Goal: Task Accomplishment & Management: Use online tool/utility

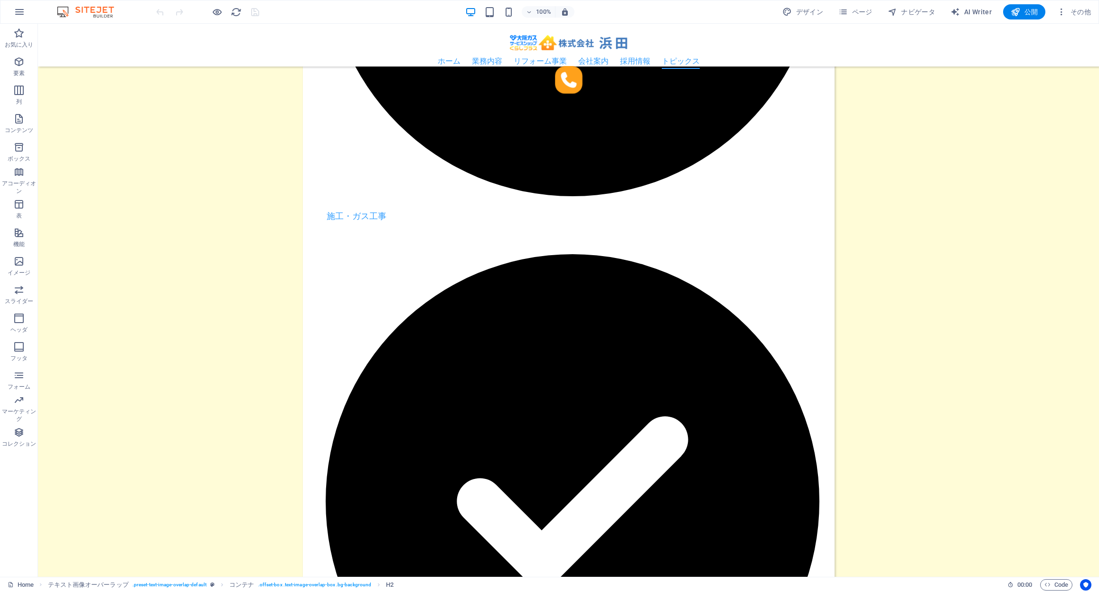
scroll to position [2298, 0]
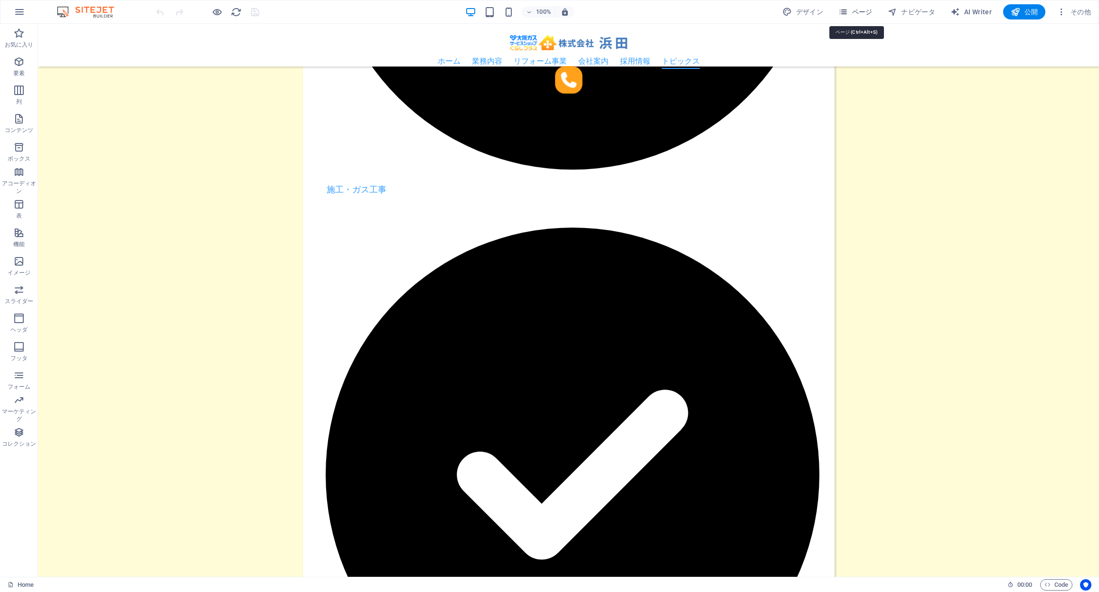
click at [855, 12] on span "ページ" at bounding box center [855, 11] width 34 height 9
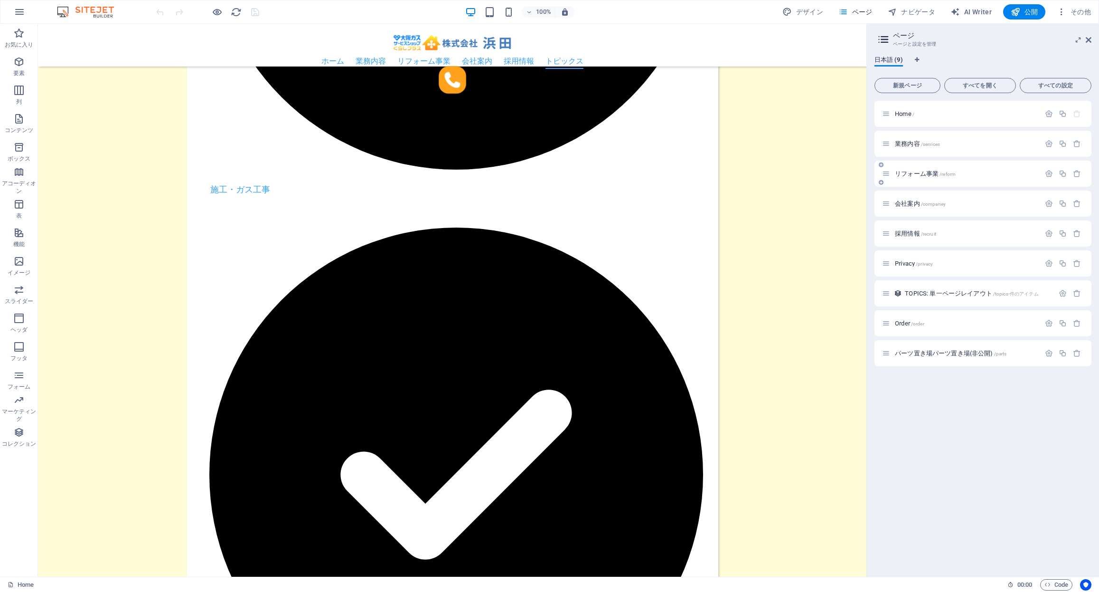
click at [954, 177] on div "リフォーム事業 /reform" at bounding box center [961, 173] width 158 height 11
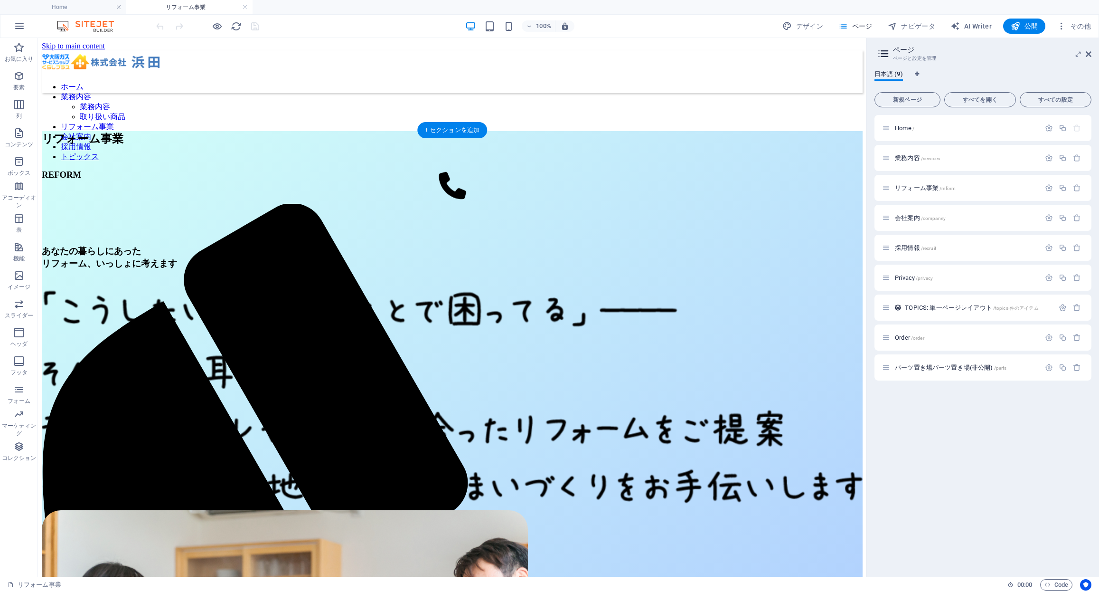
scroll to position [506, 0]
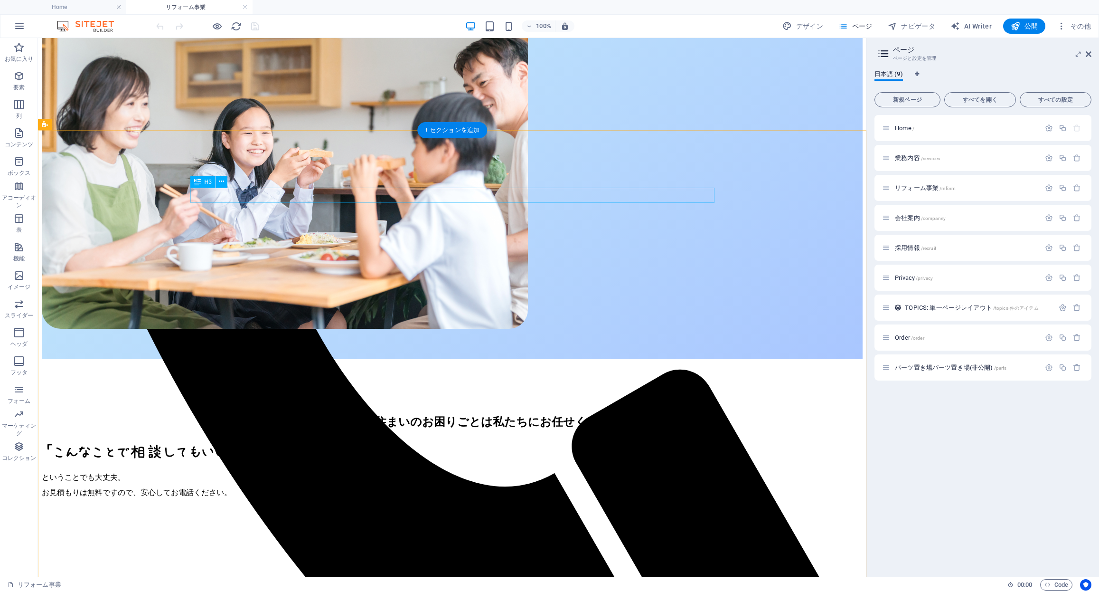
click at [621, 547] on figure at bounding box center [452, 547] width 821 height 0
click at [90, 547] on figure at bounding box center [452, 547] width 821 height 0
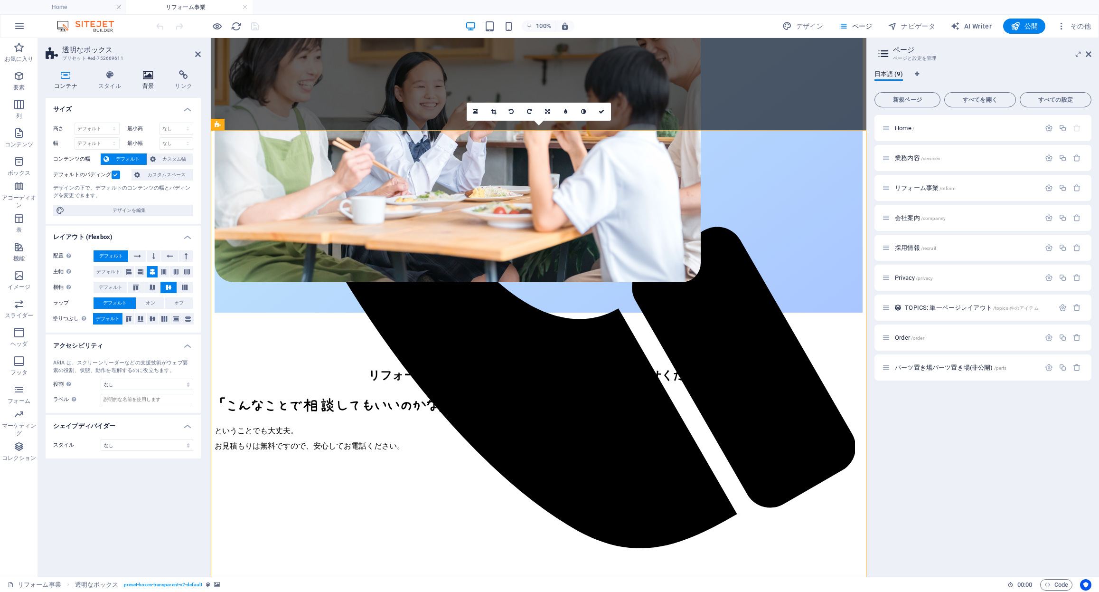
click at [147, 79] on icon at bounding box center [148, 74] width 29 height 9
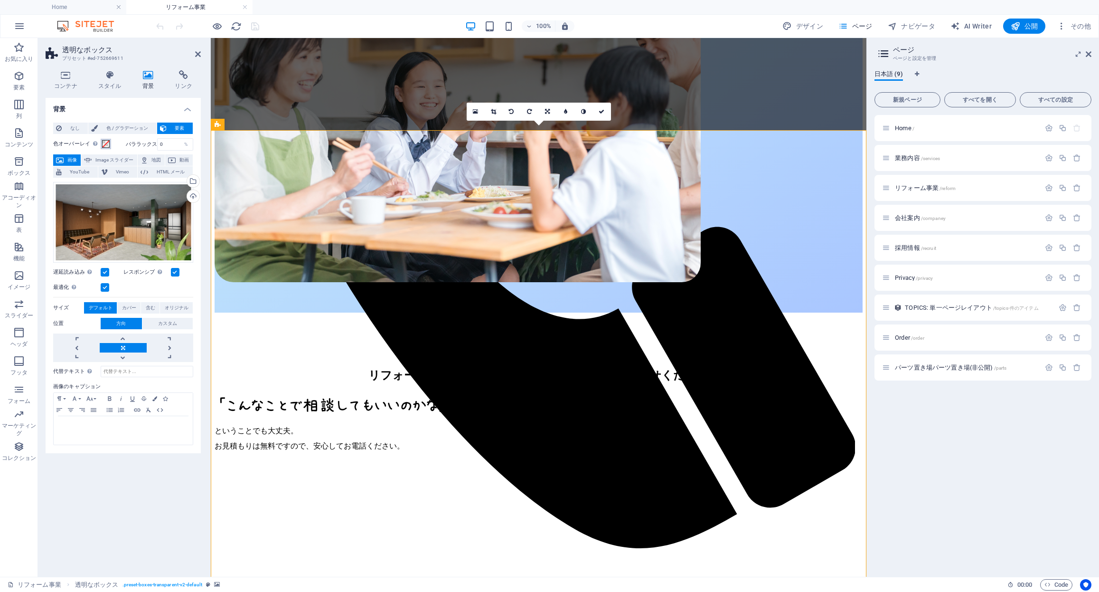
click at [109, 143] on span at bounding box center [106, 144] width 8 height 8
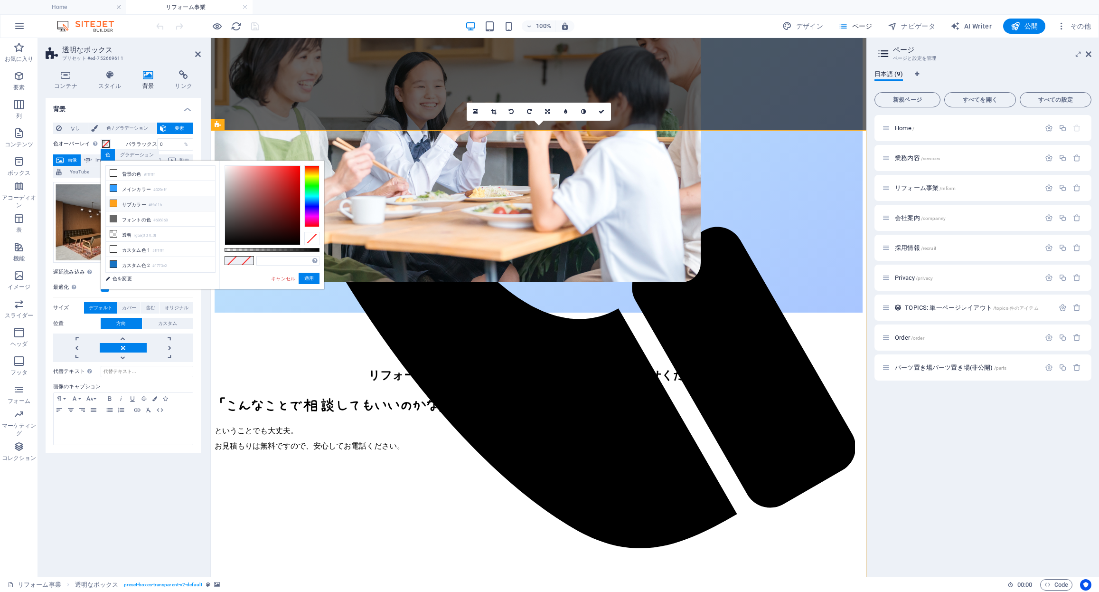
click at [156, 197] on li "サブカラー #ffa11b" at bounding box center [160, 203] width 109 height 15
click at [272, 250] on div at bounding box center [272, 250] width 95 height 4
click at [254, 251] on div at bounding box center [272, 250] width 95 height 4
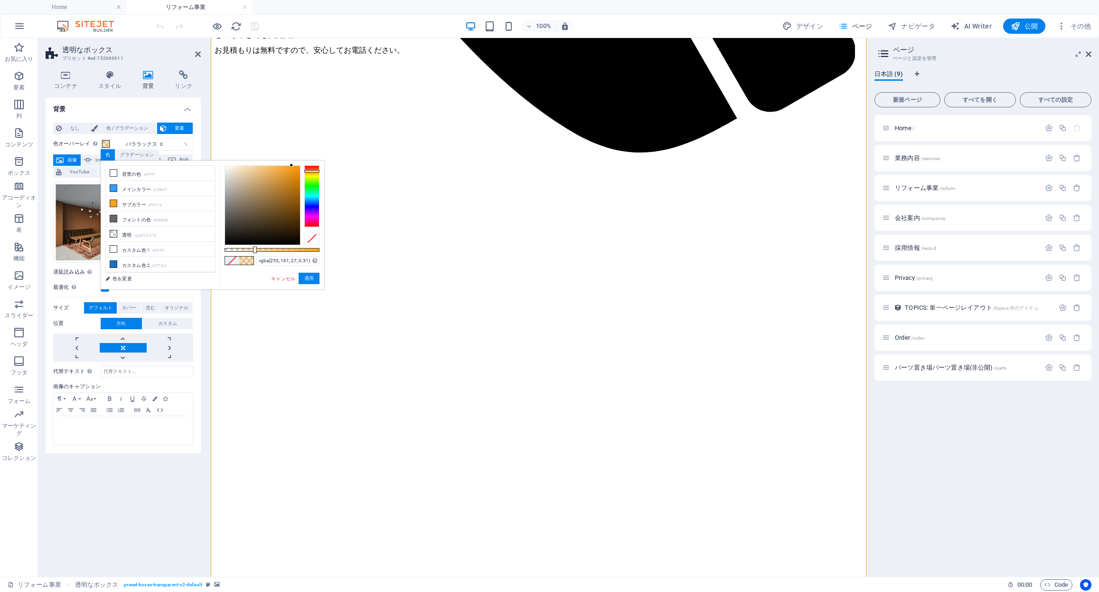
scroll to position [883, 0]
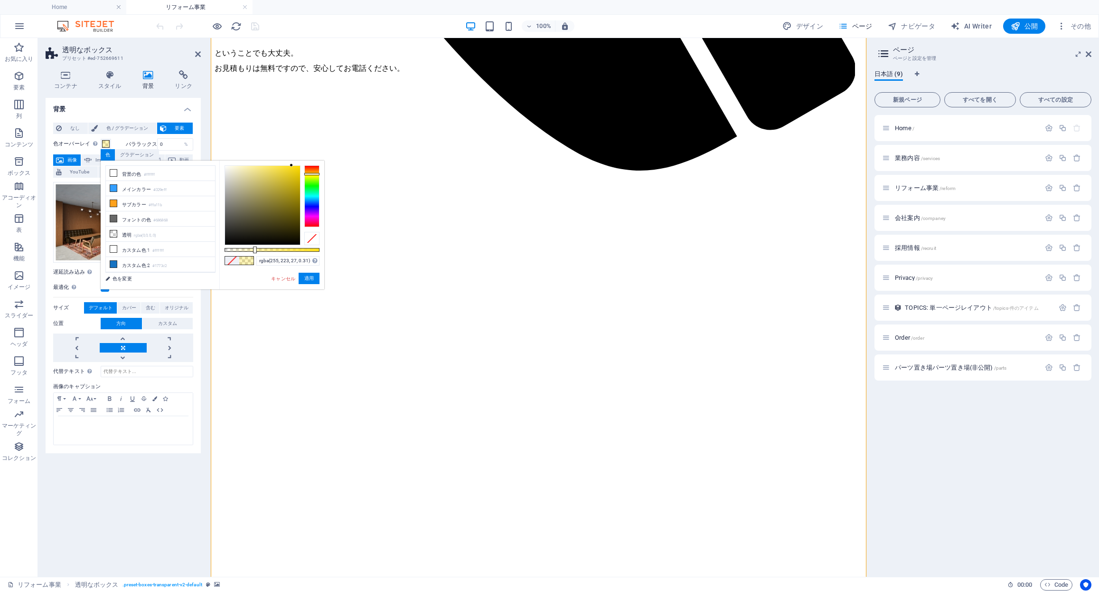
click at [310, 174] on div at bounding box center [311, 174] width 15 height 2
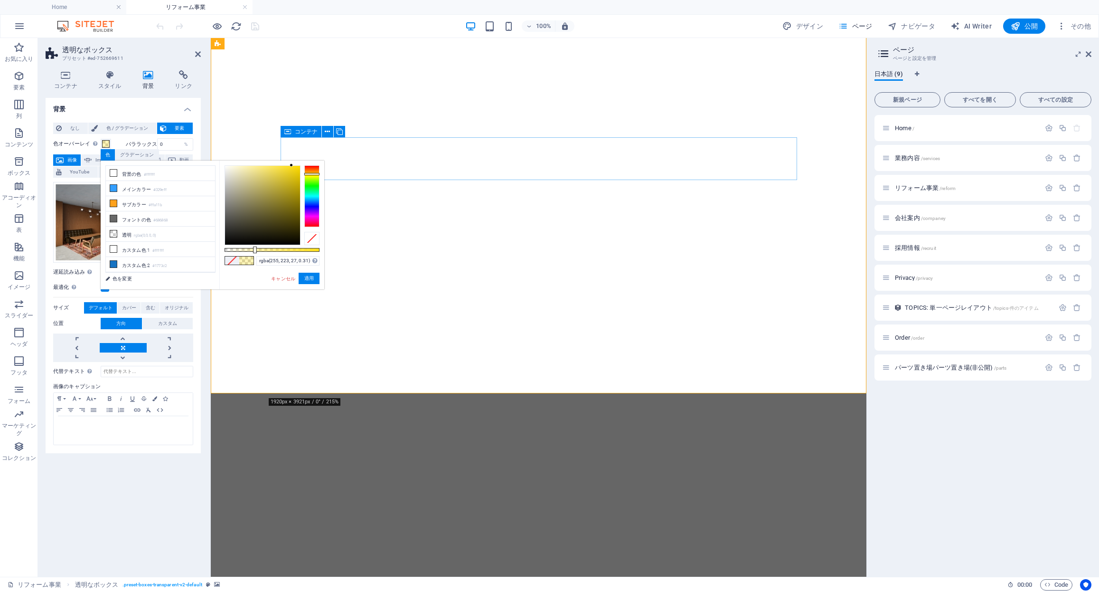
scroll to position [1356, 0]
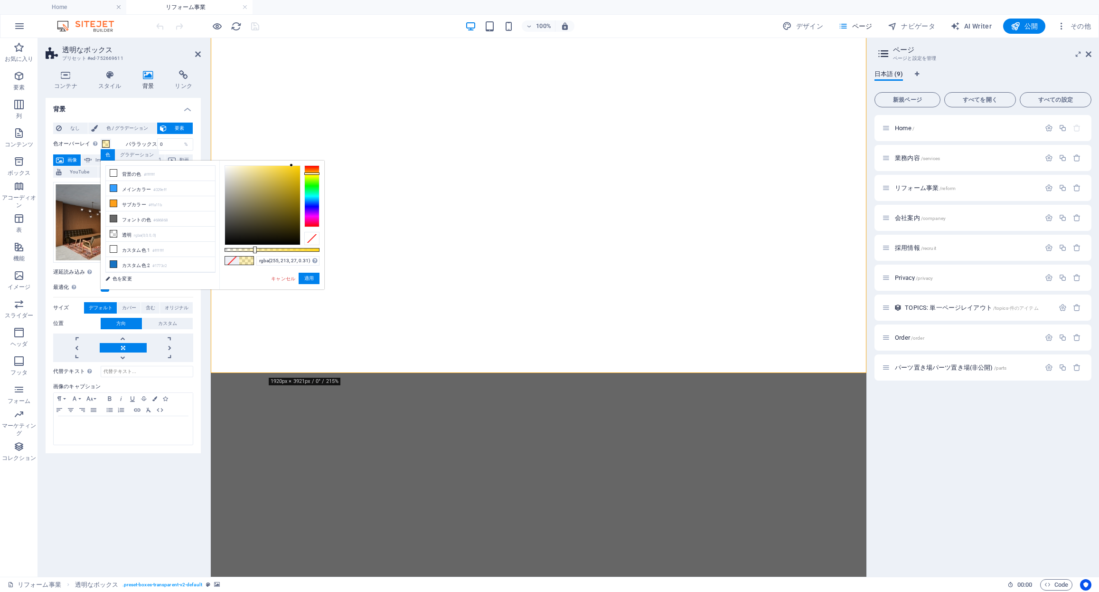
click at [312, 173] on div at bounding box center [311, 173] width 15 height 2
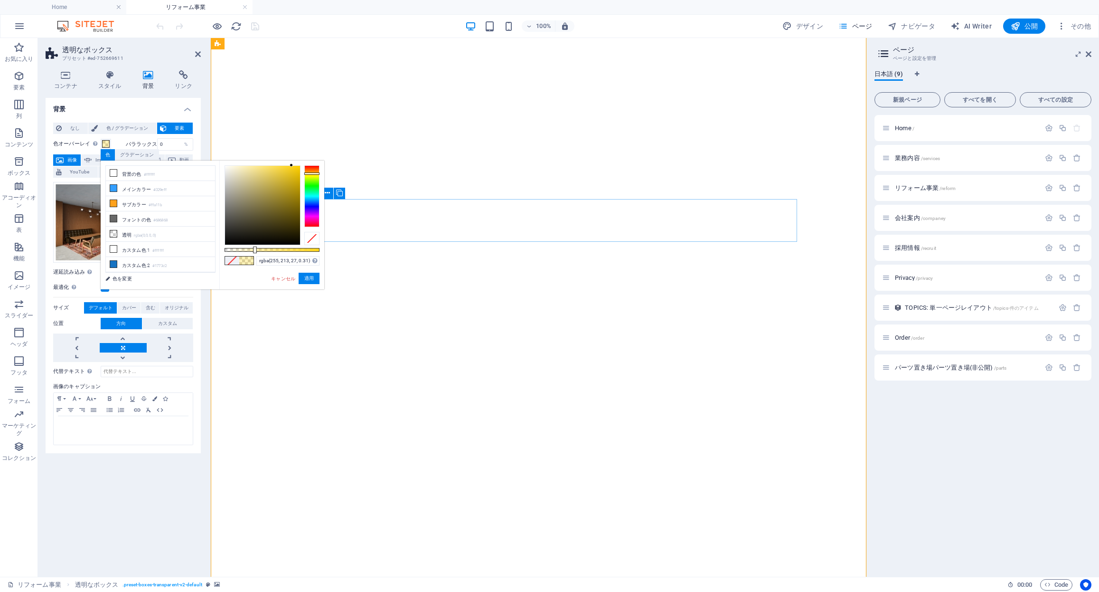
scroll to position [1029, 0]
click at [314, 173] on div at bounding box center [311, 196] width 15 height 62
click at [247, 249] on div at bounding box center [272, 250] width 95 height 4
drag, startPoint x: 278, startPoint y: 166, endPoint x: 282, endPoint y: 161, distance: 6.0
click at [282, 161] on div "rgba(255, 219, 58, 0.235) サポートされる形式 #0852ed rgb(8, 82, 237) rgba(8, 82, 237, 90…" at bounding box center [271, 293] width 105 height 266
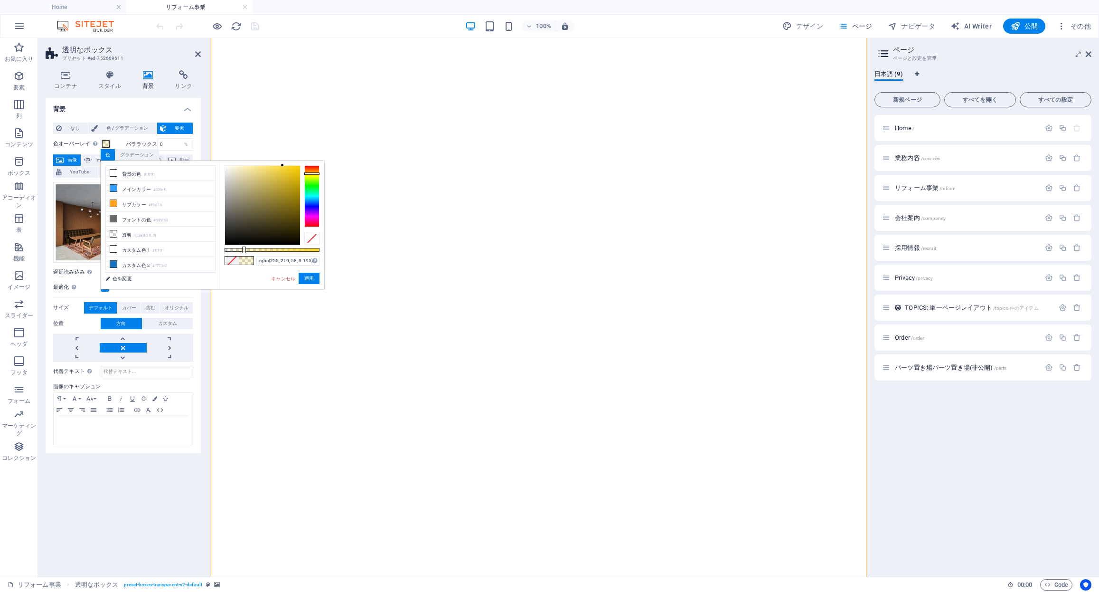
click at [243, 250] on div at bounding box center [244, 249] width 4 height 7
click at [308, 276] on button "適用" at bounding box center [309, 277] width 21 height 11
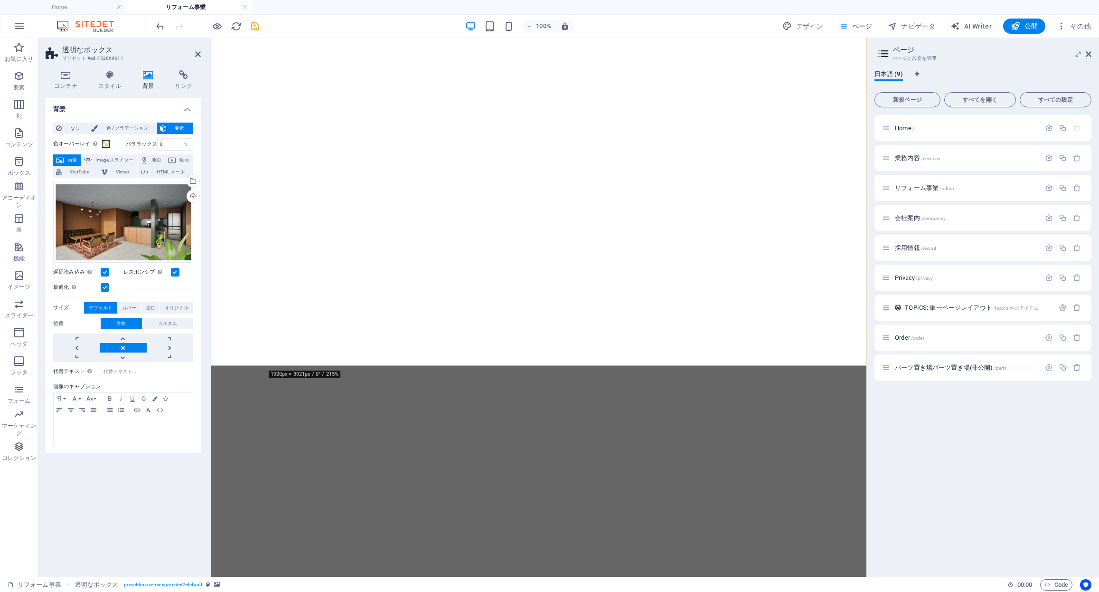
scroll to position [1359, 0]
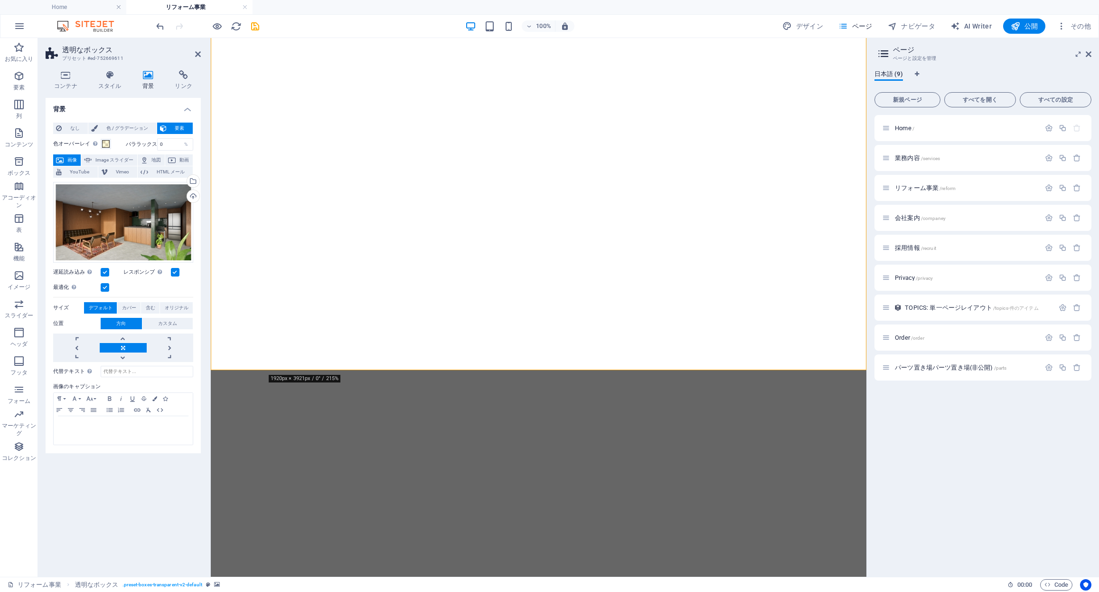
drag, startPoint x: 173, startPoint y: 145, endPoint x: 149, endPoint y: 142, distance: 24.8
click at [149, 142] on div "パララックス 0 %" at bounding box center [160, 144] width 68 height 12
drag, startPoint x: 290, startPoint y: 385, endPoint x: 280, endPoint y: 382, distance: 10.7
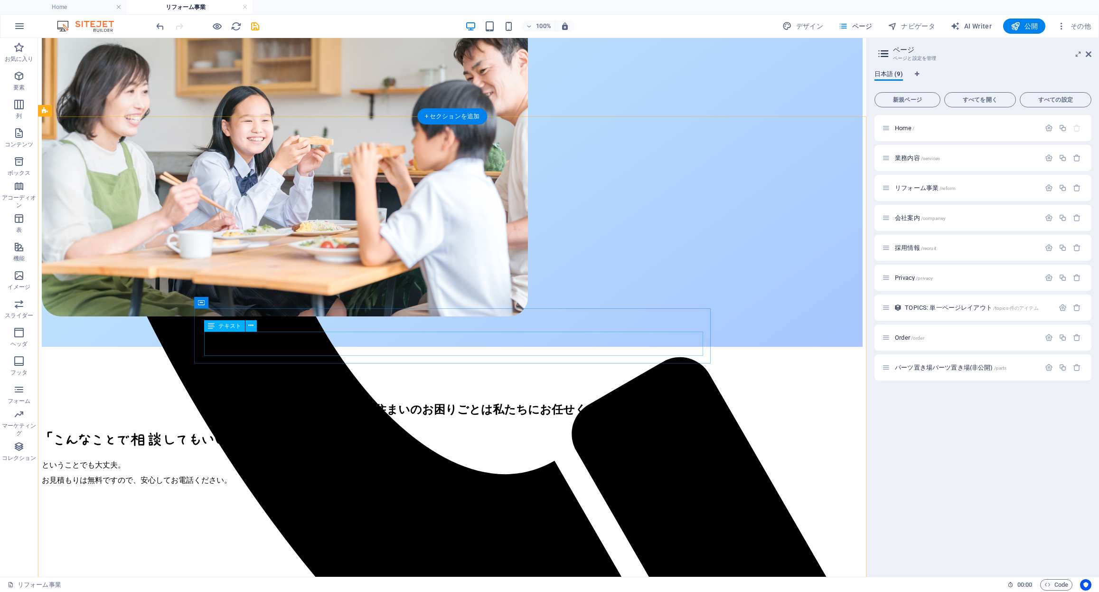
scroll to position [514, 0]
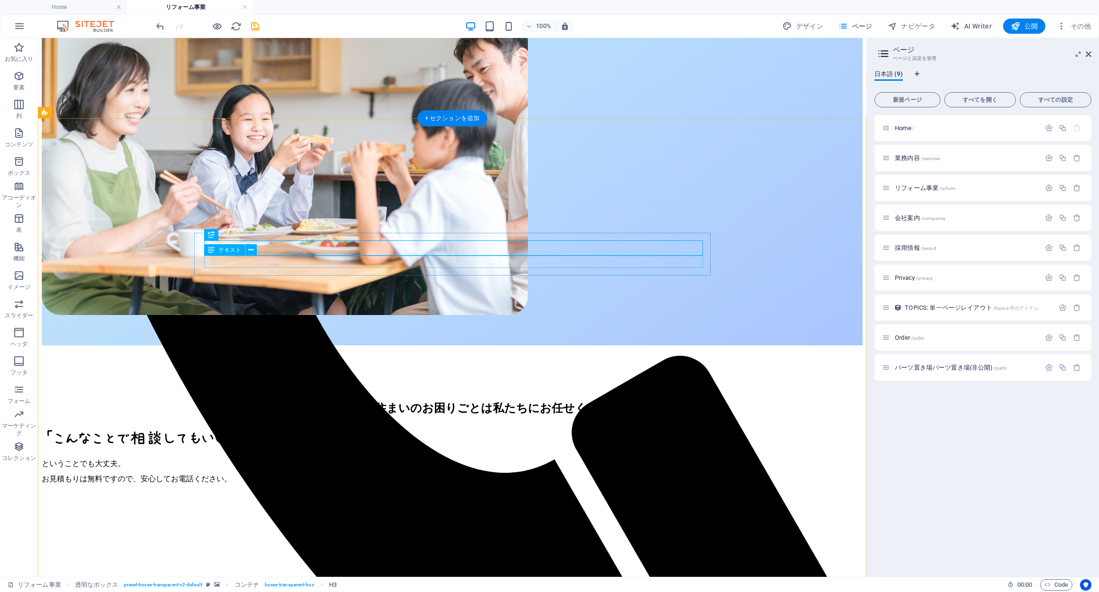
scroll to position [517, 0]
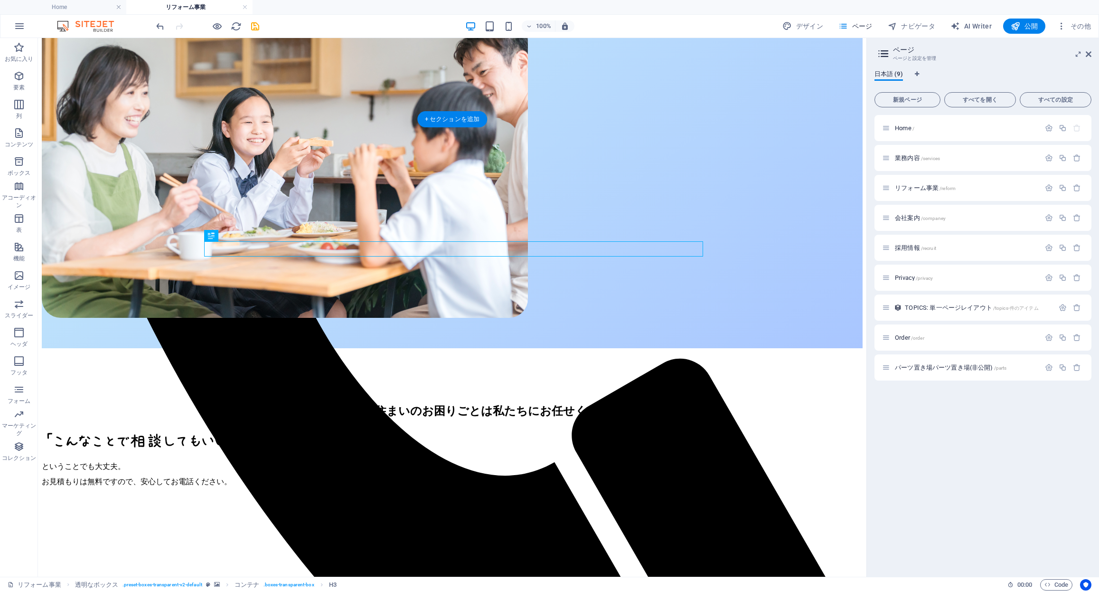
click at [607, 536] on figure at bounding box center [452, 536] width 821 height 0
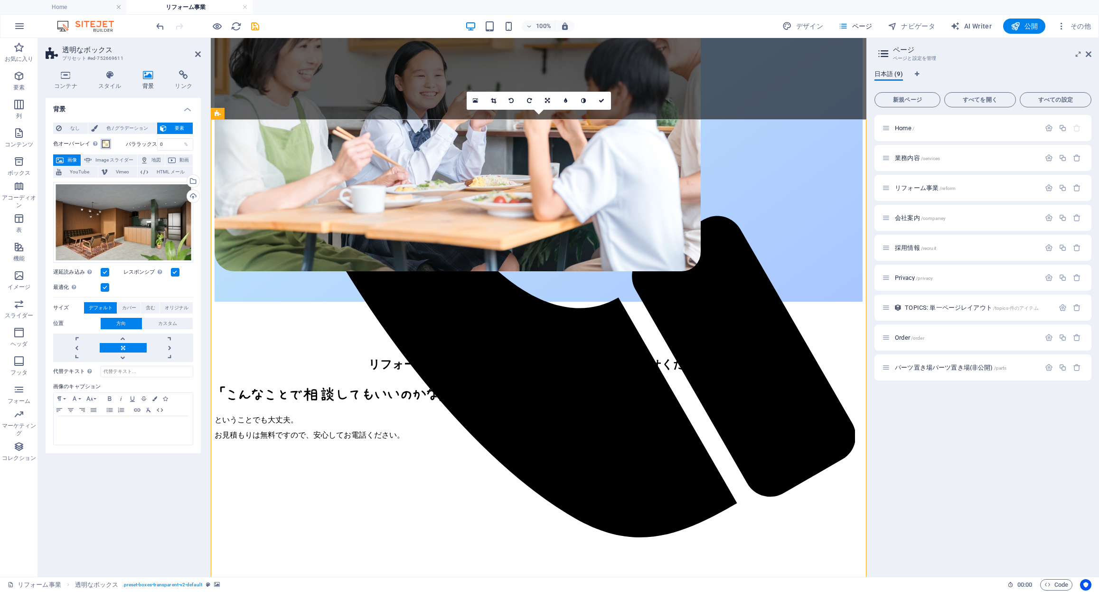
click at [106, 141] on span at bounding box center [106, 144] width 8 height 8
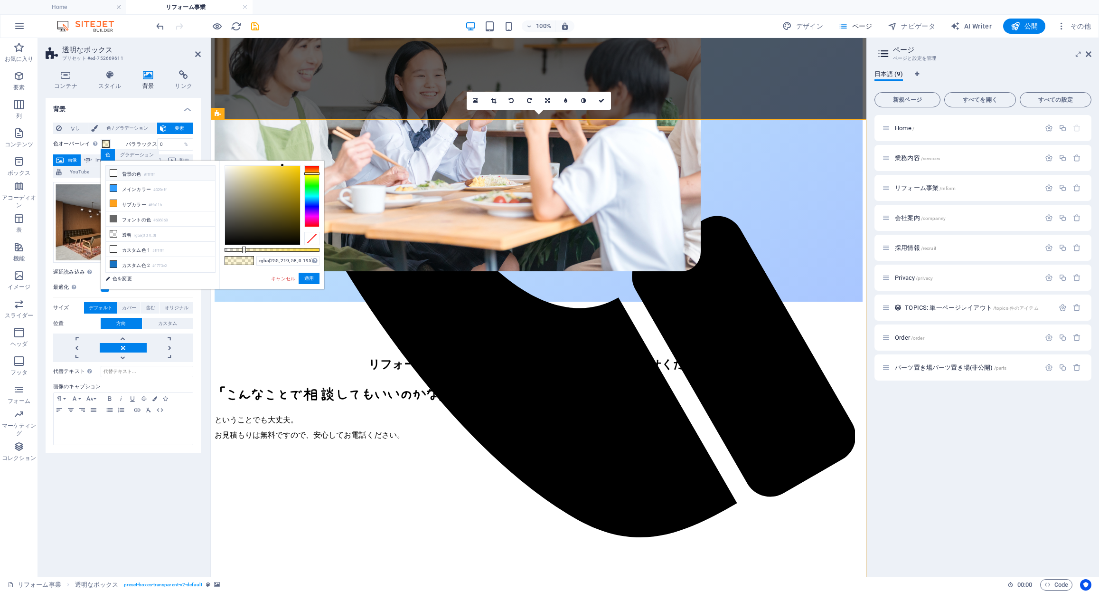
click at [146, 175] on small "#ffffff" at bounding box center [149, 174] width 11 height 7
click at [233, 261] on span at bounding box center [232, 260] width 14 height 8
type input "rgba(255, 219, 58, 0.195)"
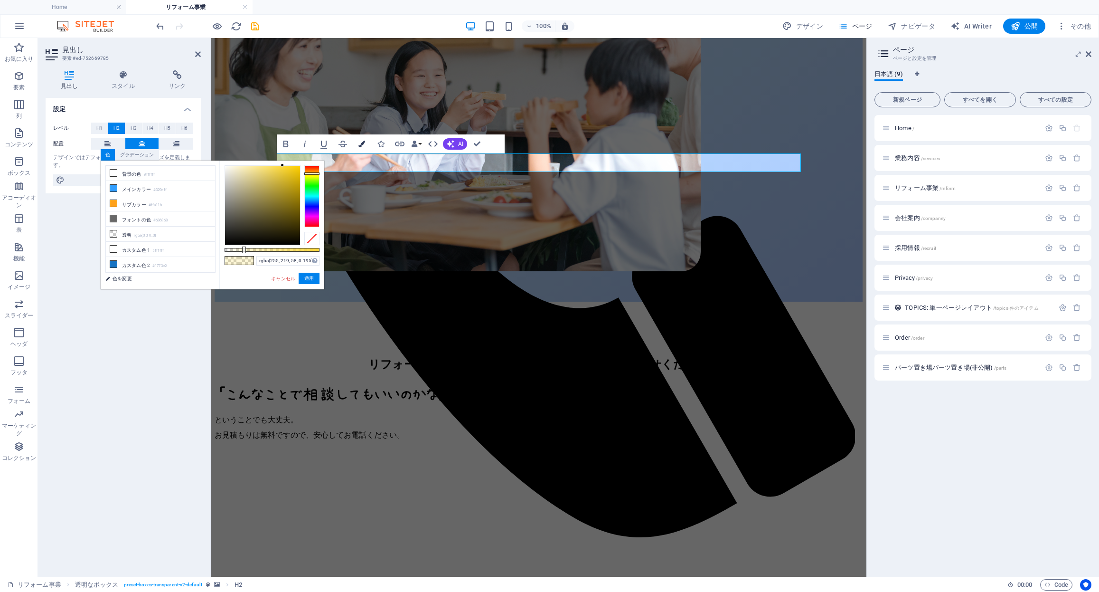
click at [359, 142] on icon "button" at bounding box center [361, 144] width 7 height 7
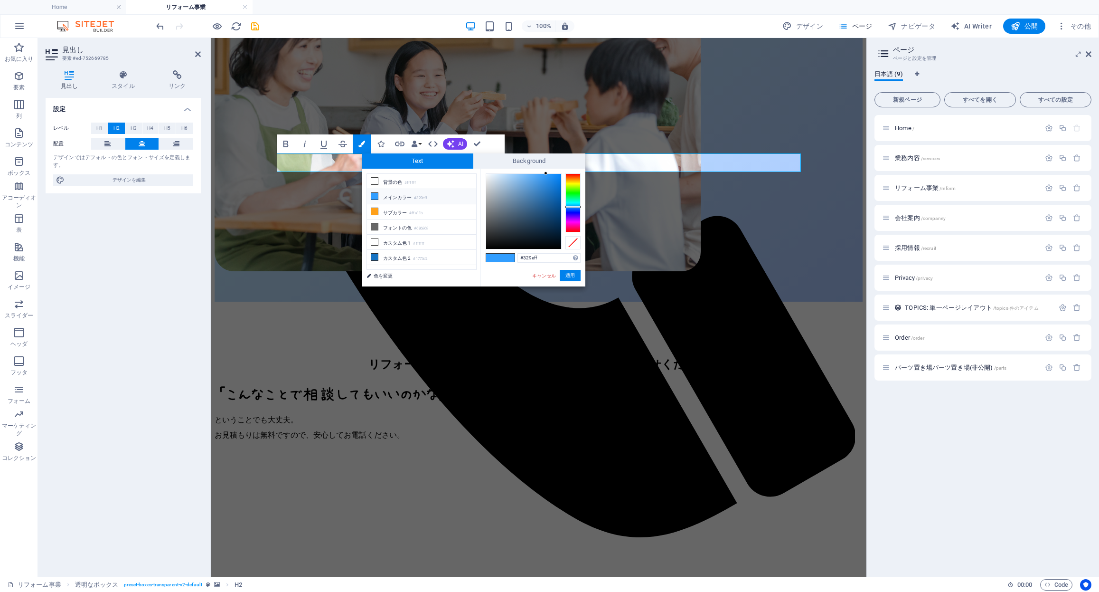
type input "#8bc4f6"
click at [518, 176] on div at bounding box center [523, 211] width 75 height 75
click at [571, 280] on button "適用" at bounding box center [570, 275] width 21 height 11
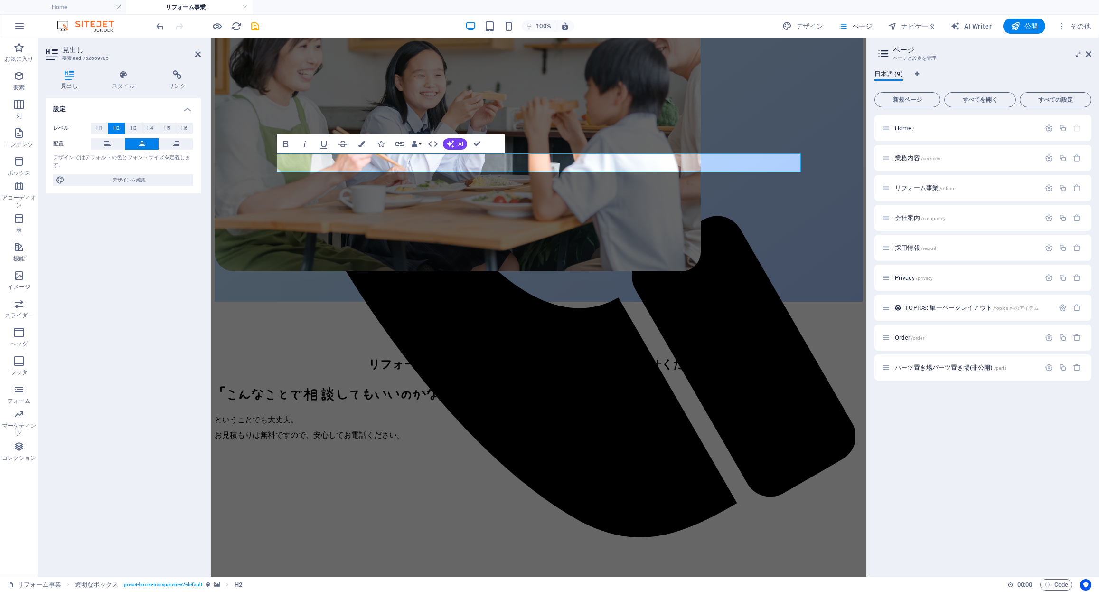
click at [451, 490] on figure at bounding box center [539, 490] width 648 height 0
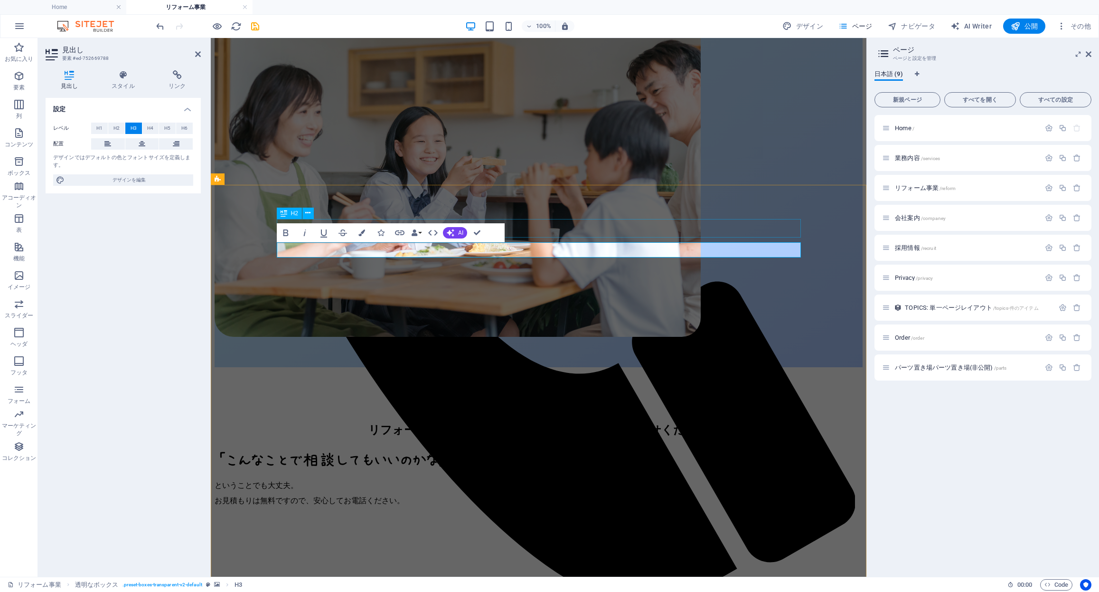
scroll to position [472, 0]
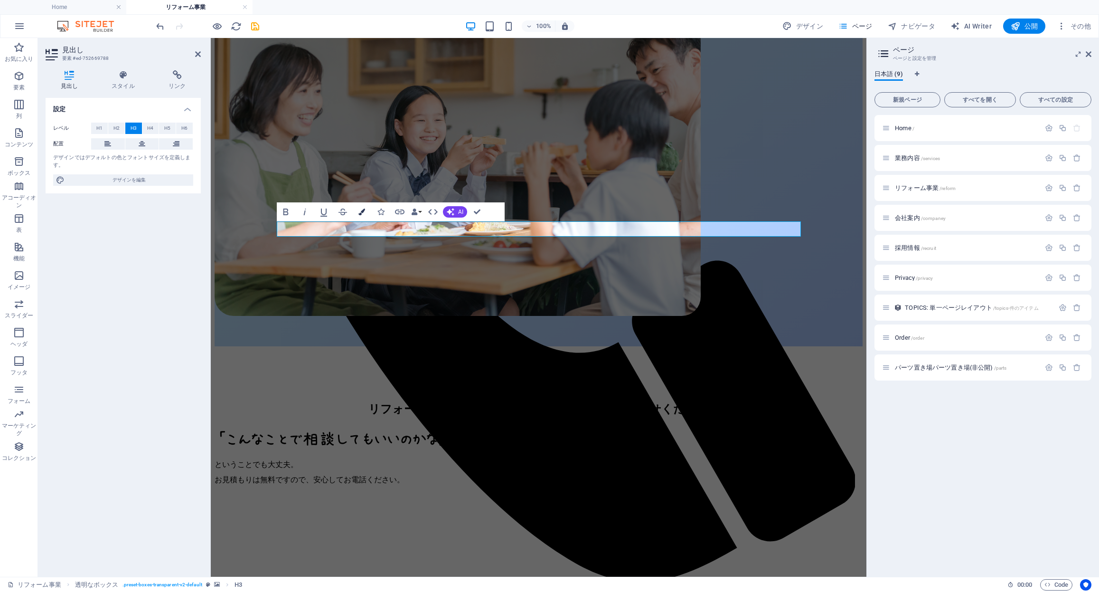
click at [361, 214] on icon "button" at bounding box center [361, 211] width 7 height 7
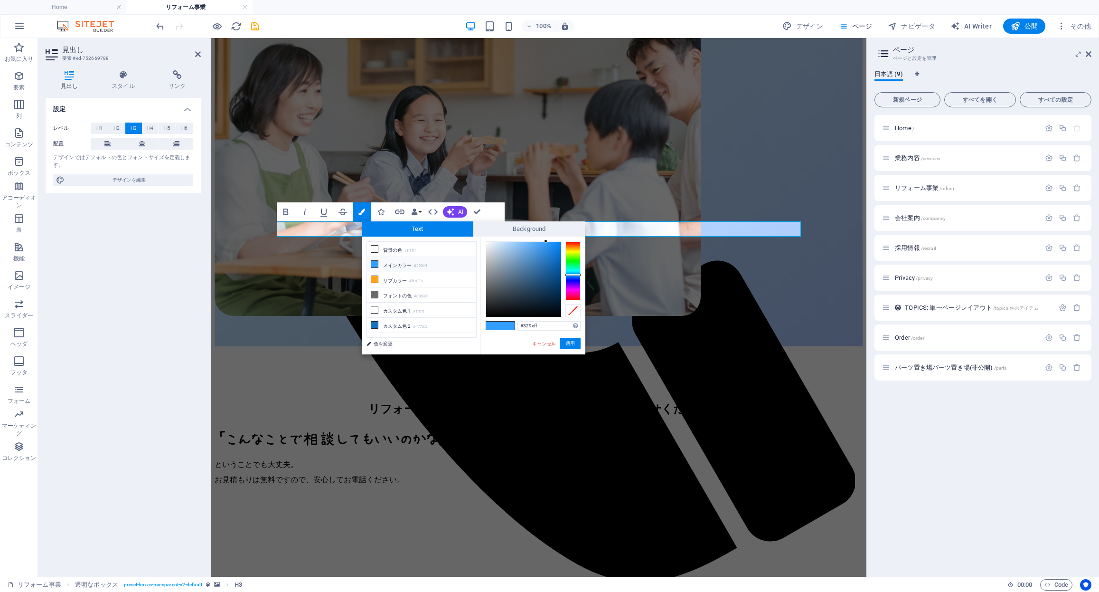
type input "#69b2f3"
click at [528, 244] on div at bounding box center [523, 279] width 75 height 75
click at [569, 345] on button "適用" at bounding box center [570, 343] width 21 height 11
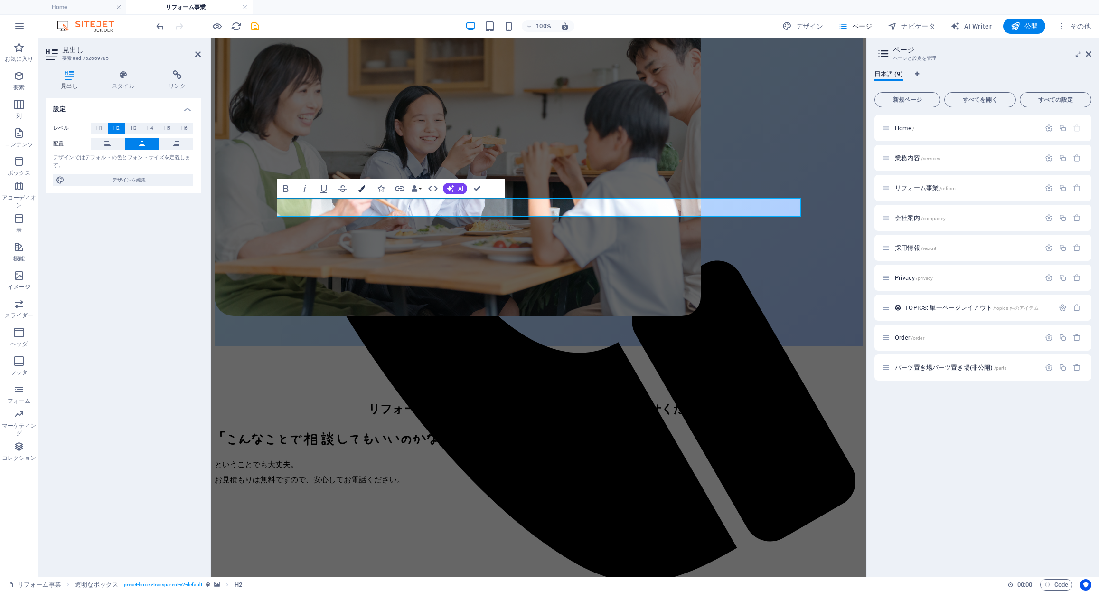
click at [362, 188] on icon "button" at bounding box center [361, 188] width 7 height 7
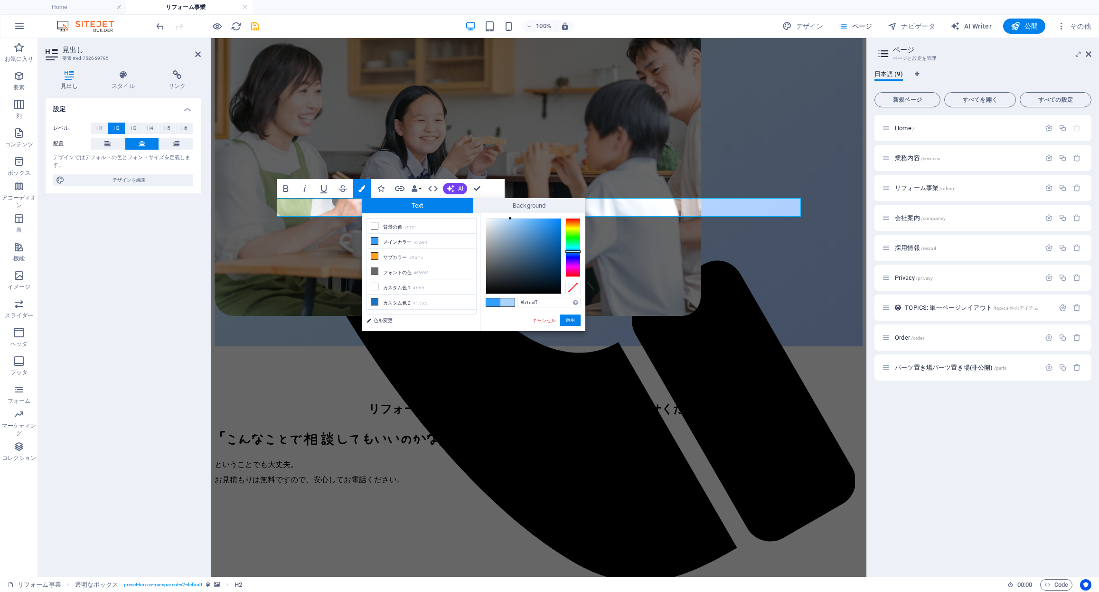
type input "#b2dbff"
drag, startPoint x: 512, startPoint y: 220, endPoint x: 508, endPoint y: 216, distance: 5.0
click at [508, 218] on div at bounding box center [523, 255] width 75 height 75
click at [575, 321] on button "適用" at bounding box center [570, 319] width 21 height 11
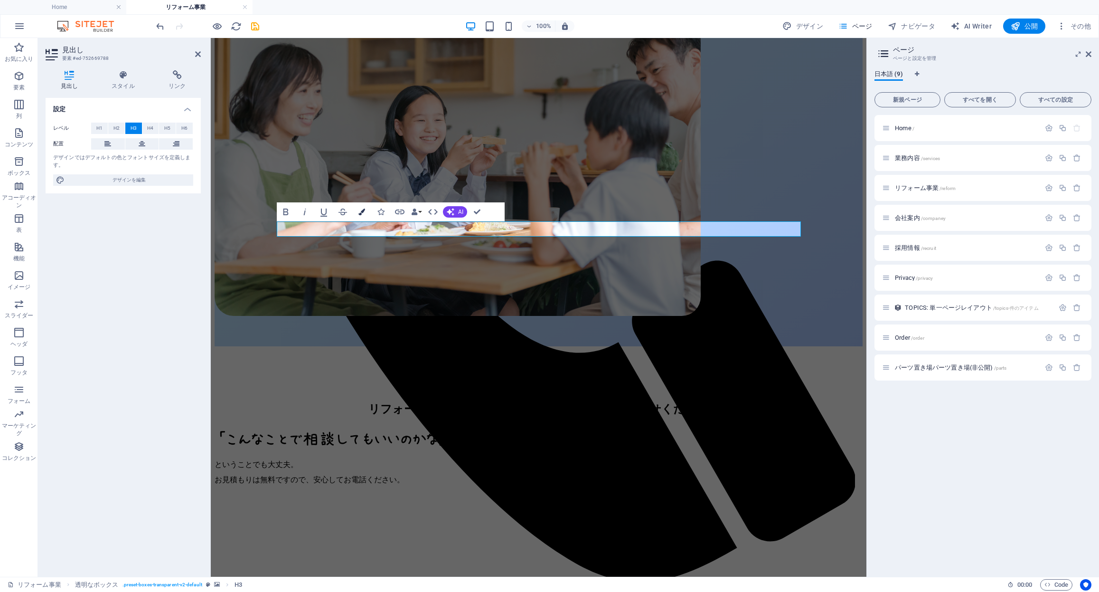
click at [360, 212] on icon "button" at bounding box center [361, 211] width 7 height 7
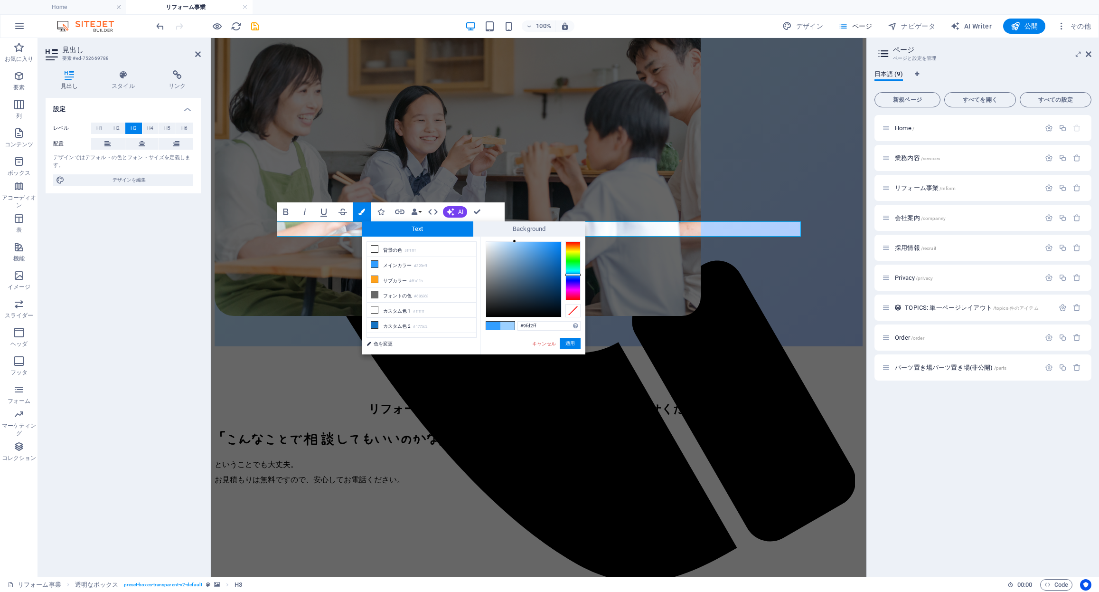
type input "#a1d3ff"
click at [513, 242] on div at bounding box center [523, 279] width 75 height 75
click at [571, 343] on button "適用" at bounding box center [570, 343] width 21 height 11
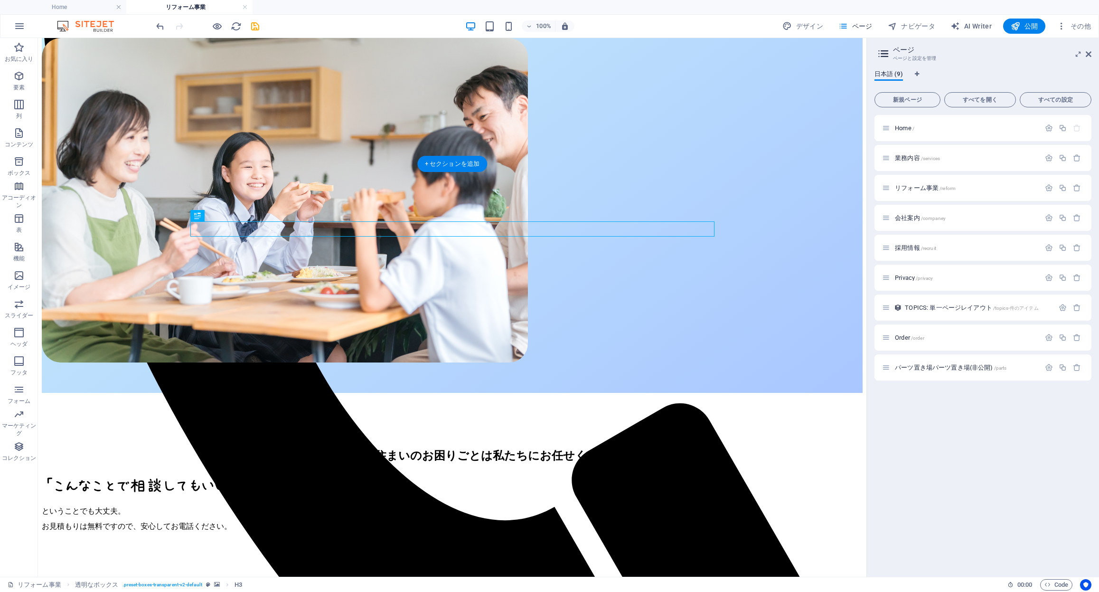
click at [402, 581] on figure at bounding box center [452, 581] width 821 height 0
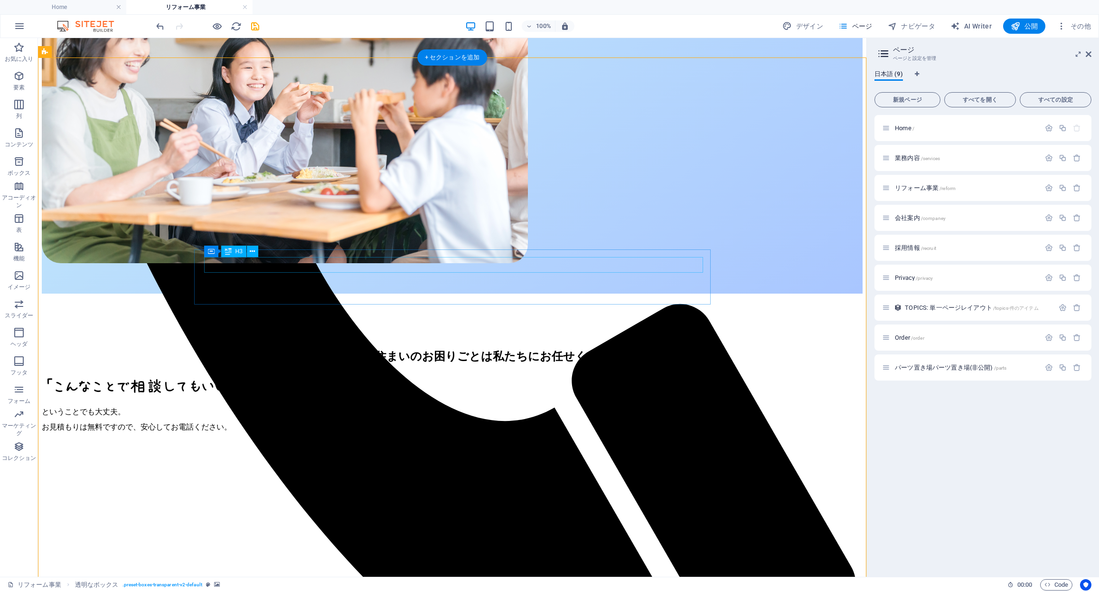
scroll to position [578, 0]
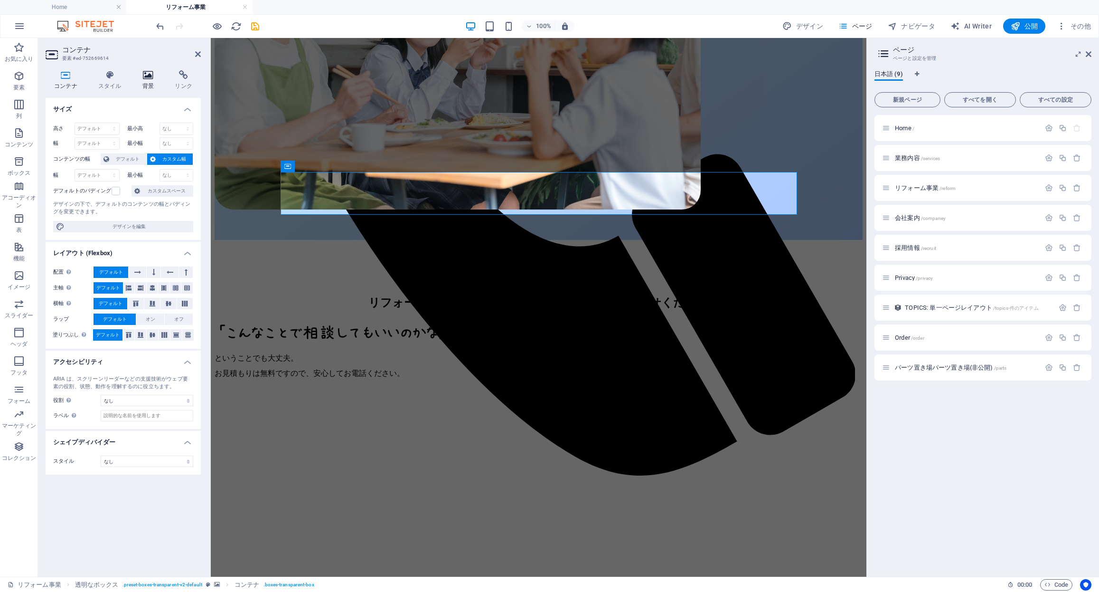
click at [150, 75] on icon at bounding box center [148, 74] width 29 height 9
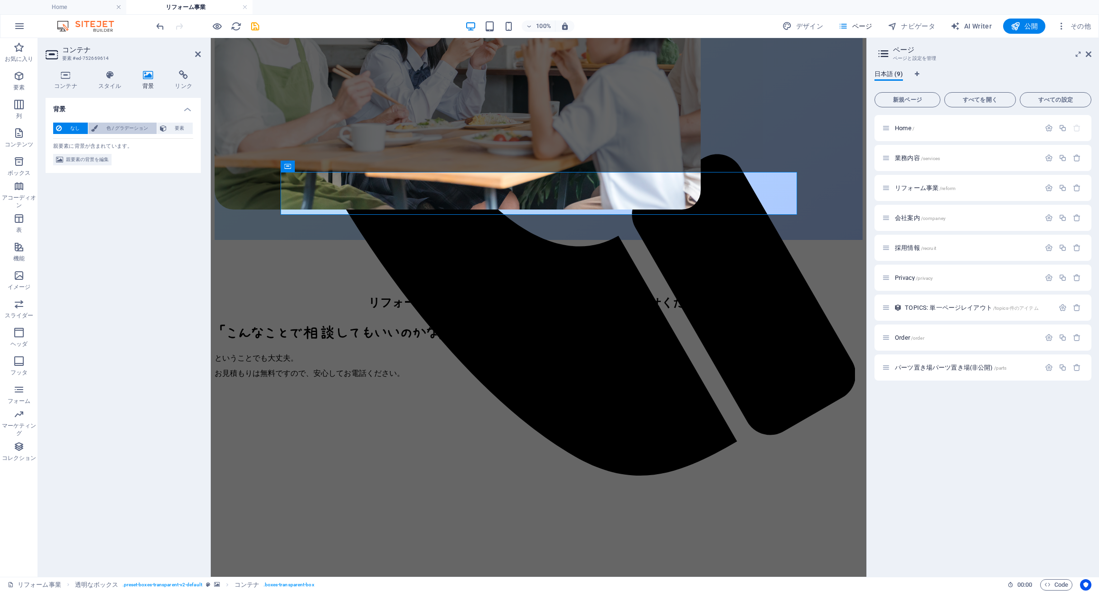
click at [133, 132] on span "色 / グラデーション" at bounding box center [127, 127] width 53 height 11
click at [70, 130] on span "なし" at bounding box center [75, 127] width 20 height 11
click at [108, 89] on h4 "スタイル" at bounding box center [112, 80] width 44 height 20
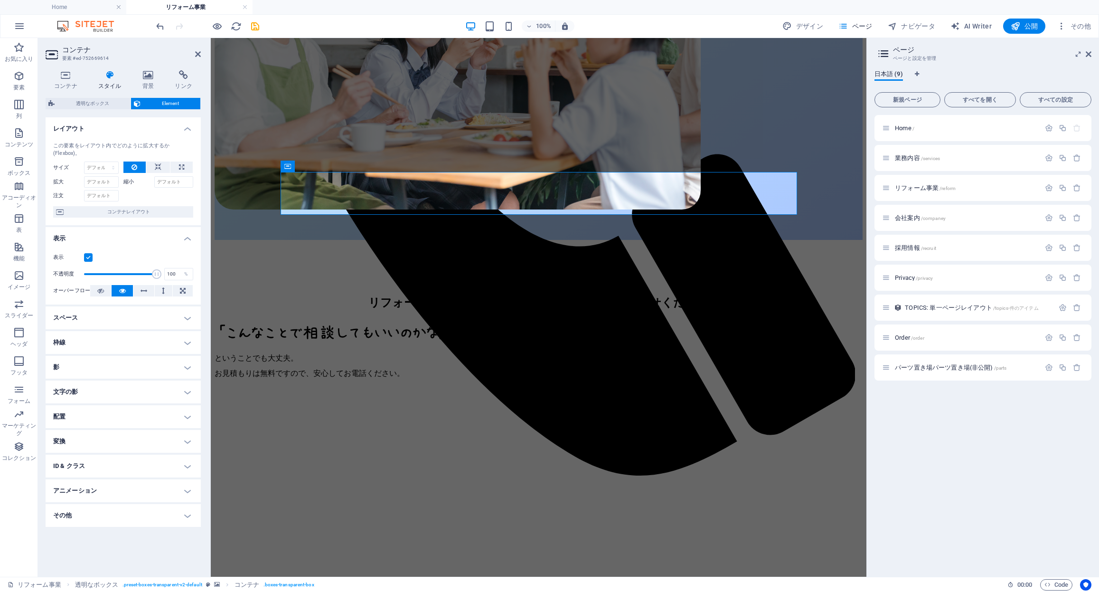
click at [403, 428] on figure at bounding box center [539, 428] width 648 height 0
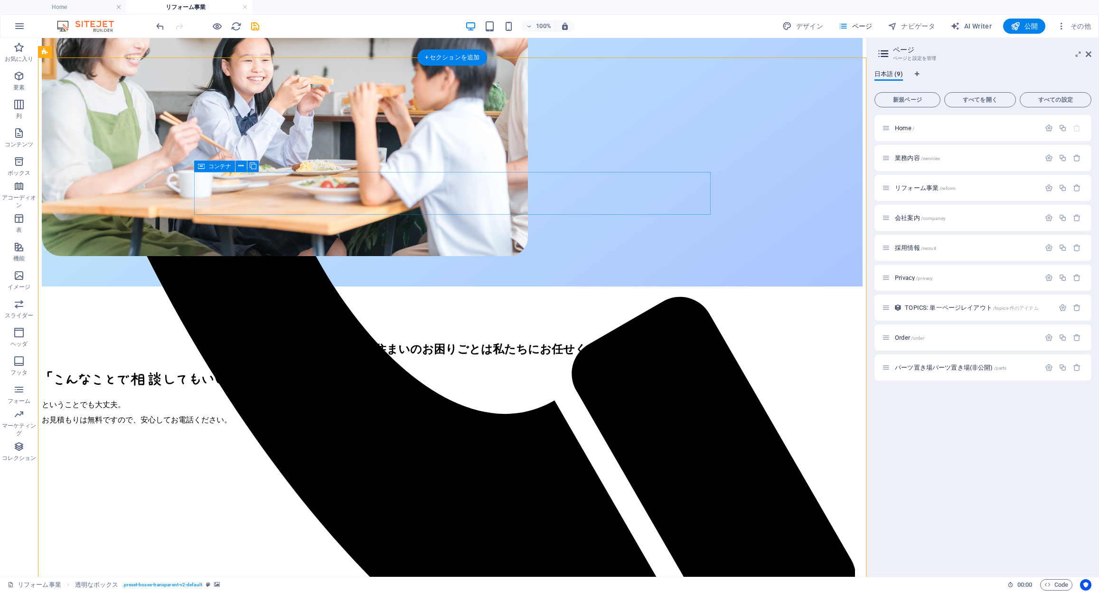
click at [207, 167] on div "コンテナ" at bounding box center [214, 165] width 41 height 11
click at [1057, 28] on icon "button" at bounding box center [1061, 25] width 9 height 9
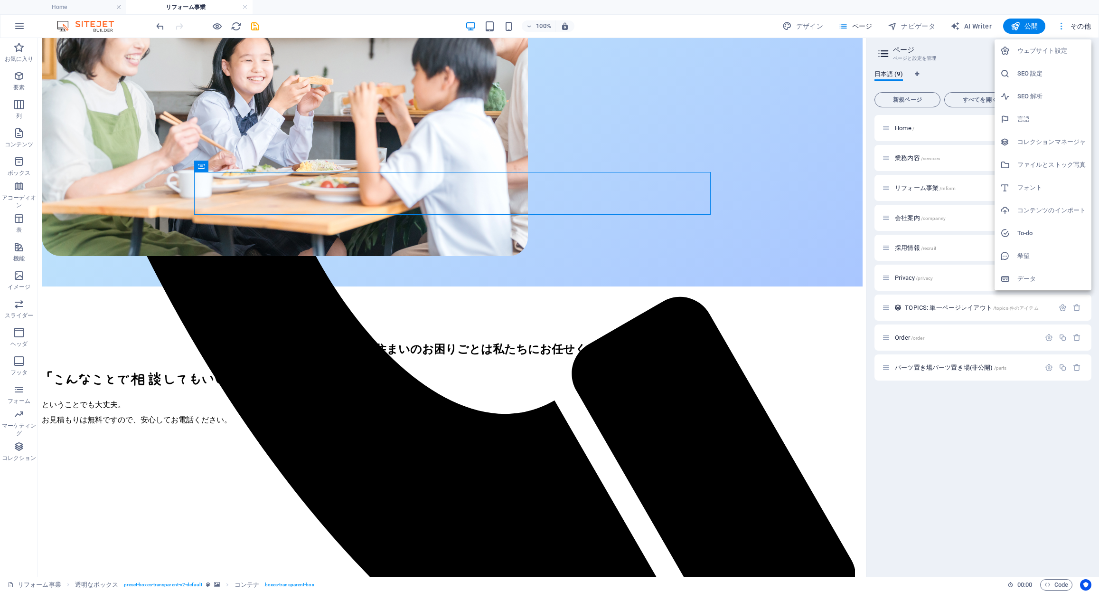
click at [1056, 28] on div at bounding box center [549, 296] width 1099 height 592
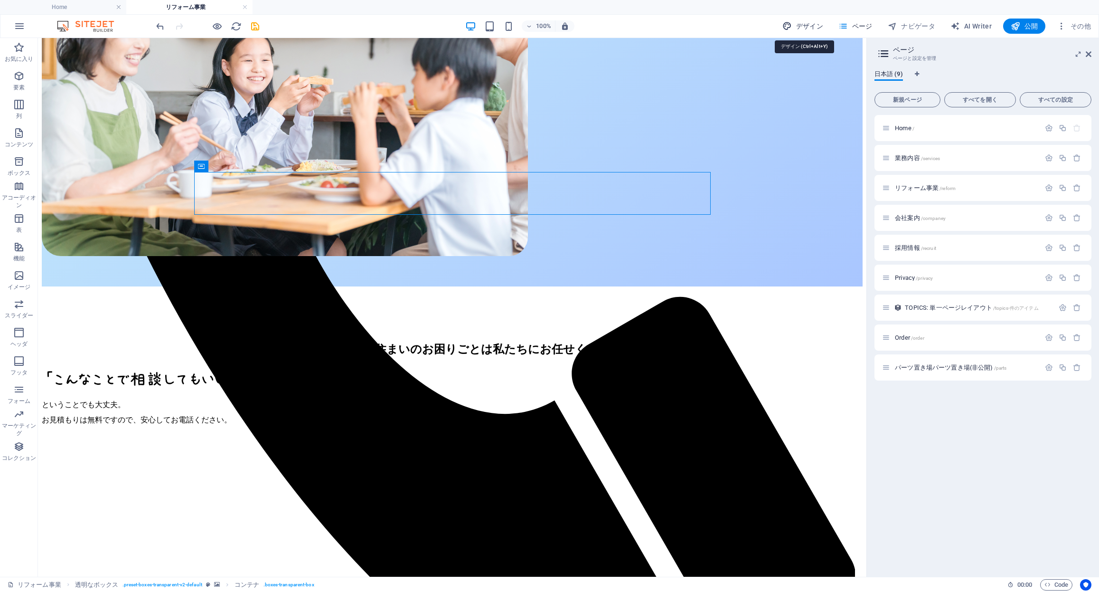
click at [809, 22] on span "デザイン" at bounding box center [802, 25] width 41 height 9
select select "px"
select select "400"
select select "px"
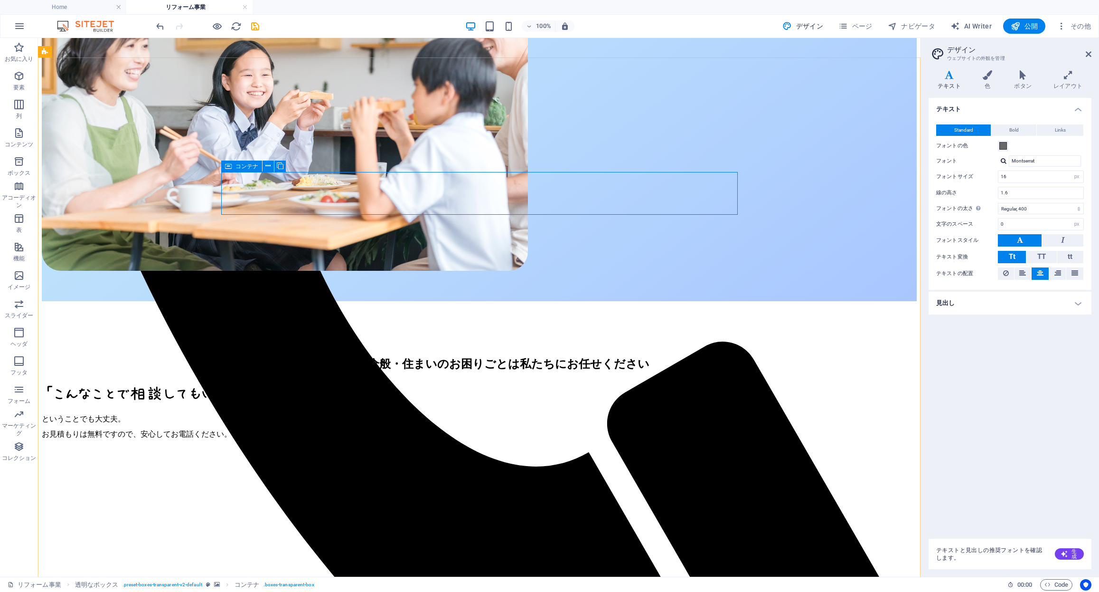
click at [233, 166] on div "コンテナ" at bounding box center [241, 165] width 41 height 11
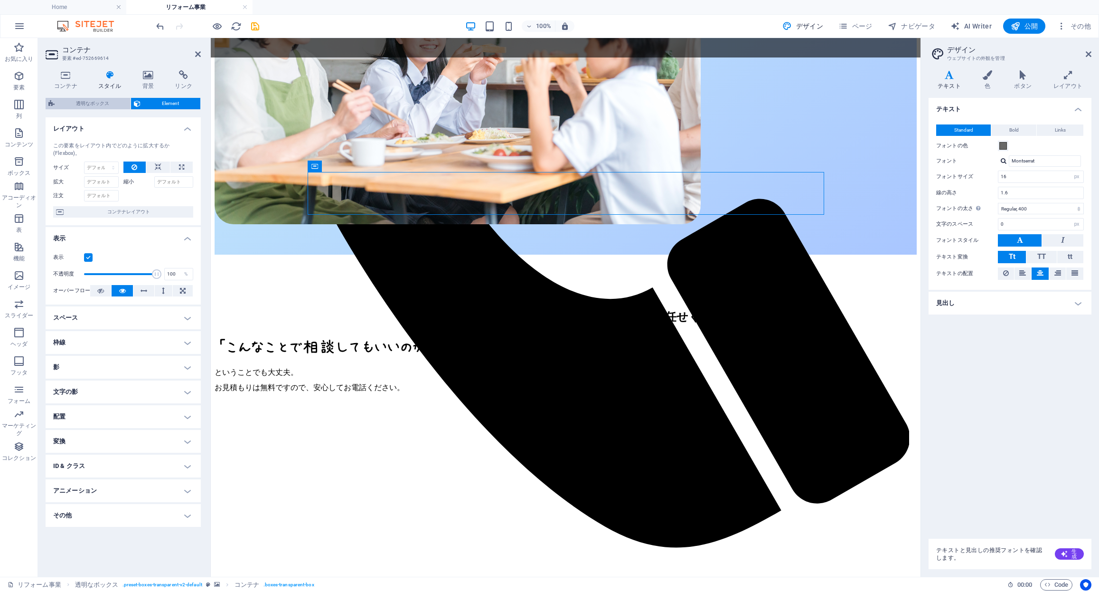
click at [101, 105] on span "透明なボックス" at bounding box center [92, 103] width 70 height 11
select select "rem"
select select "px"
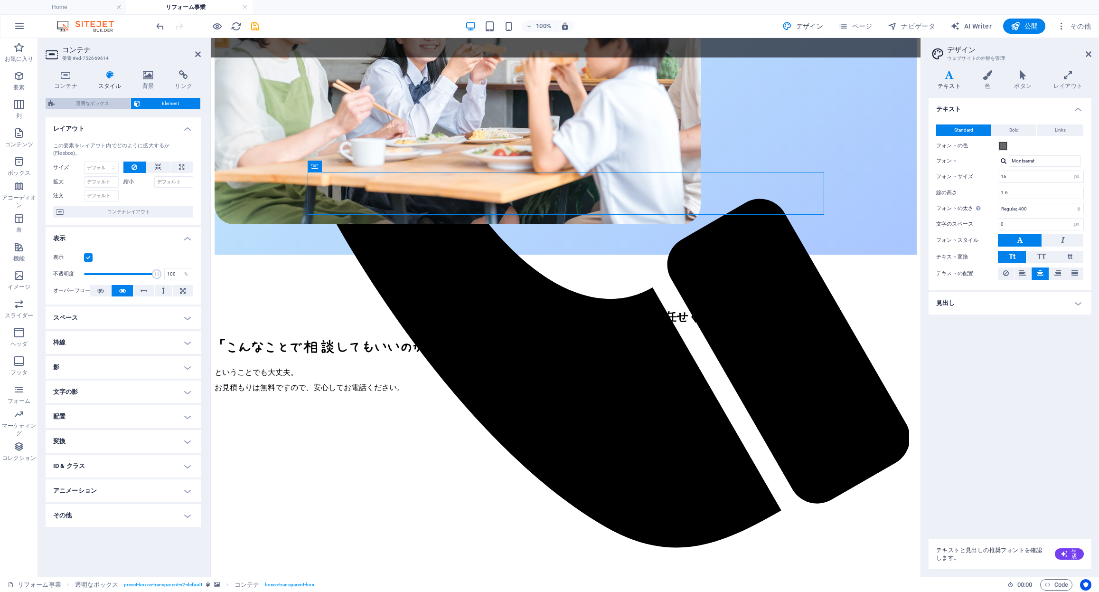
select select "px"
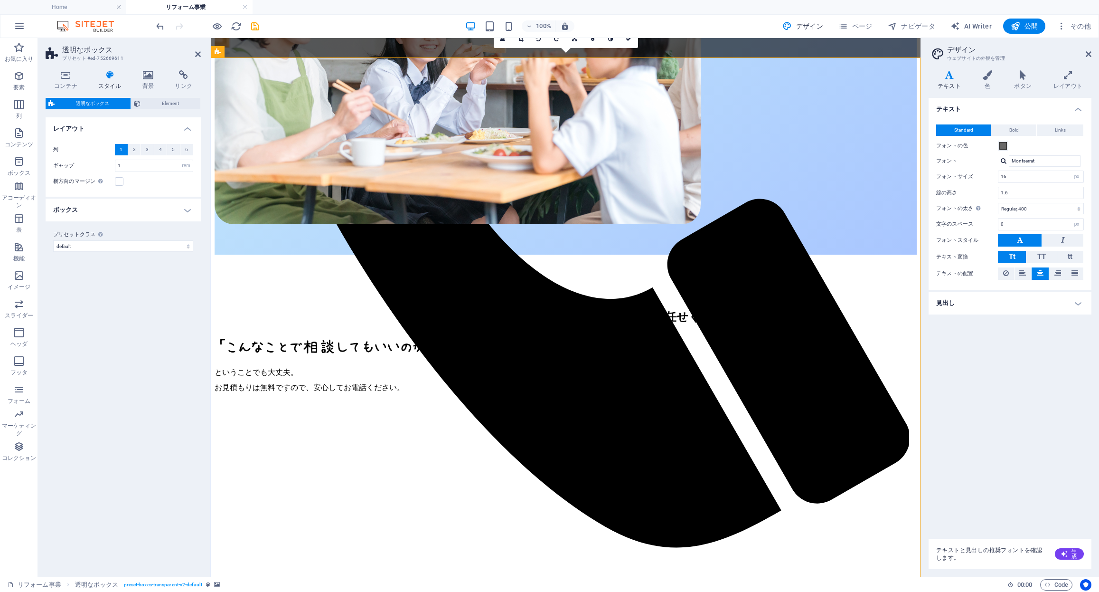
click at [142, 213] on h4 "ボックス" at bounding box center [123, 209] width 155 height 23
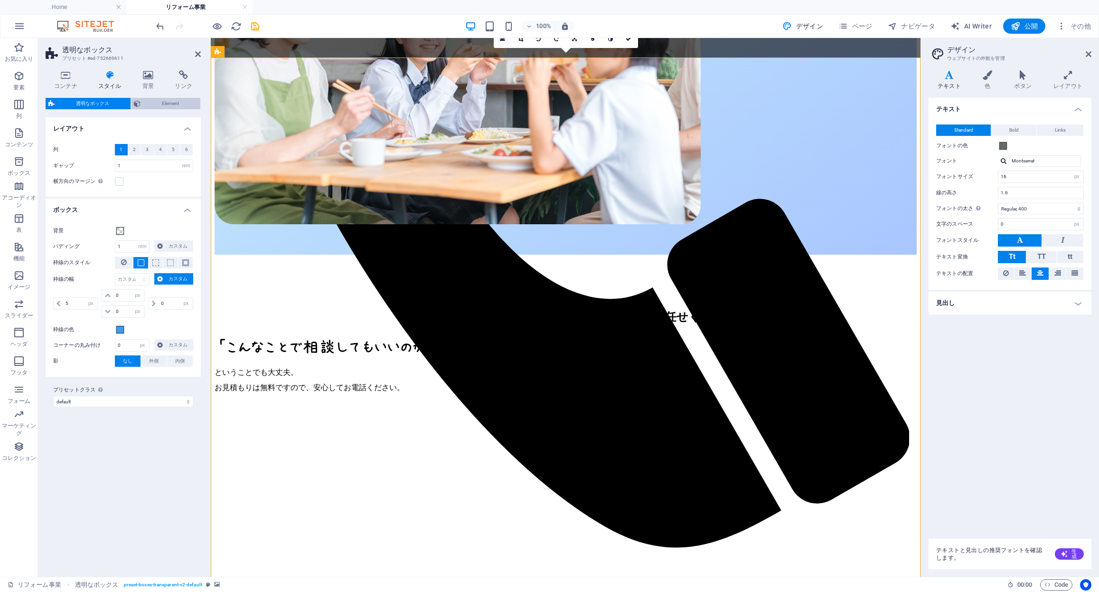
click at [164, 103] on span "Element" at bounding box center [170, 103] width 54 height 11
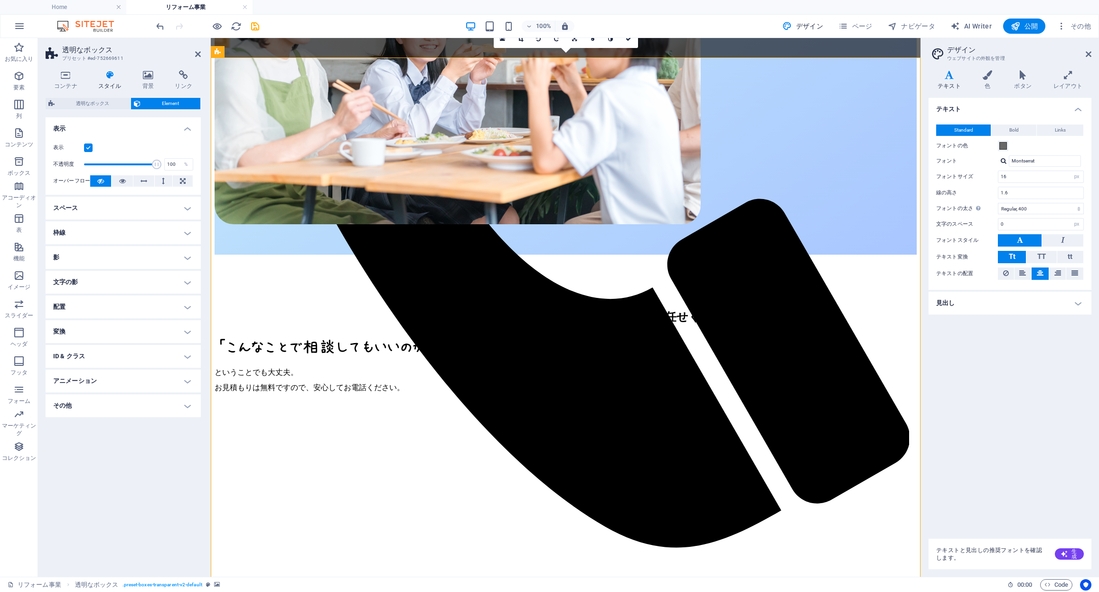
click at [169, 204] on h4 "スペース" at bounding box center [123, 208] width 155 height 23
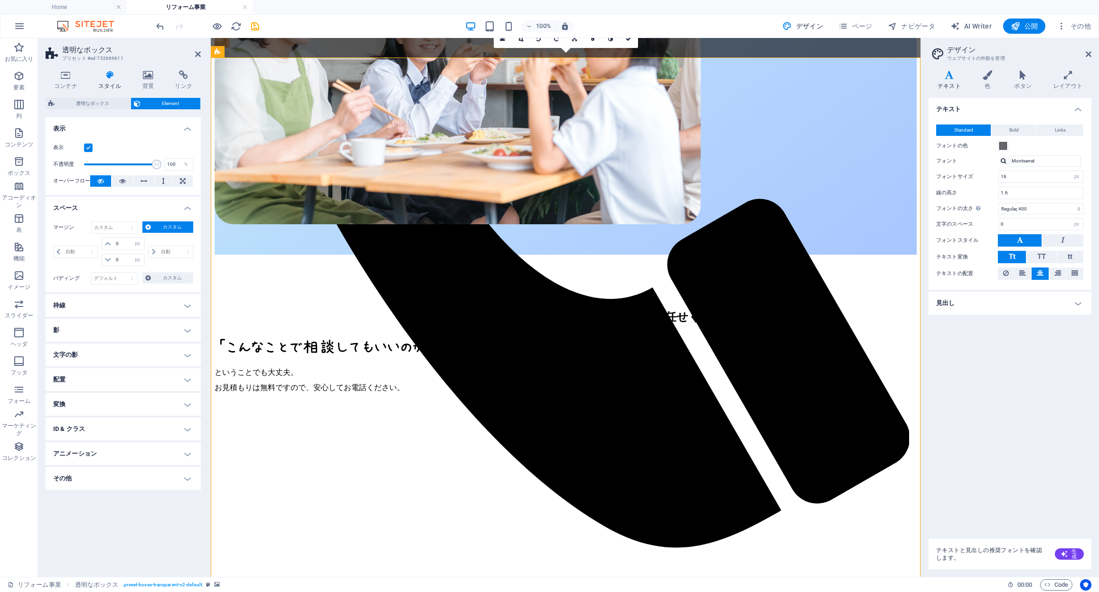
click at [156, 314] on h4 "枠線" at bounding box center [123, 305] width 155 height 23
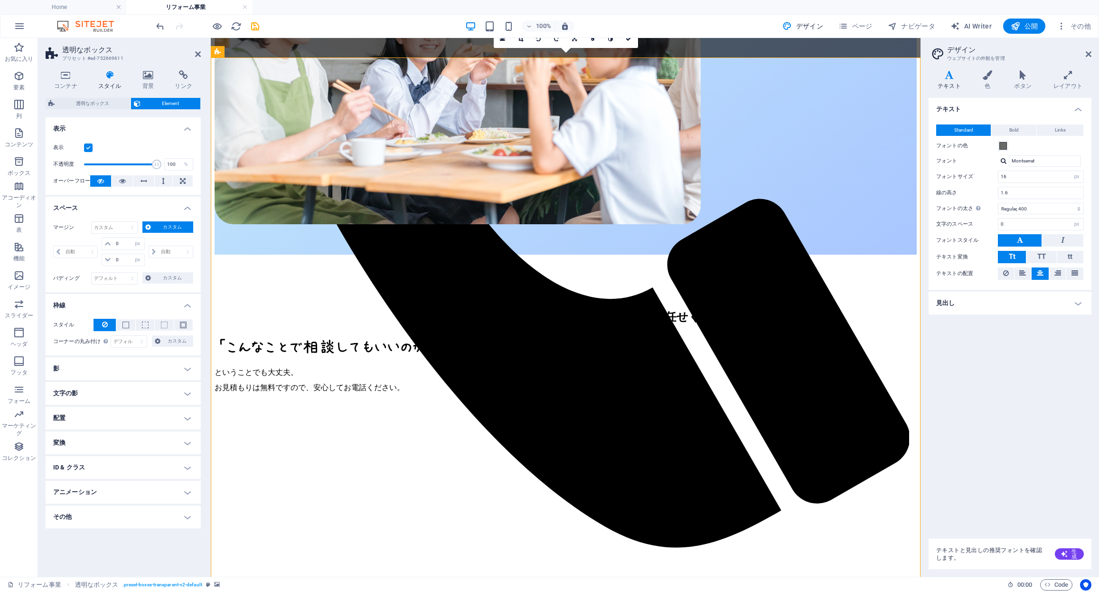
click at [150, 370] on h4 "影" at bounding box center [123, 368] width 155 height 23
click at [141, 417] on h4 "文字の影" at bounding box center [123, 414] width 155 height 23
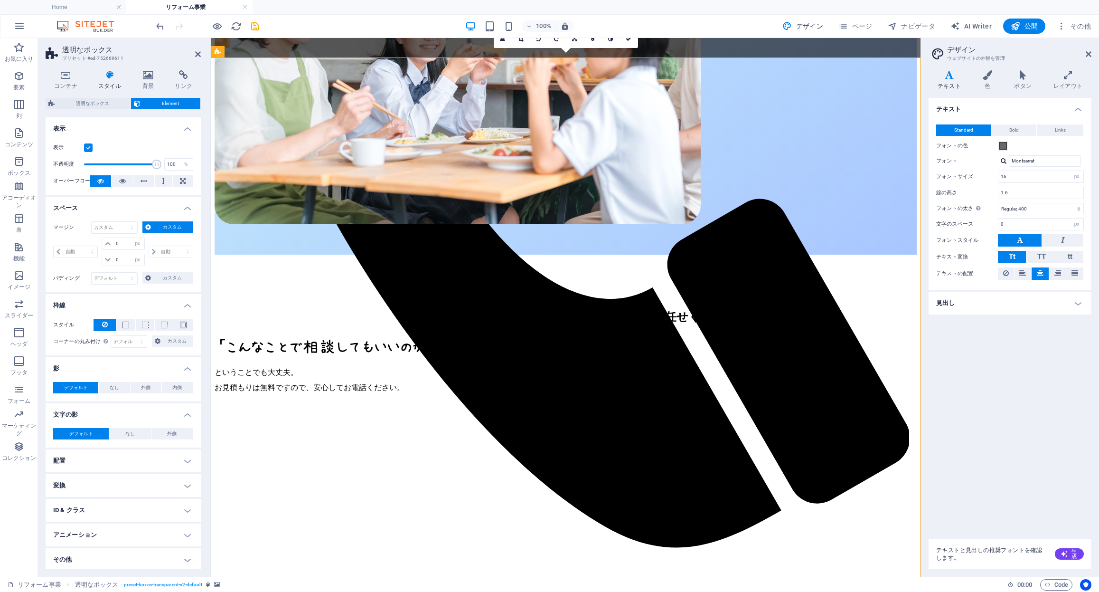
click at [132, 475] on h4 "変換" at bounding box center [123, 485] width 155 height 23
click at [153, 80] on h4 "背景" at bounding box center [150, 80] width 33 height 20
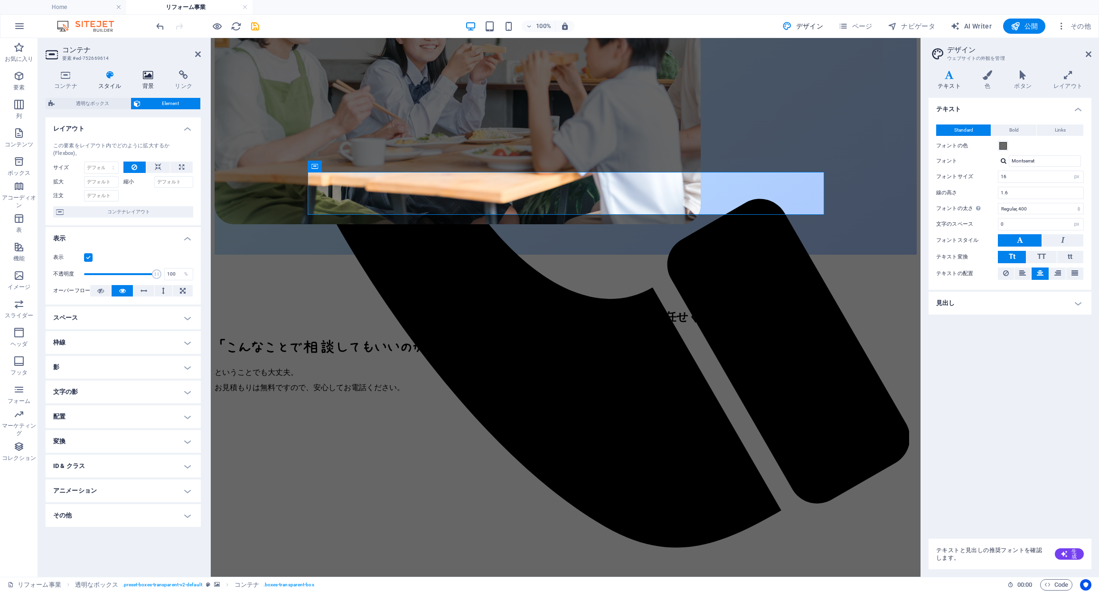
click at [146, 81] on h4 "背景" at bounding box center [150, 80] width 33 height 20
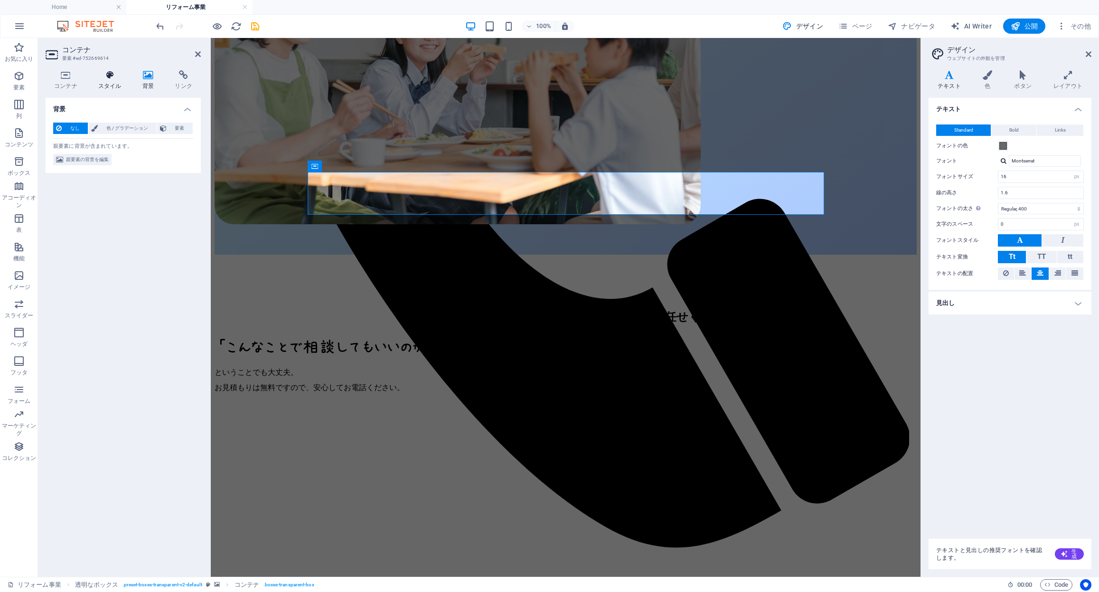
click at [108, 75] on icon at bounding box center [110, 74] width 40 height 9
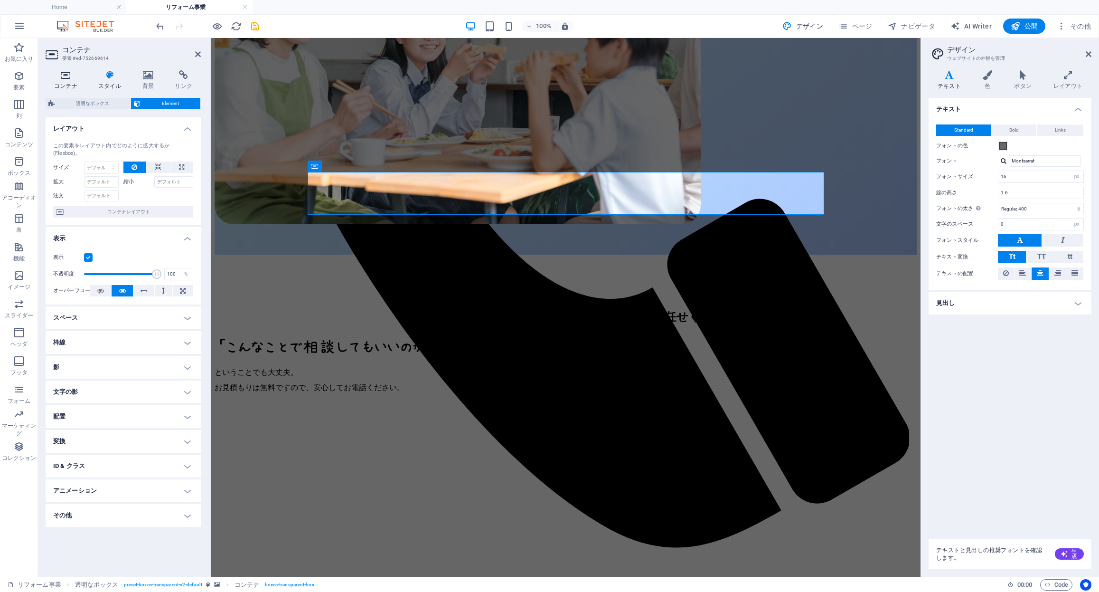
click at [74, 83] on h4 "コンテナ" at bounding box center [68, 80] width 44 height 20
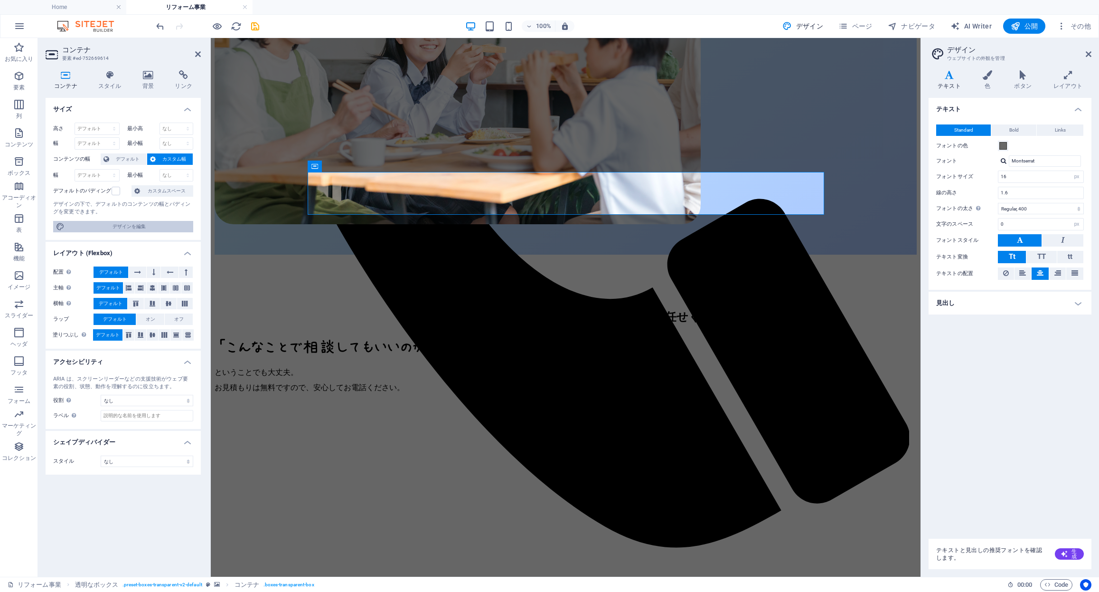
click at [139, 228] on span "デザインを編集" at bounding box center [128, 226] width 123 height 11
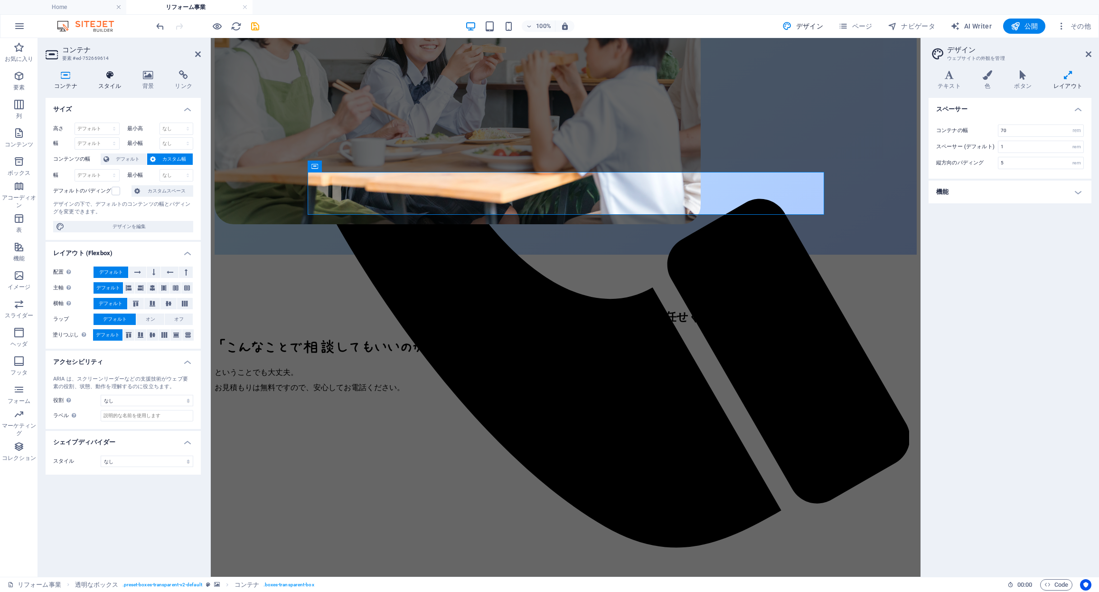
click at [113, 77] on icon at bounding box center [110, 74] width 40 height 9
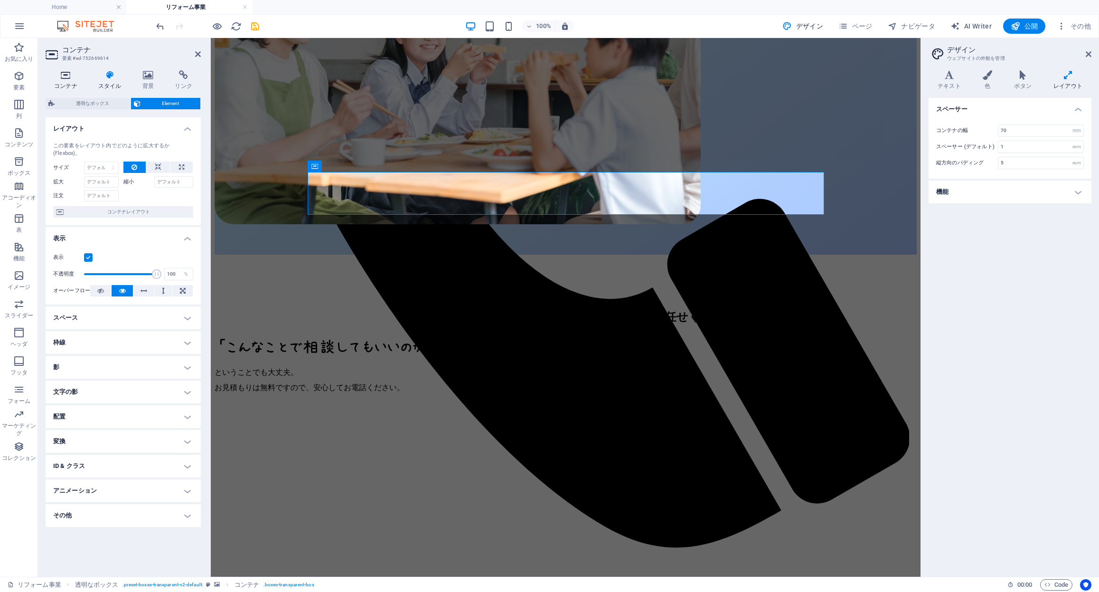
click at [70, 82] on h4 "コンテナ" at bounding box center [68, 80] width 44 height 20
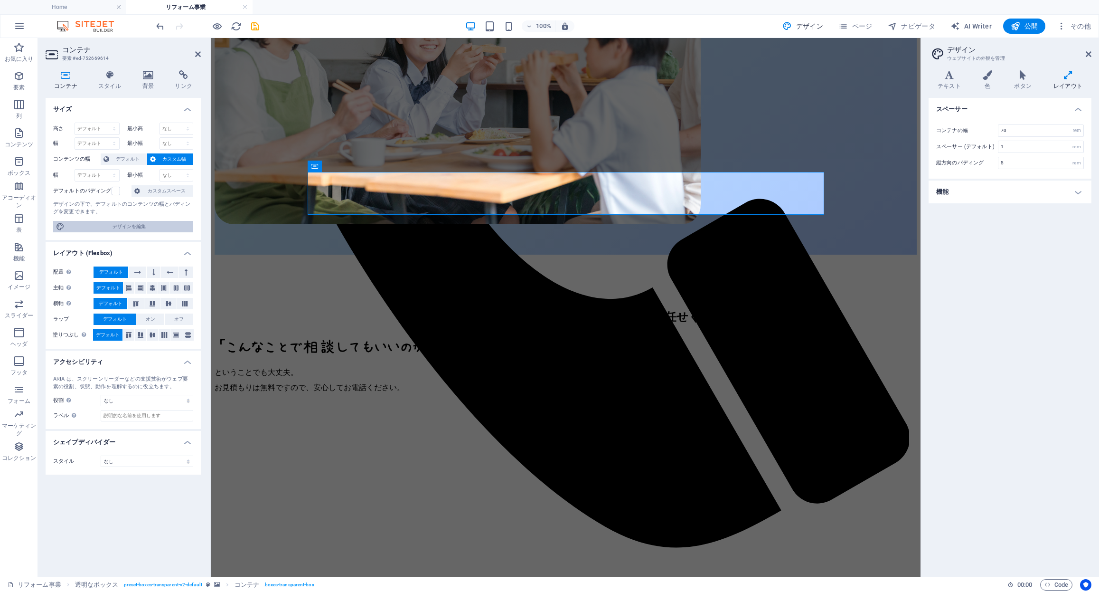
click at [121, 227] on span "デザインを編集" at bounding box center [128, 226] width 123 height 11
click at [990, 73] on icon at bounding box center [988, 74] width 28 height 9
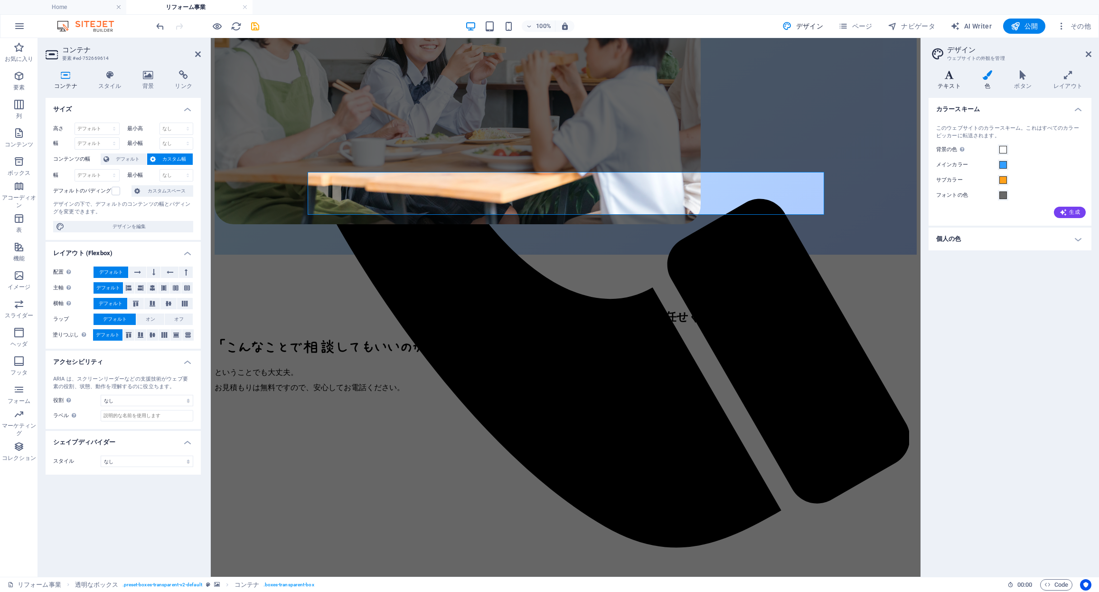
click at [954, 78] on icon at bounding box center [949, 74] width 41 height 9
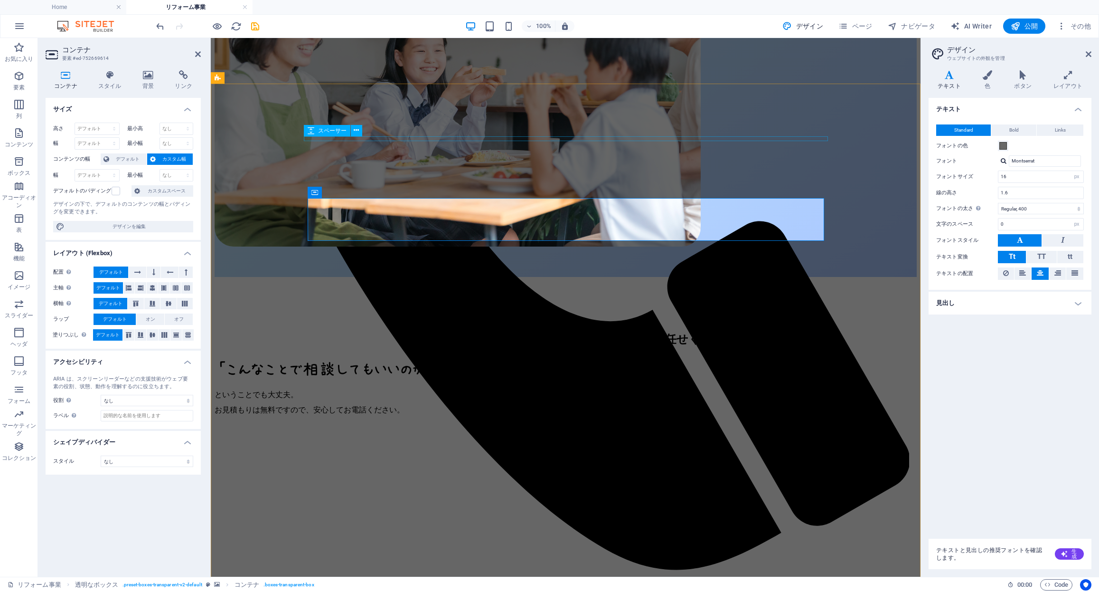
scroll to position [556, 0]
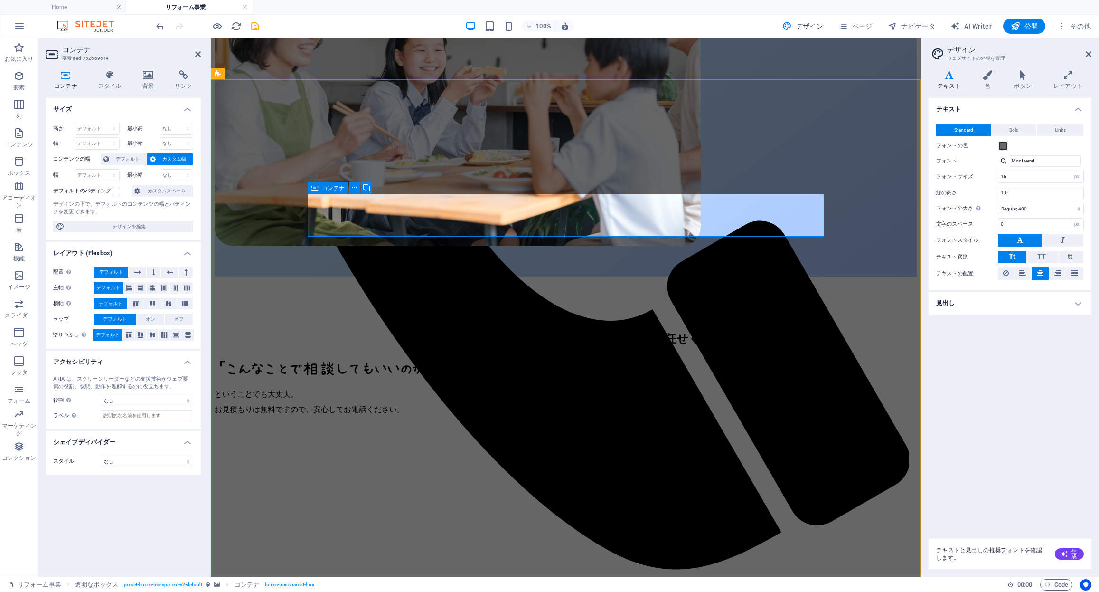
click at [318, 188] on icon at bounding box center [314, 187] width 7 height 11
click at [110, 88] on h4 "スタイル" at bounding box center [112, 80] width 44 height 20
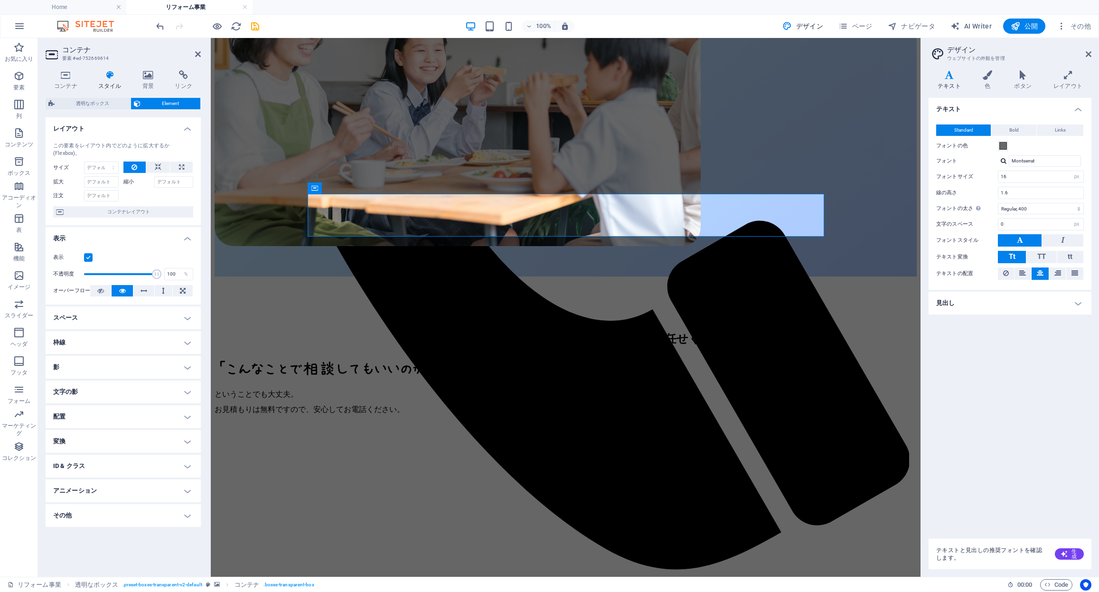
click at [154, 317] on h4 "スペース" at bounding box center [123, 317] width 155 height 23
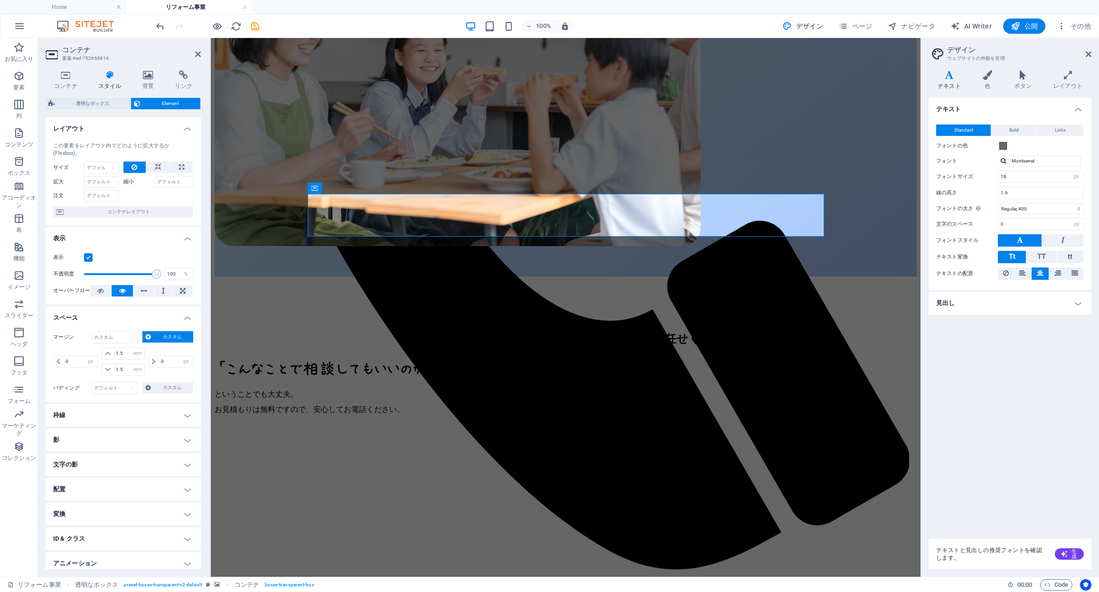
scroll to position [28, 0]
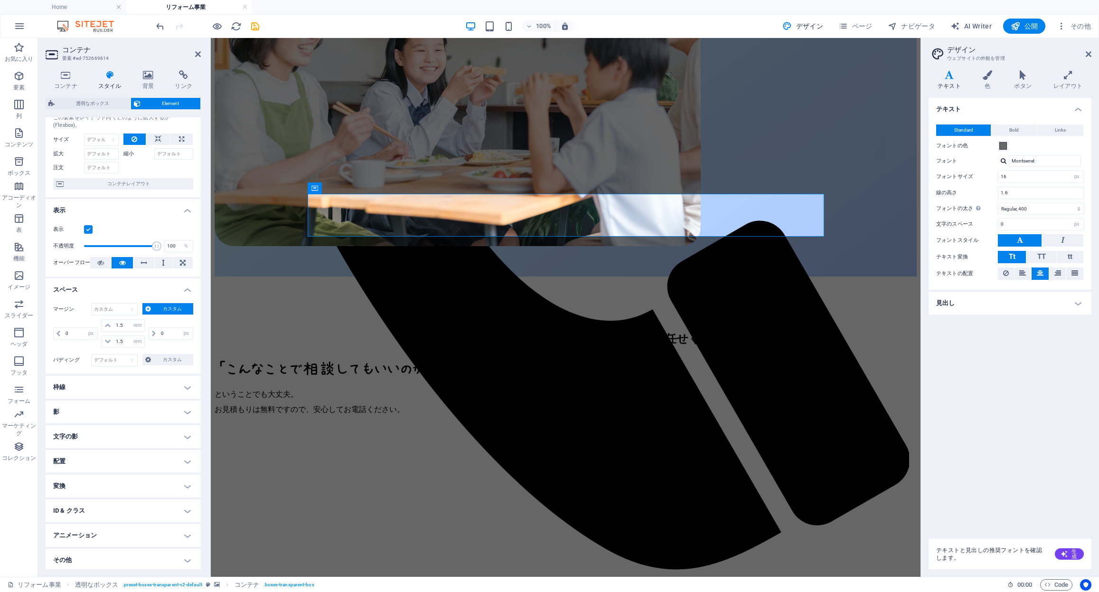
click at [146, 384] on h4 "枠線" at bounding box center [123, 387] width 155 height 23
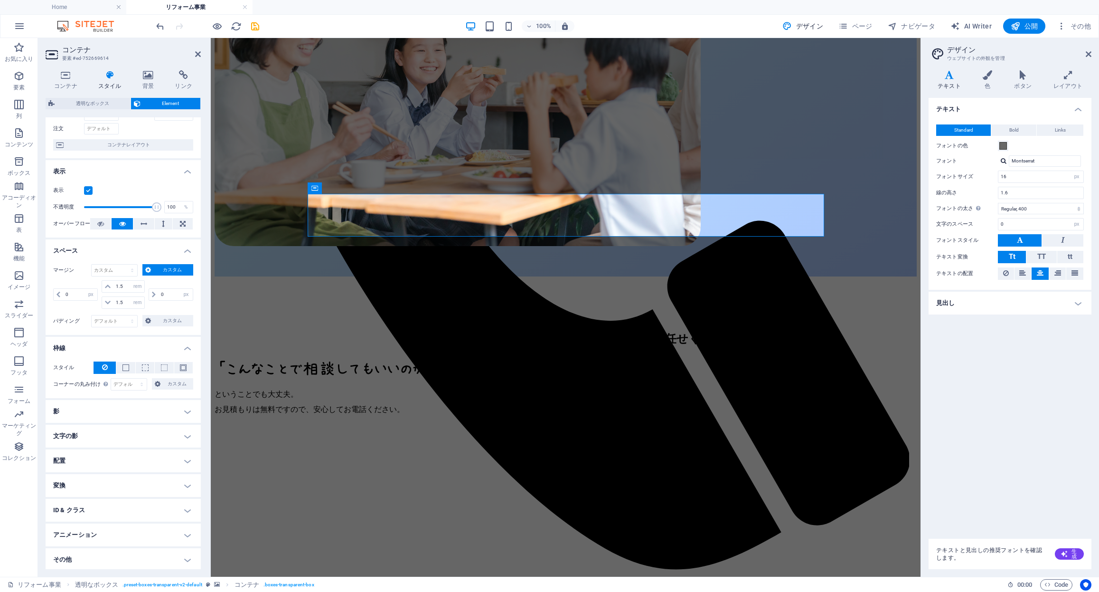
scroll to position [69, 0]
click at [141, 404] on h4 "影" at bounding box center [123, 409] width 155 height 23
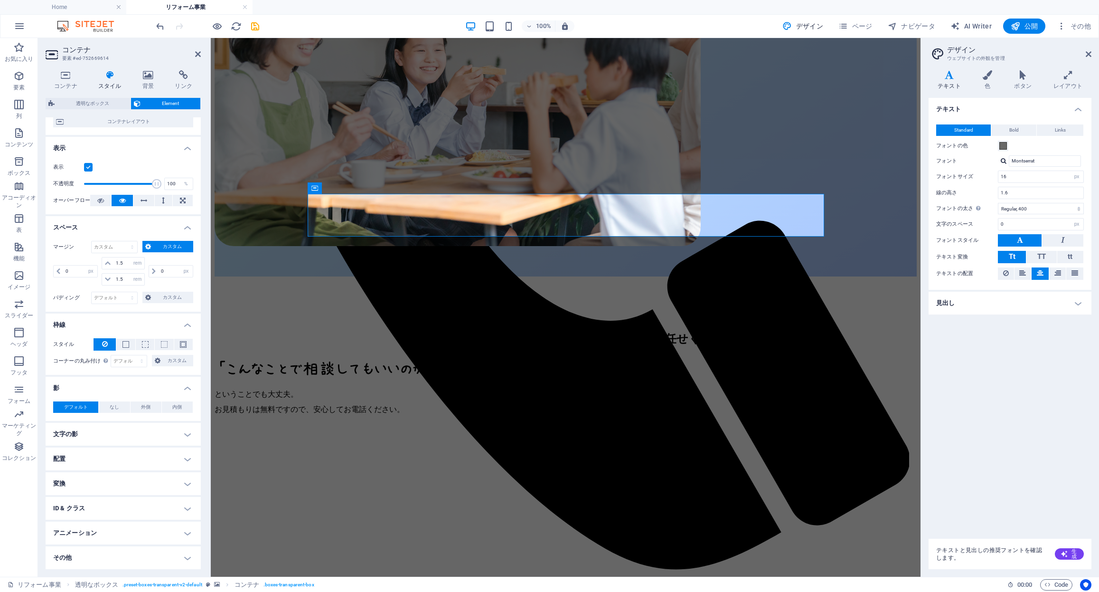
click at [134, 433] on h4 "文字の影" at bounding box center [123, 434] width 155 height 23
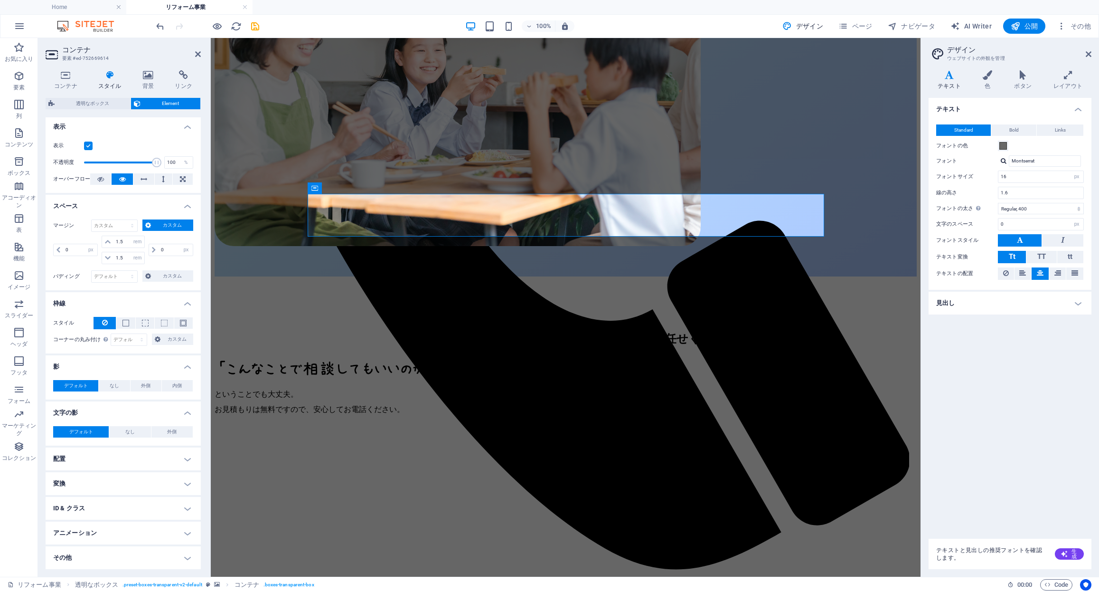
click at [134, 458] on h4 "配置" at bounding box center [123, 458] width 155 height 23
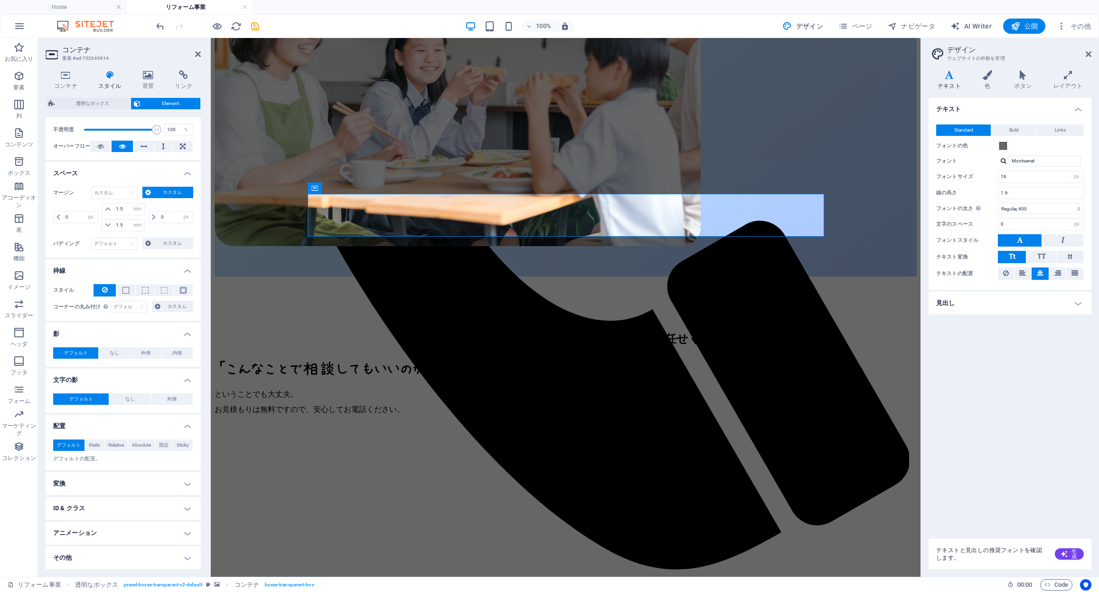
click at [132, 480] on h4 "変換" at bounding box center [123, 483] width 155 height 23
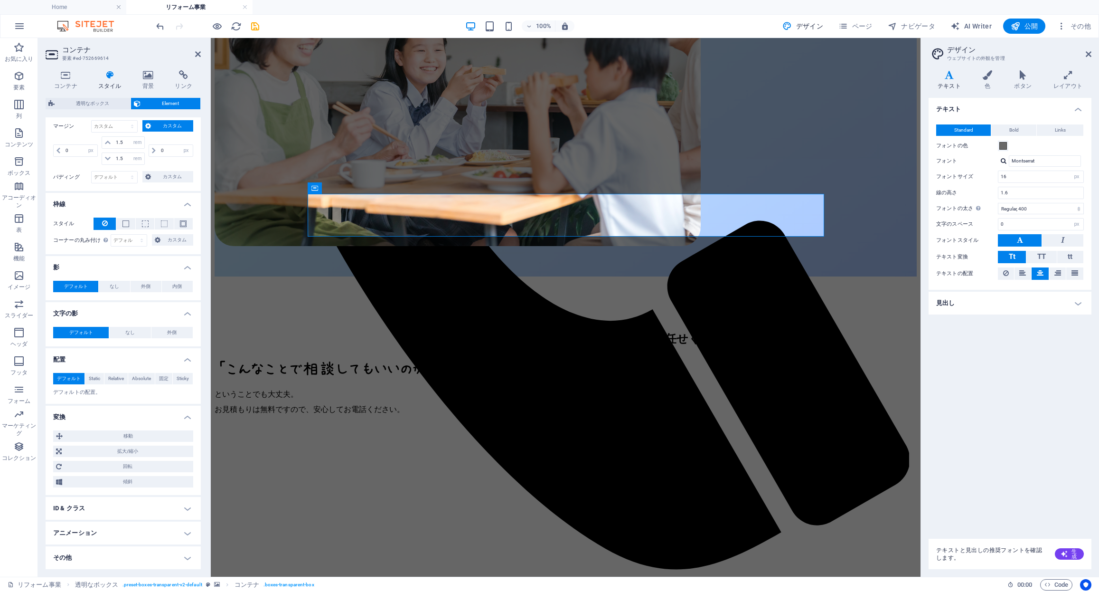
click at [124, 508] on h4 "ID & クラス" at bounding box center [123, 508] width 155 height 23
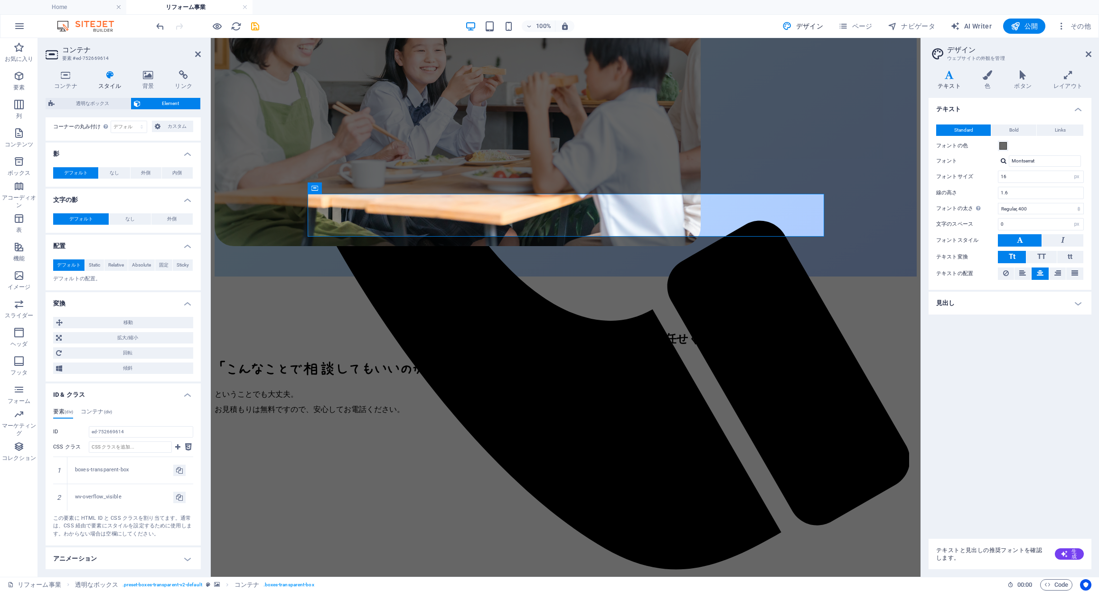
scroll to position [350, 0]
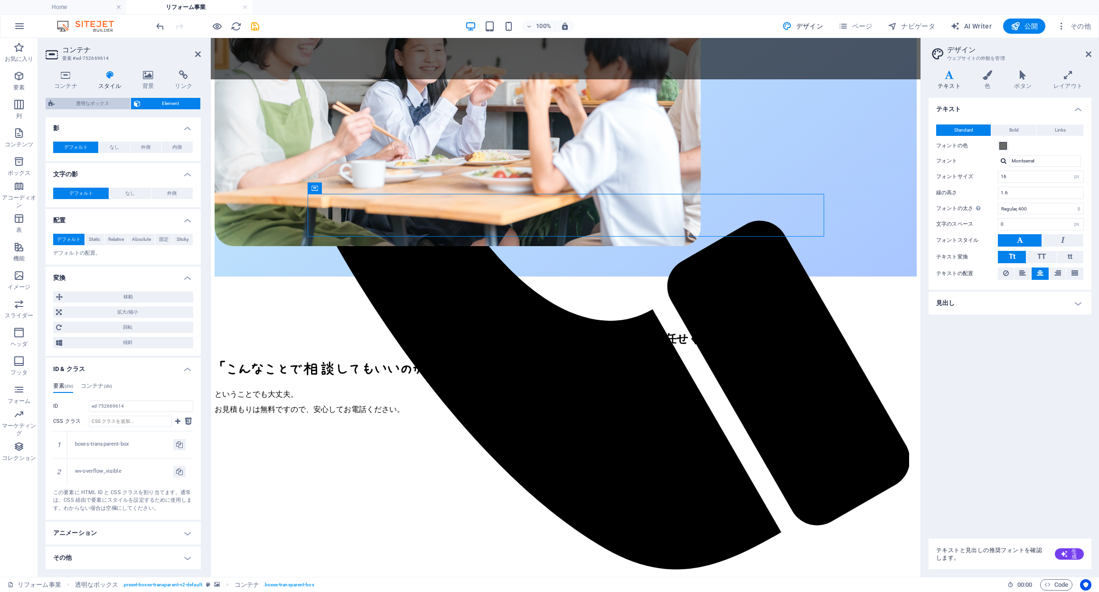
click at [105, 99] on span "透明なボックス" at bounding box center [92, 103] width 70 height 11
select select "rem"
select select "px"
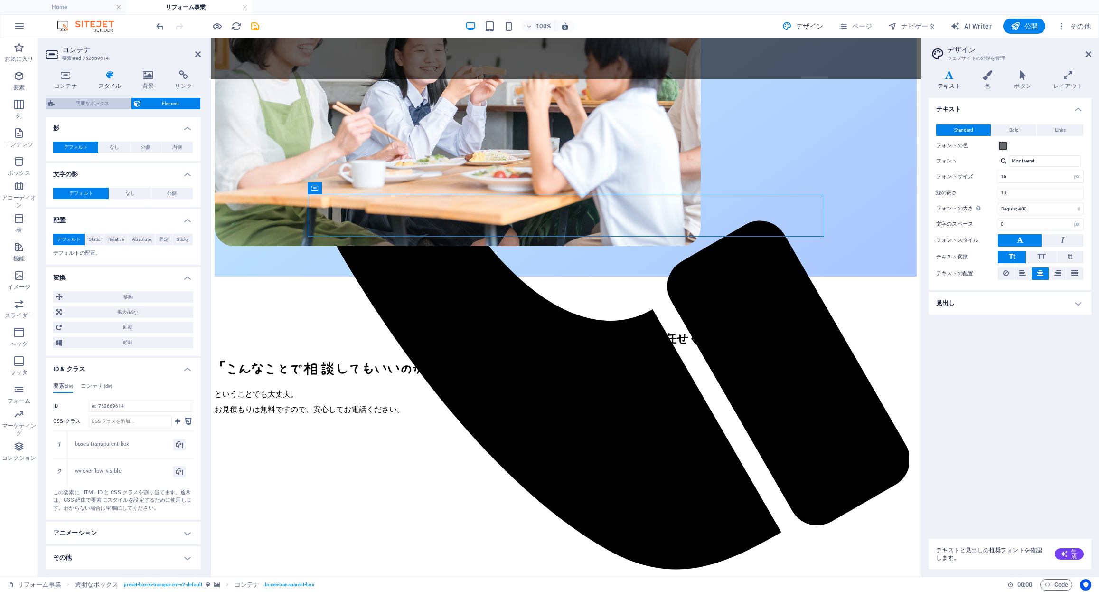
select select "px"
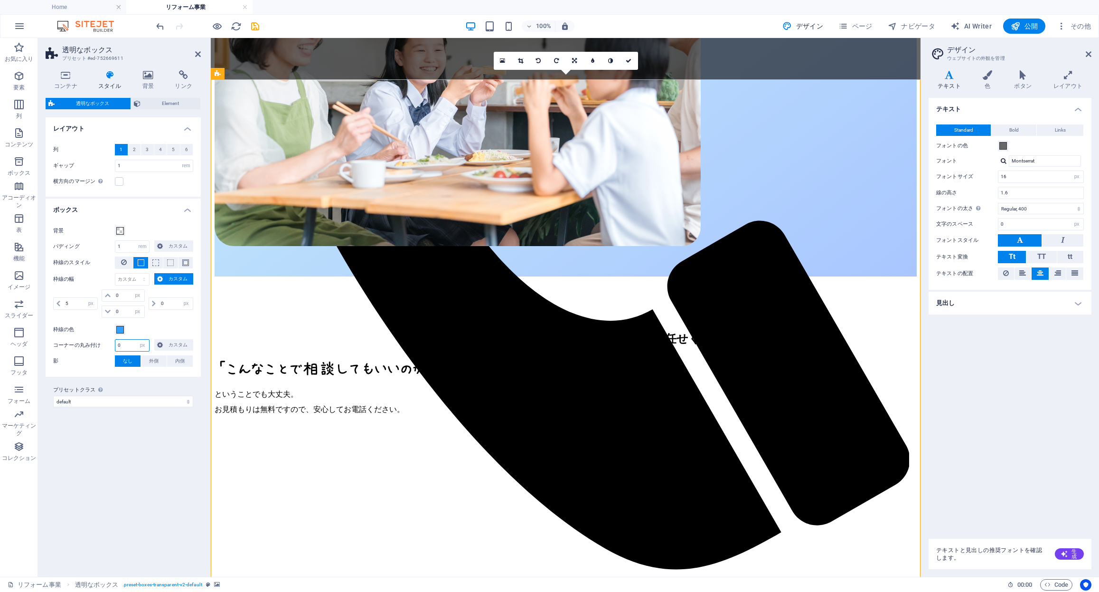
drag, startPoint x: 127, startPoint y: 344, endPoint x: 89, endPoint y: 343, distance: 37.5
click at [89, 343] on div "コーナーの丸み付け 0 px rem % vh vw カスタム カスタム" at bounding box center [123, 345] width 140 height 12
type input "20"
click at [85, 359] on label "影" at bounding box center [84, 360] width 62 height 11
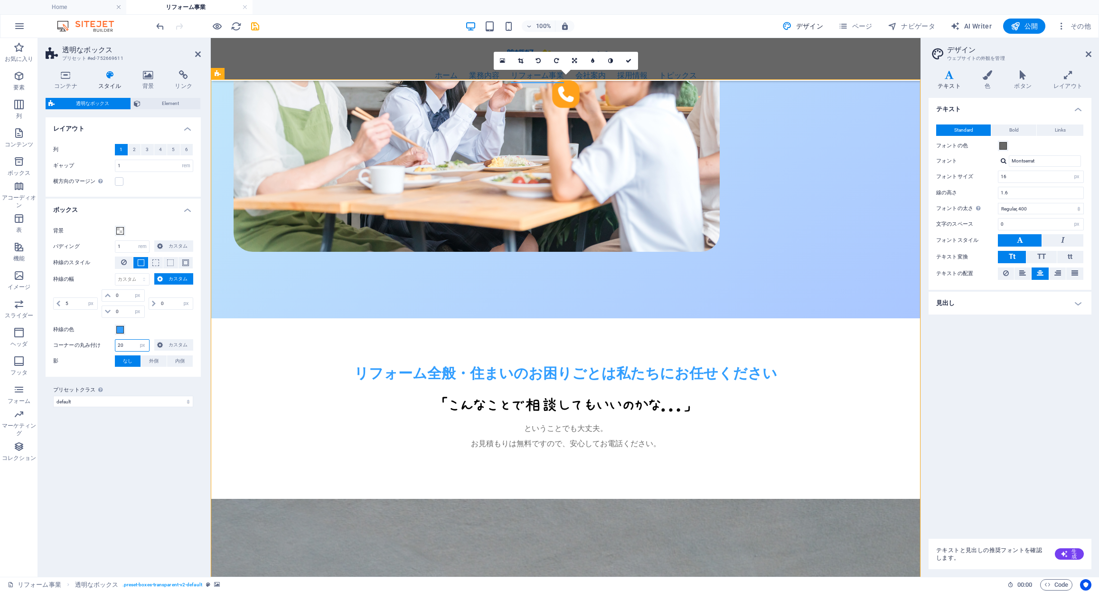
click at [130, 343] on input "20" at bounding box center [132, 344] width 34 height 11
click at [122, 328] on span at bounding box center [120, 330] width 8 height 8
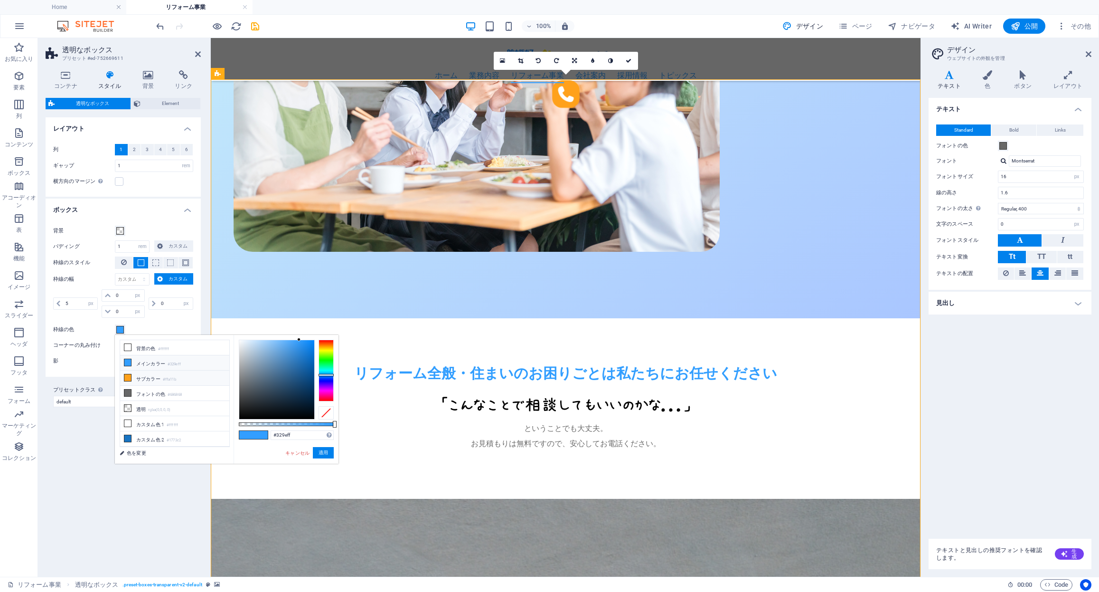
click at [141, 375] on li "サブカラー #ffa11b" at bounding box center [174, 377] width 109 height 15
click at [319, 456] on button "適用" at bounding box center [323, 452] width 21 height 11
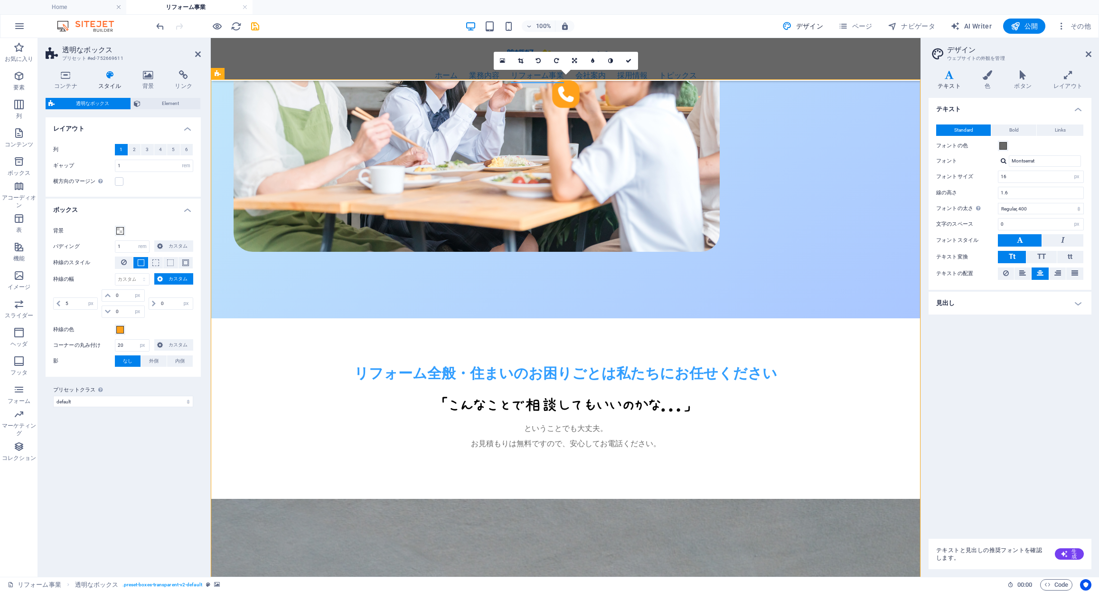
click at [147, 314] on div "0 px rem vw vh" at bounding box center [170, 303] width 47 height 28
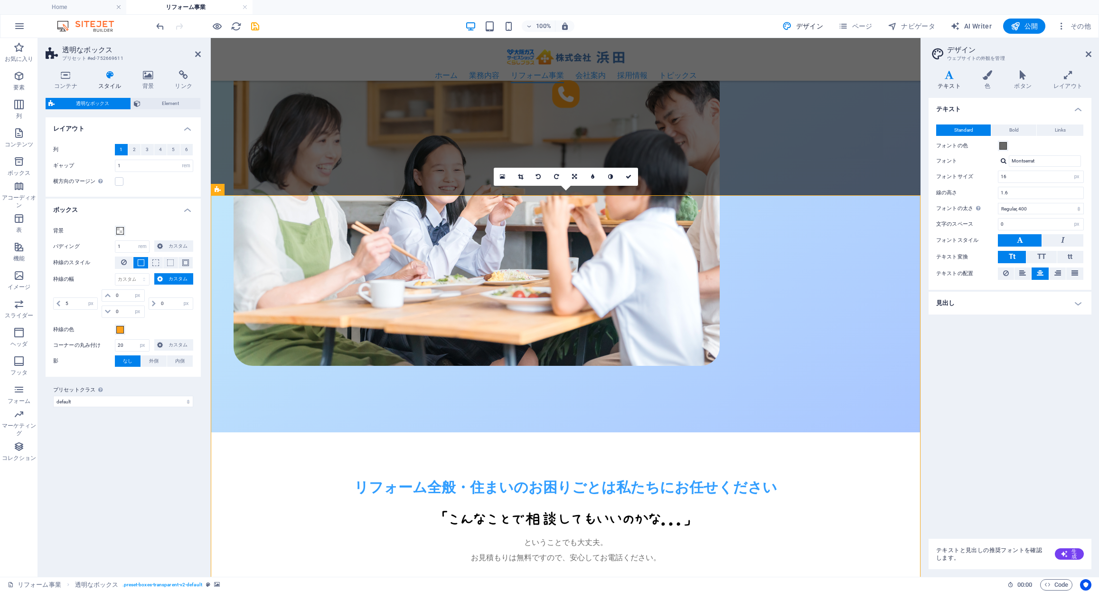
scroll to position [447, 0]
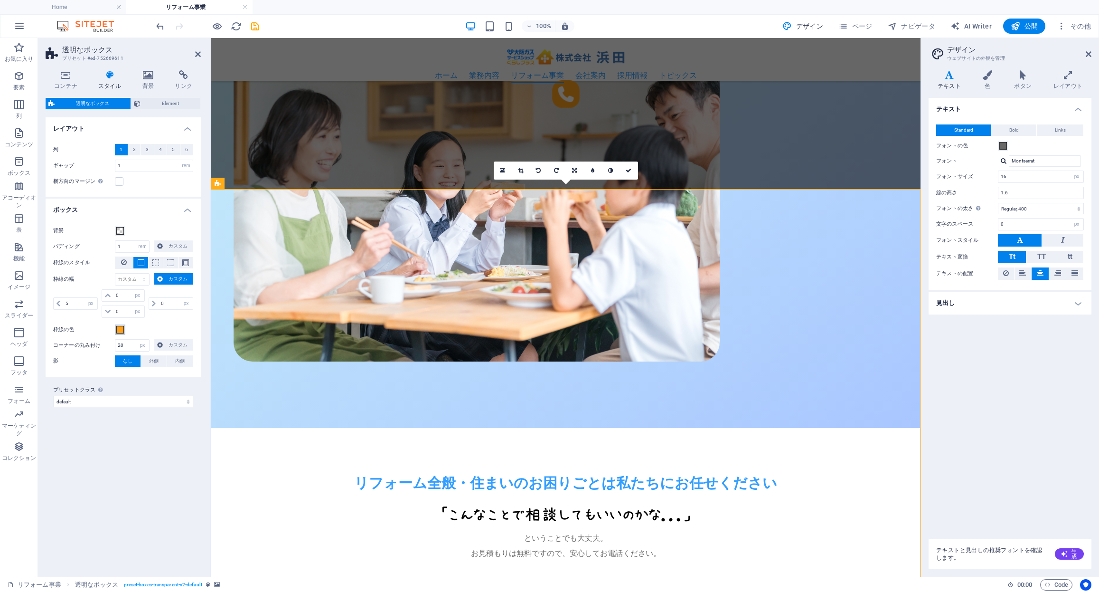
click at [121, 331] on span at bounding box center [120, 330] width 8 height 8
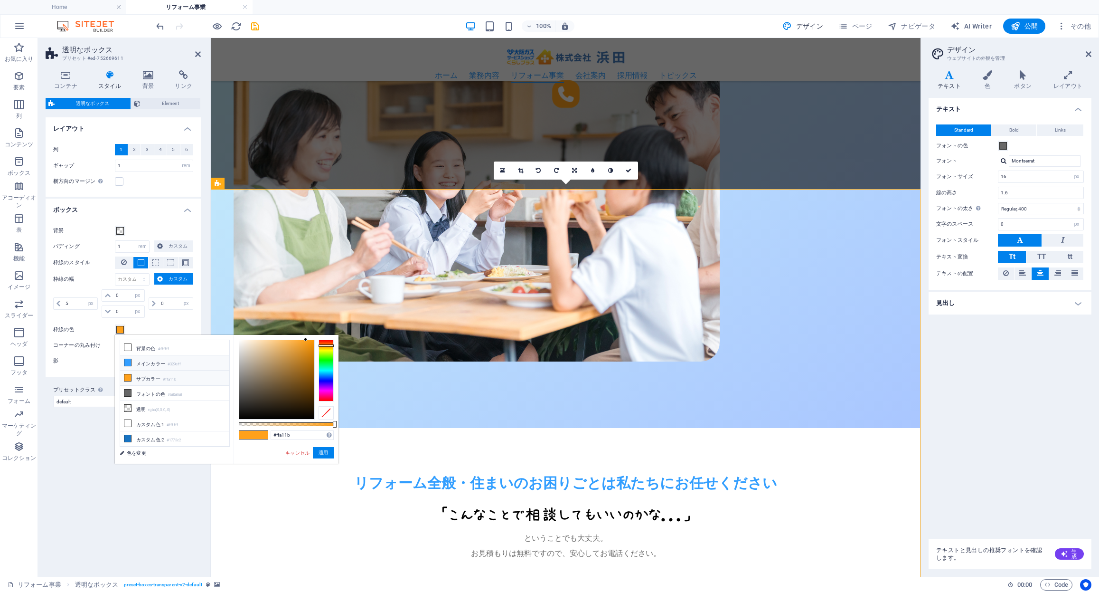
click at [176, 366] on small "#329eff" at bounding box center [174, 364] width 13 height 7
type input "#329eff"
click at [326, 451] on button "適用" at bounding box center [323, 452] width 21 height 11
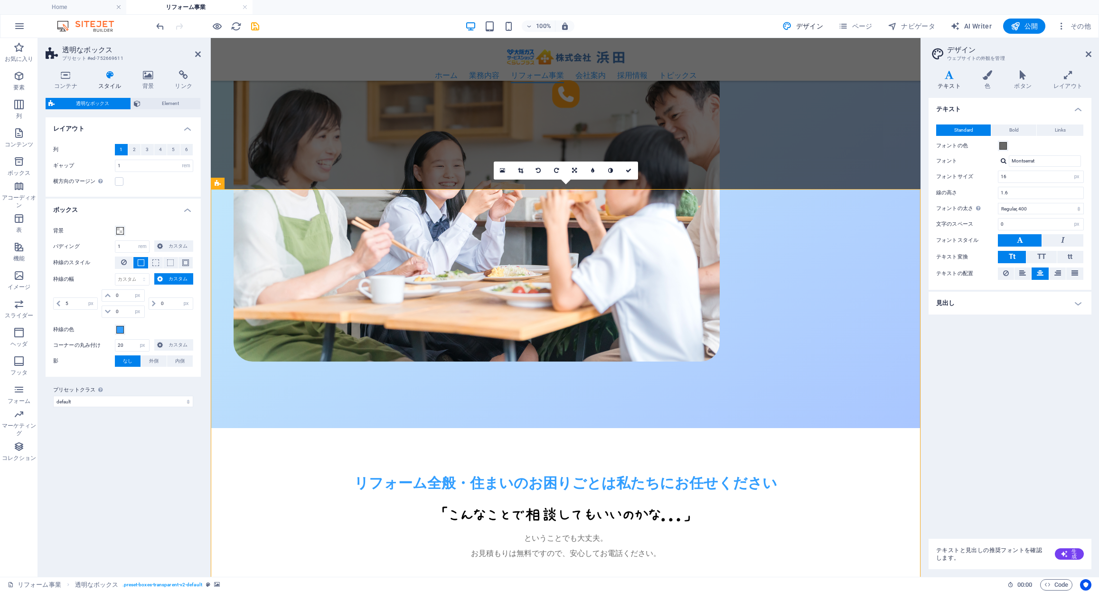
click at [147, 195] on div "列 1 2 3 4 5 6 塗りつぶす ギャップ 1 px rem % vw vh 横方向のマージン コンテナ "コンテンツの幅" が "デフォルト" に設定…" at bounding box center [123, 165] width 159 height 62
click at [171, 262] on span at bounding box center [170, 262] width 7 height 7
drag, startPoint x: 127, startPoint y: 345, endPoint x: 115, endPoint y: 345, distance: 11.9
click at [115, 345] on input "20" at bounding box center [132, 344] width 34 height 11
type input "5"
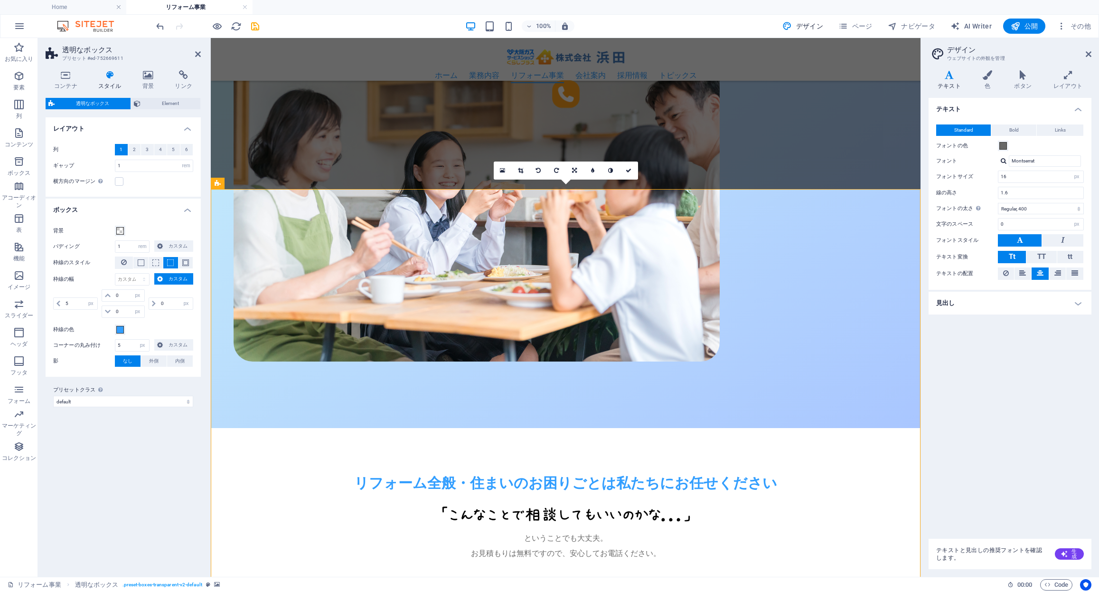
click at [95, 359] on label "影" at bounding box center [84, 360] width 62 height 11
click at [126, 312] on input "0" at bounding box center [128, 311] width 30 height 11
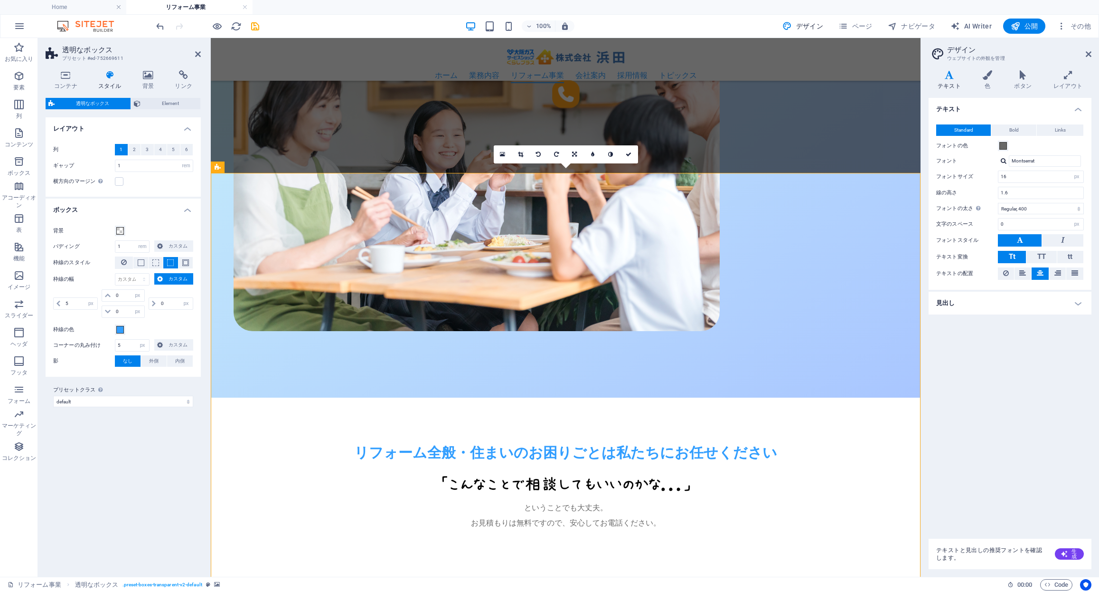
scroll to position [569, 0]
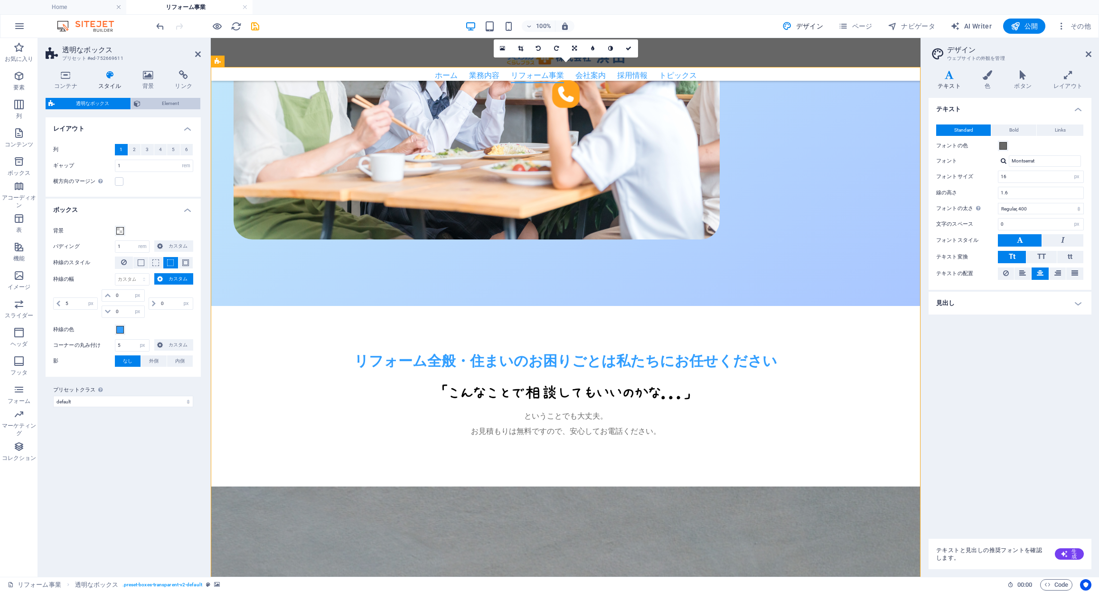
click at [156, 105] on span "Element" at bounding box center [170, 103] width 54 height 11
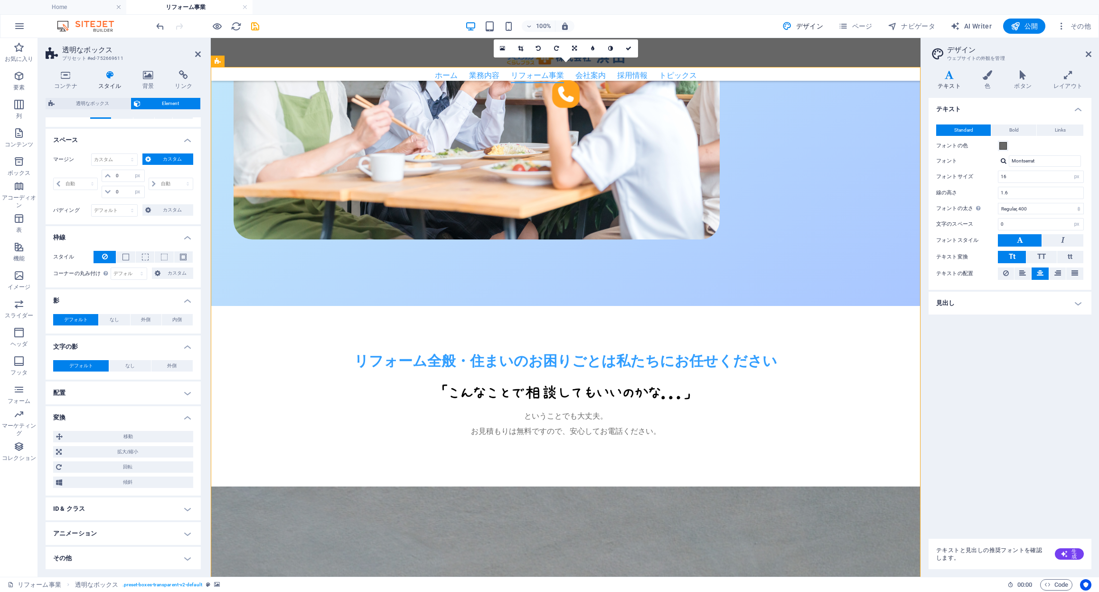
scroll to position [68, 0]
click at [73, 82] on h4 "コンテナ" at bounding box center [68, 80] width 44 height 20
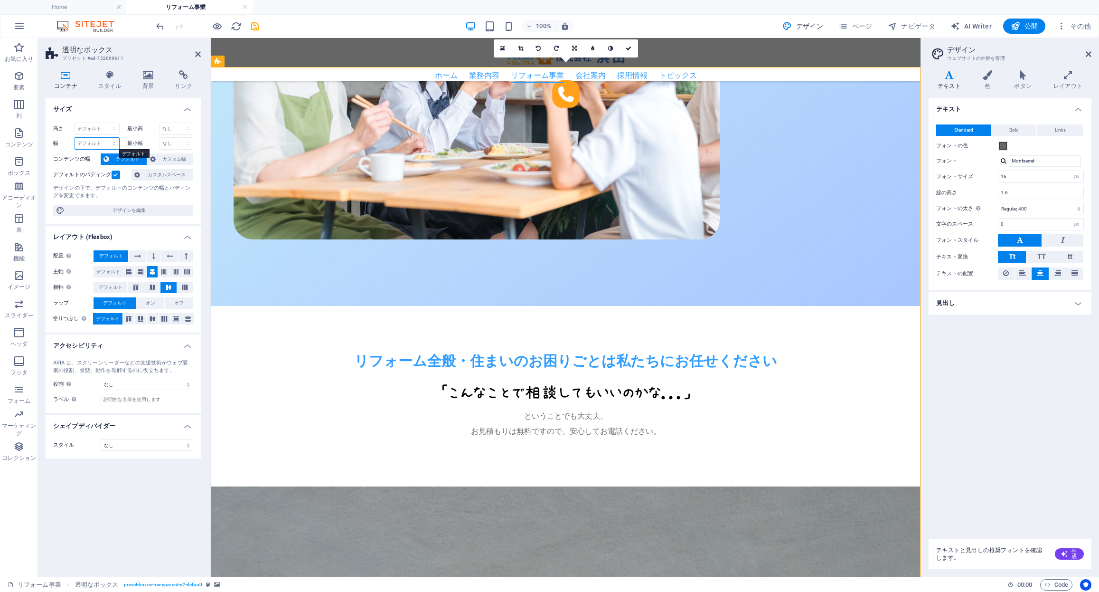
click at [102, 142] on select "デフォルト px rem % em vh vw" at bounding box center [97, 143] width 44 height 11
click at [108, 126] on select "デフォルト px rem % vh vw" at bounding box center [97, 128] width 44 height 11
click at [169, 157] on span "カスタム幅" at bounding box center [175, 158] width 32 height 11
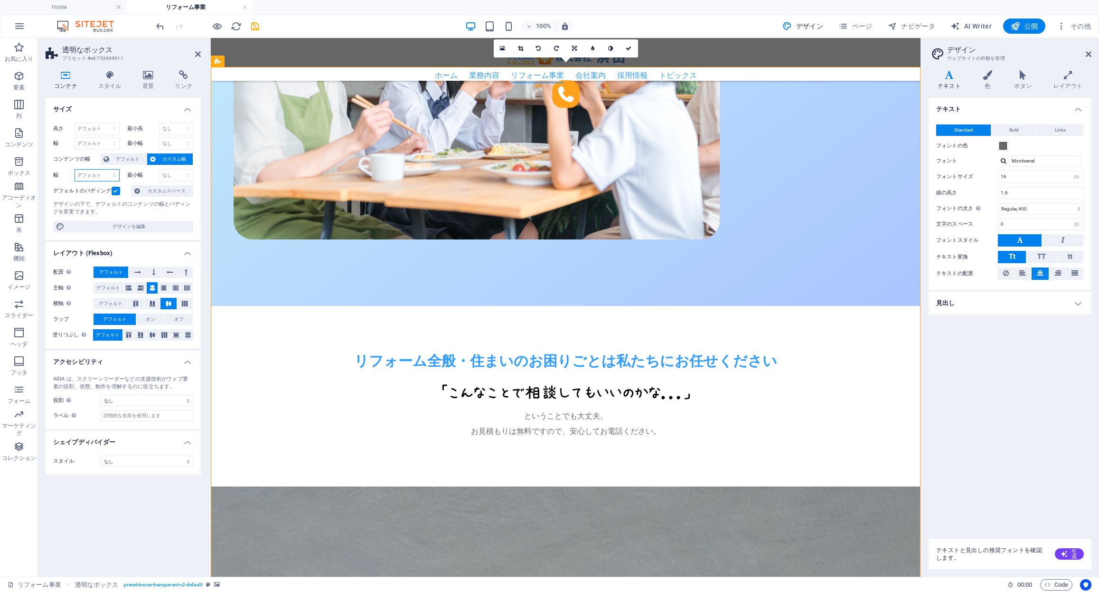
click at [94, 175] on select "デフォルト px rem % em vh vw" at bounding box center [97, 174] width 44 height 11
select select "%"
click at [105, 169] on select "デフォルト px rem % em vh vw" at bounding box center [97, 174] width 44 height 11
click at [161, 175] on select "なし px rem % vh vw" at bounding box center [176, 174] width 33 height 11
drag, startPoint x: 90, startPoint y: 174, endPoint x: 56, endPoint y: 172, distance: 34.7
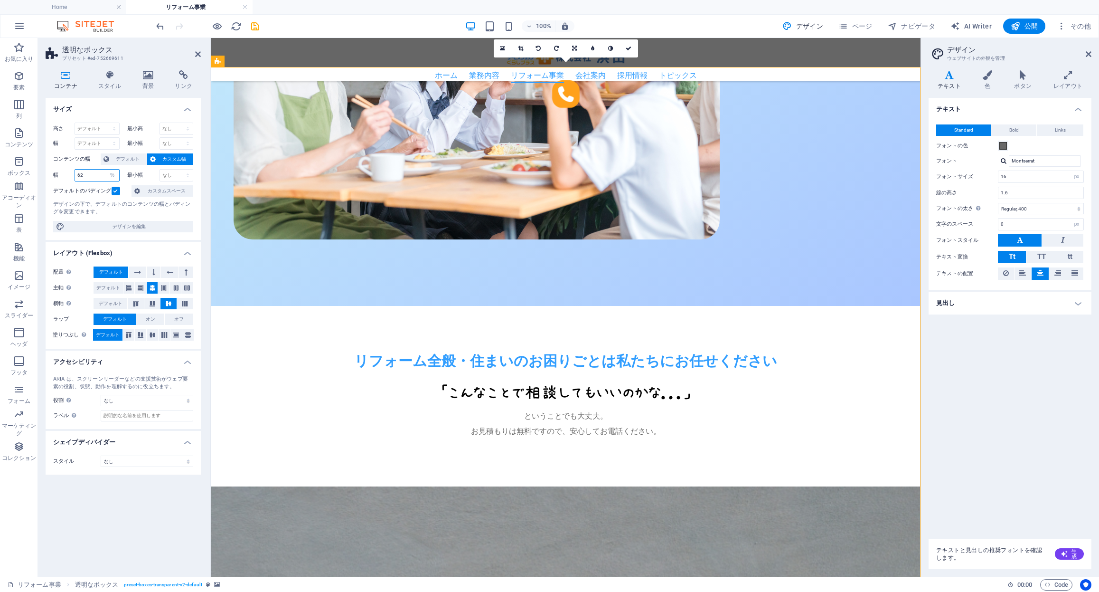
click at [56, 172] on div "幅 62 デフォルト px rem % em vh vw" at bounding box center [86, 175] width 66 height 12
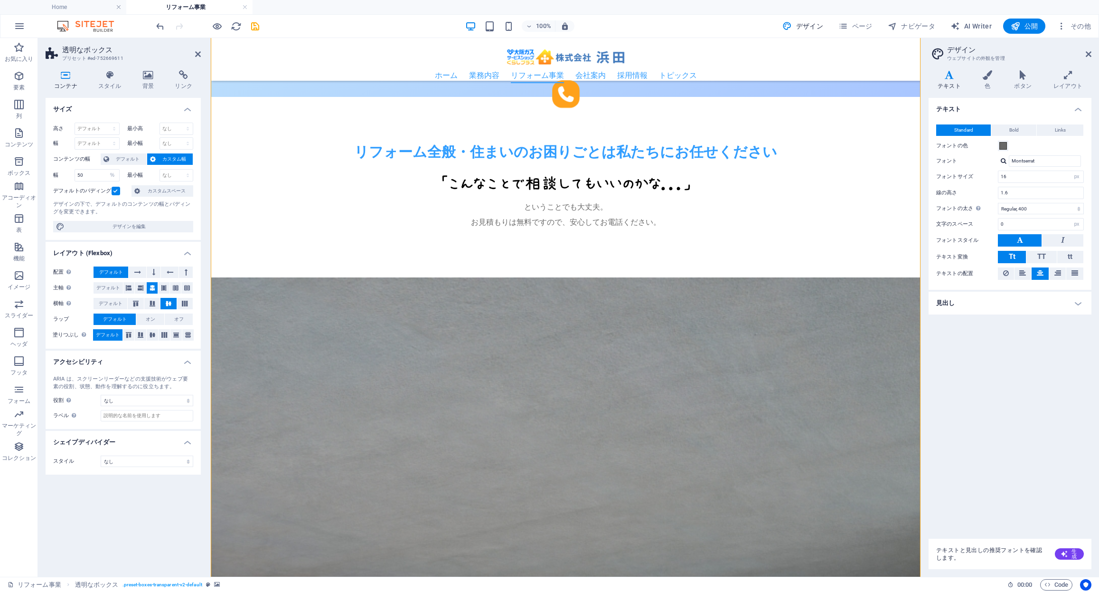
scroll to position [705, 0]
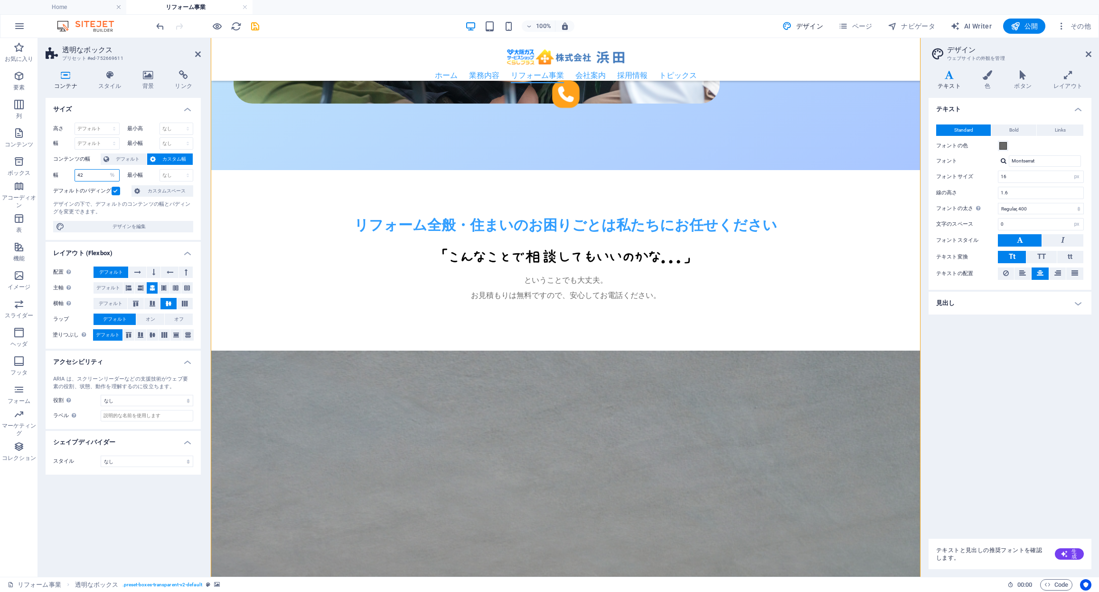
click at [79, 174] on input "42" at bounding box center [97, 174] width 44 height 11
drag, startPoint x: 42, startPoint y: 170, endPoint x: -30, endPoint y: 162, distance: 72.6
click at [0, 162] on html "株式会社 浜田 Home リフォーム事業 お気に入り 要素 列 コンテンツ ボックス アコーディオン 表 機能 イメージ スライダー ヘッダ フッタ フォーム…" at bounding box center [549, 296] width 1099 height 592
type input "55"
click at [150, 254] on h4 "レイアウト (Flexbox)" at bounding box center [123, 250] width 155 height 17
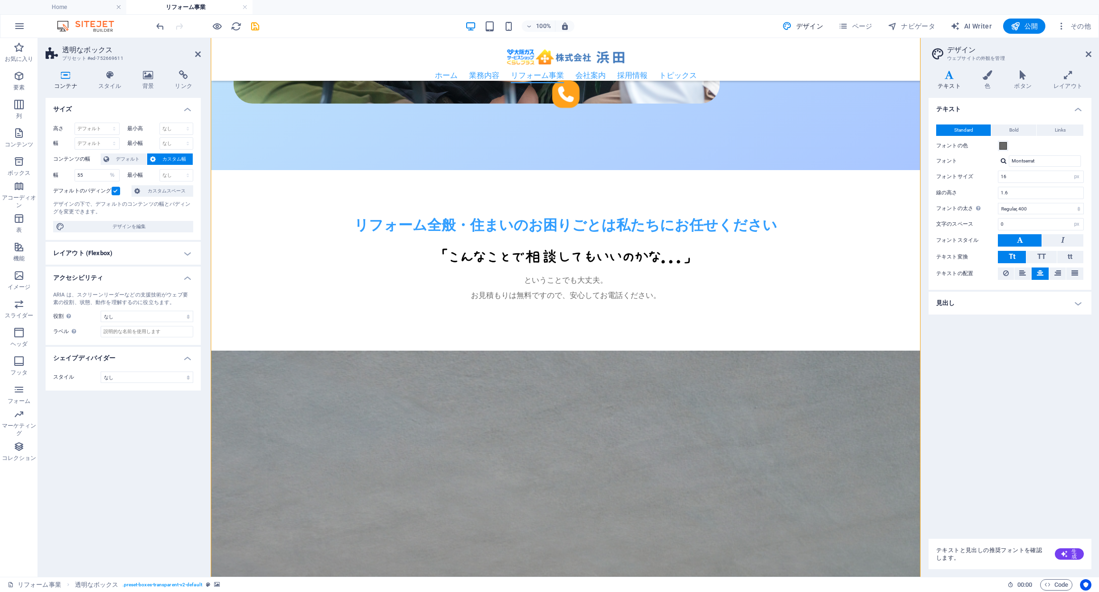
click at [150, 254] on h4 "レイアウト (Flexbox)" at bounding box center [123, 253] width 155 height 23
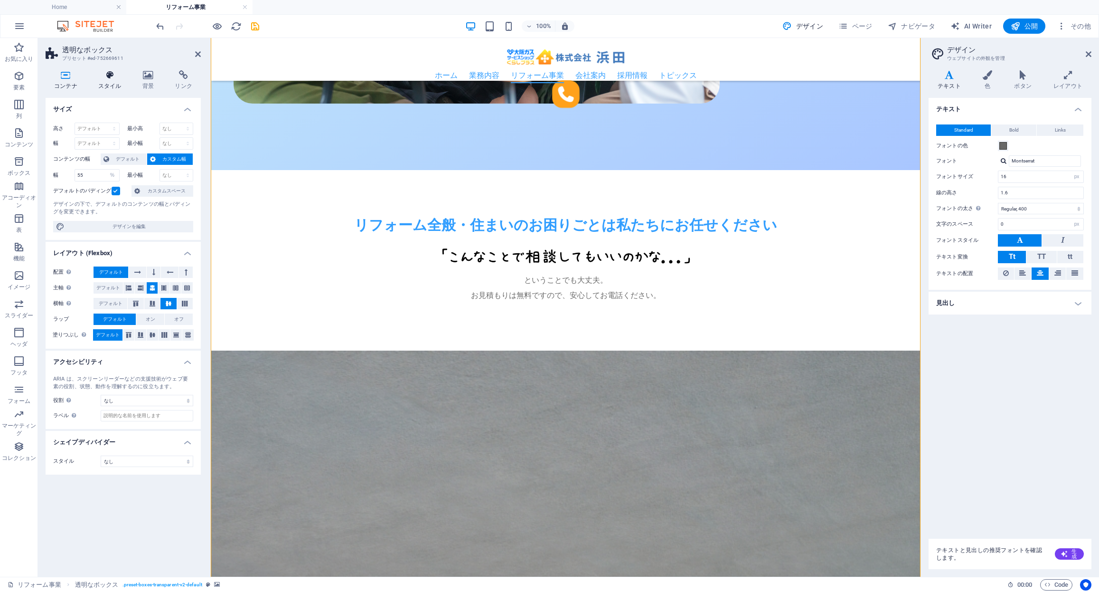
click at [104, 78] on icon at bounding box center [110, 74] width 40 height 9
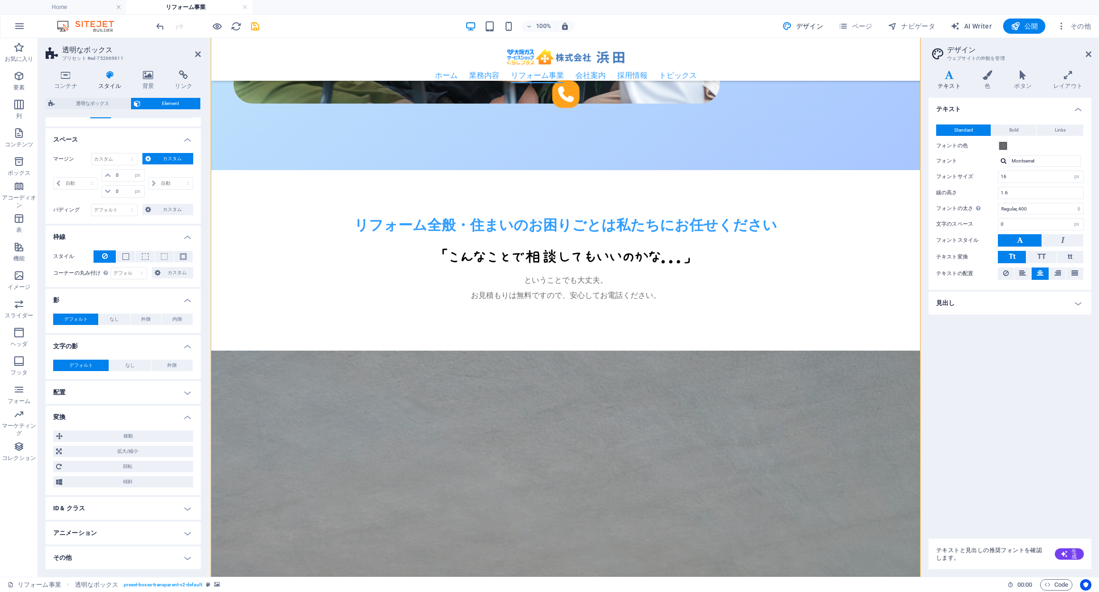
scroll to position [0, 0]
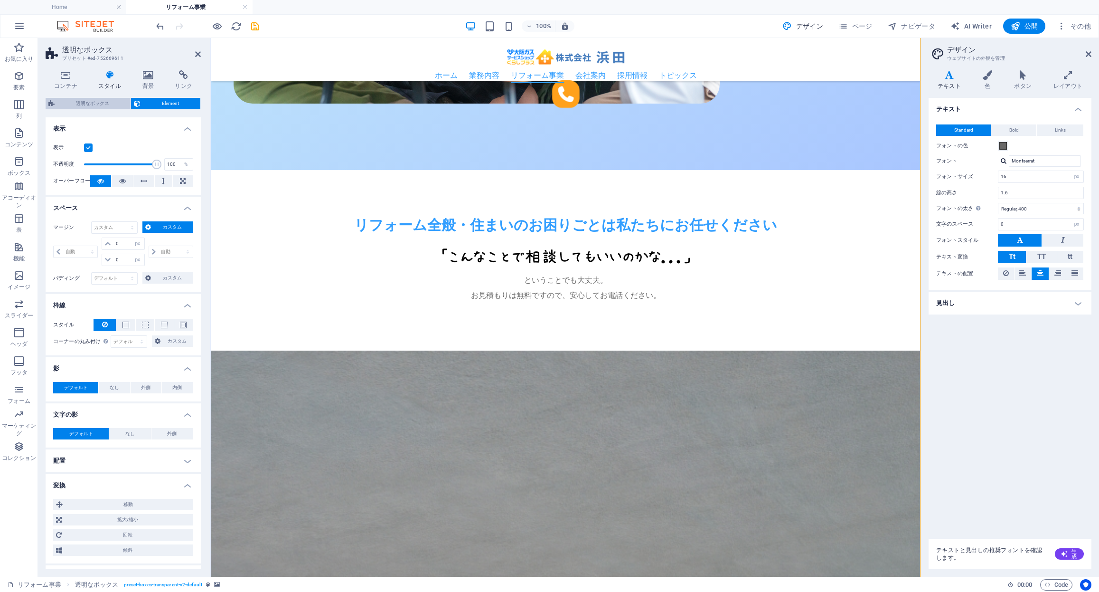
click at [93, 101] on span "透明なボックス" at bounding box center [92, 103] width 70 height 11
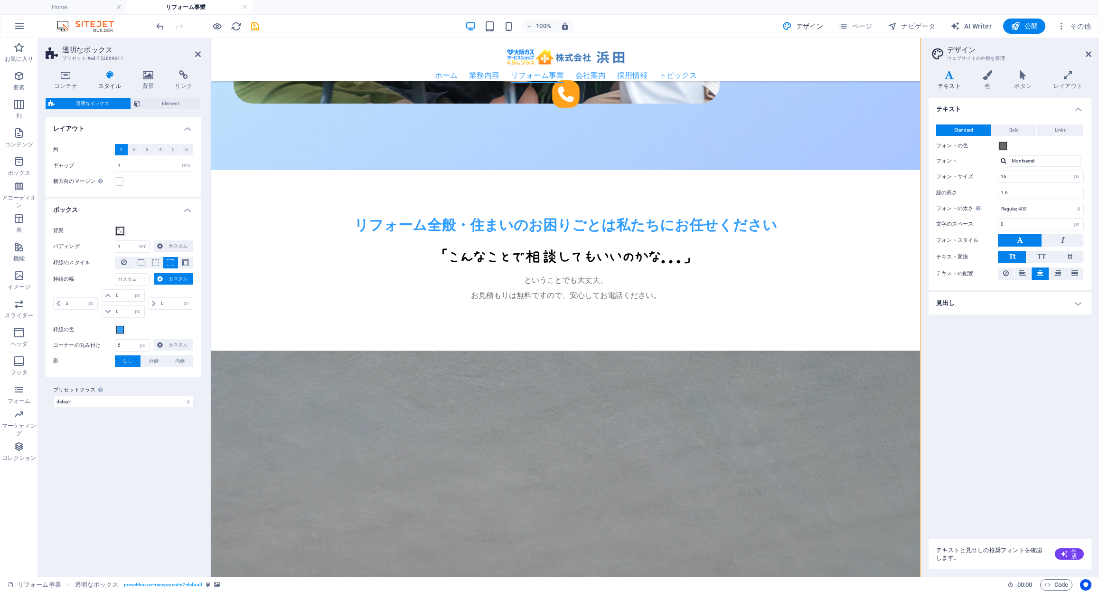
click at [120, 229] on span at bounding box center [120, 231] width 8 height 8
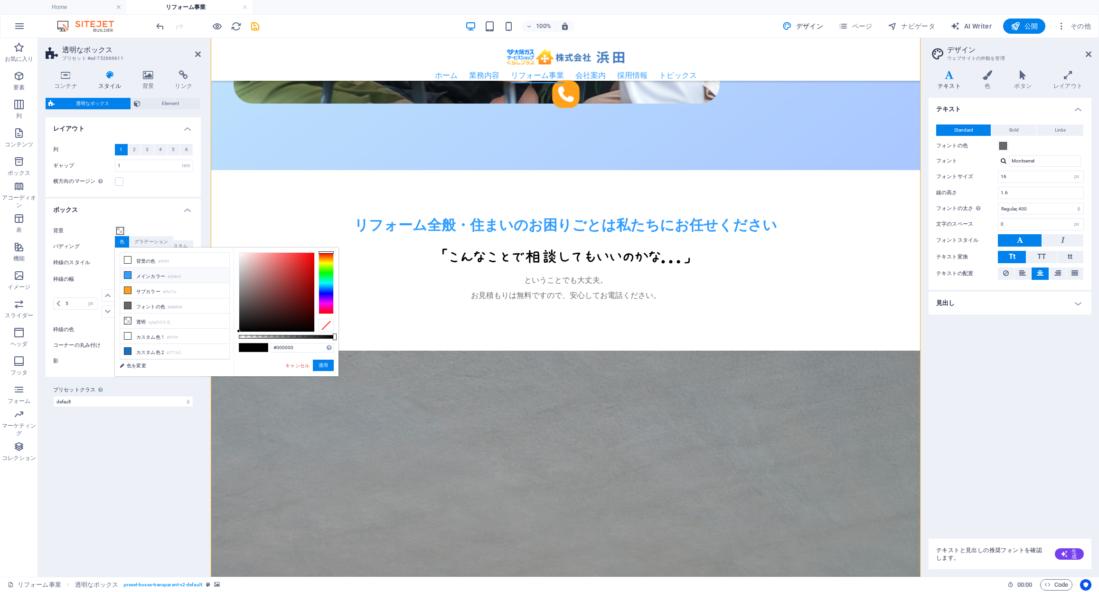
click at [155, 282] on li "メインカラー #329eff" at bounding box center [174, 275] width 109 height 15
type input "rgba(50, 158, 255, 0.3)"
click at [322, 367] on button "適用" at bounding box center [323, 364] width 21 height 11
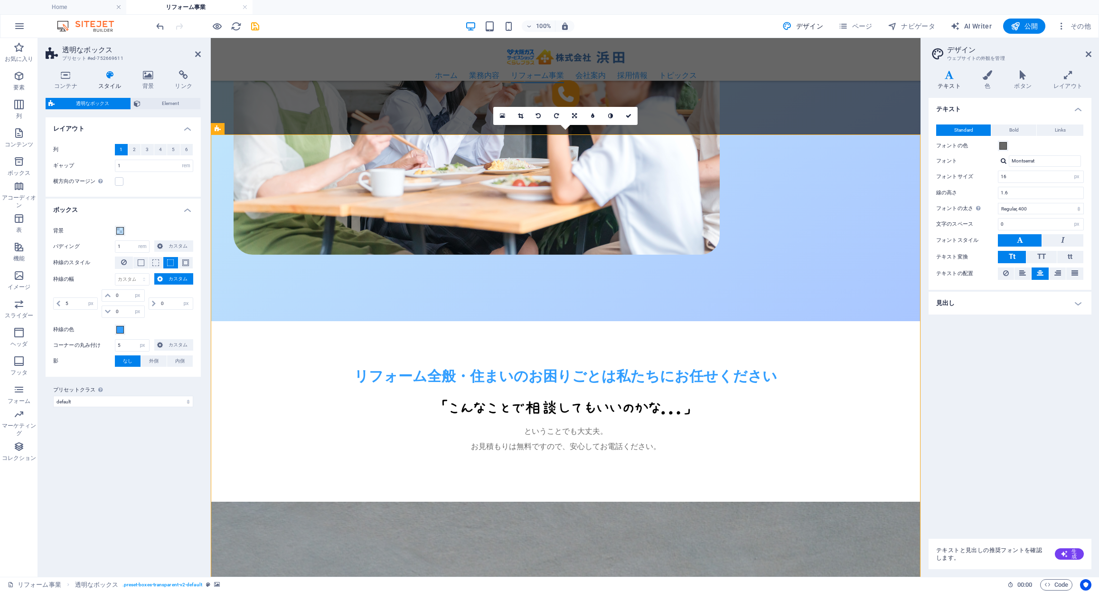
scroll to position [653, 0]
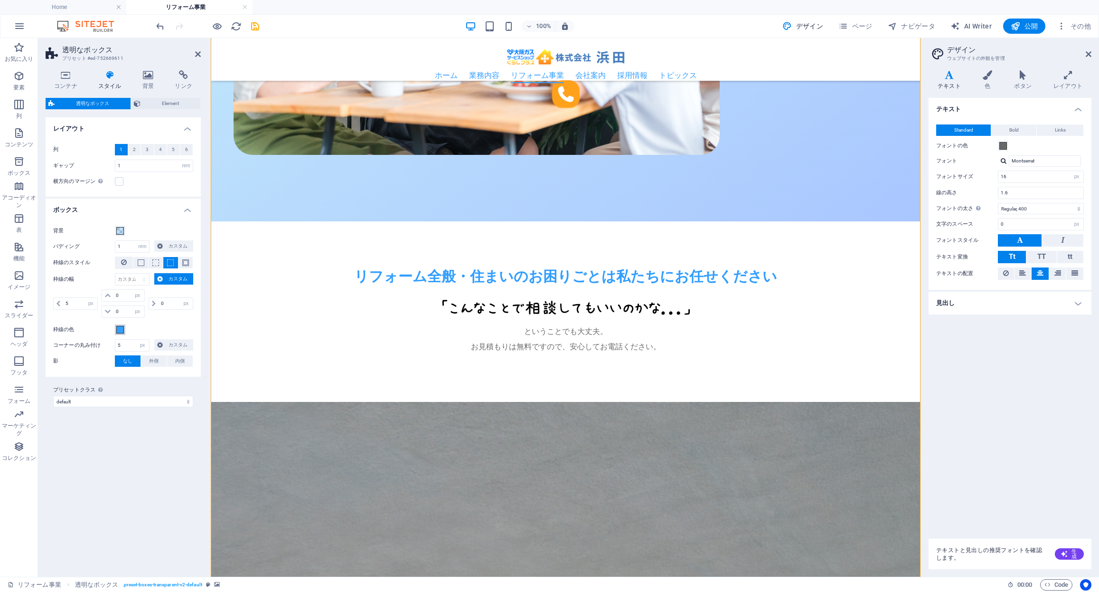
click at [120, 328] on span at bounding box center [120, 330] width 8 height 8
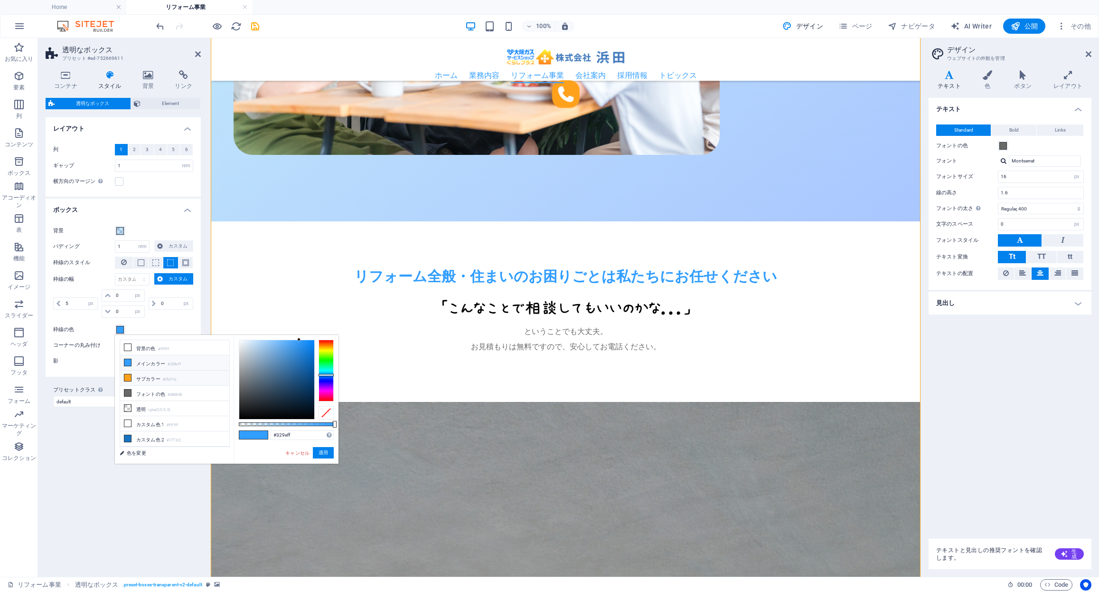
click at [176, 377] on small "#ffa11b" at bounding box center [169, 379] width 13 height 7
click at [293, 337] on div "#ffb245 サポートされる形式 #0852ed rgb(8, 82, 237) rgba(8, 82, 237, 90%) hsv(221,97,93) …" at bounding box center [286, 468] width 105 height 266
click at [319, 450] on button "適用" at bounding box center [323, 452] width 21 height 11
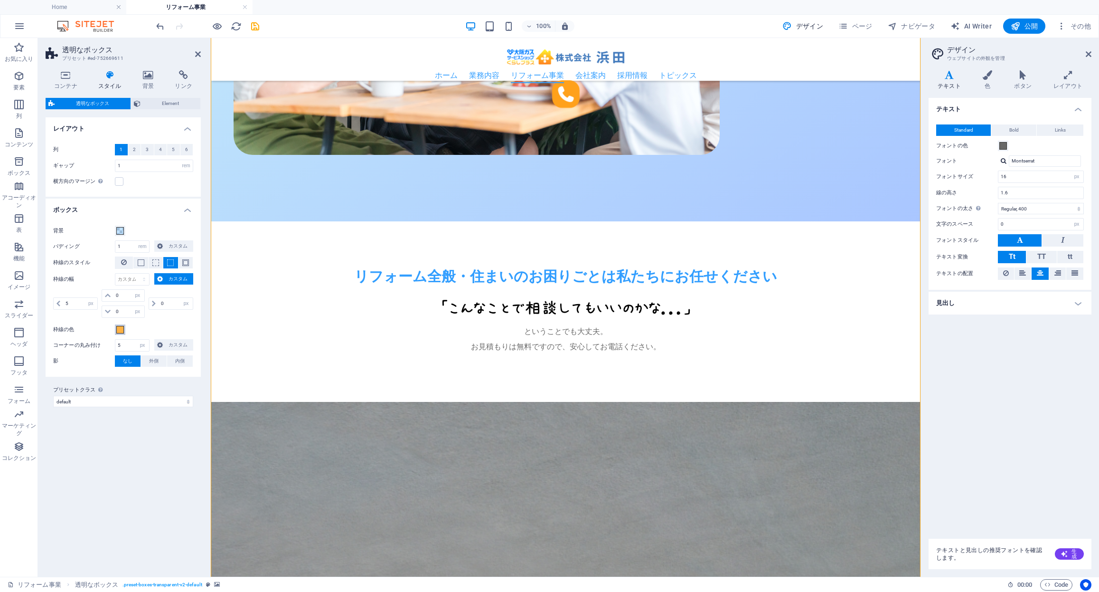
click at [119, 329] on span at bounding box center [120, 330] width 8 height 8
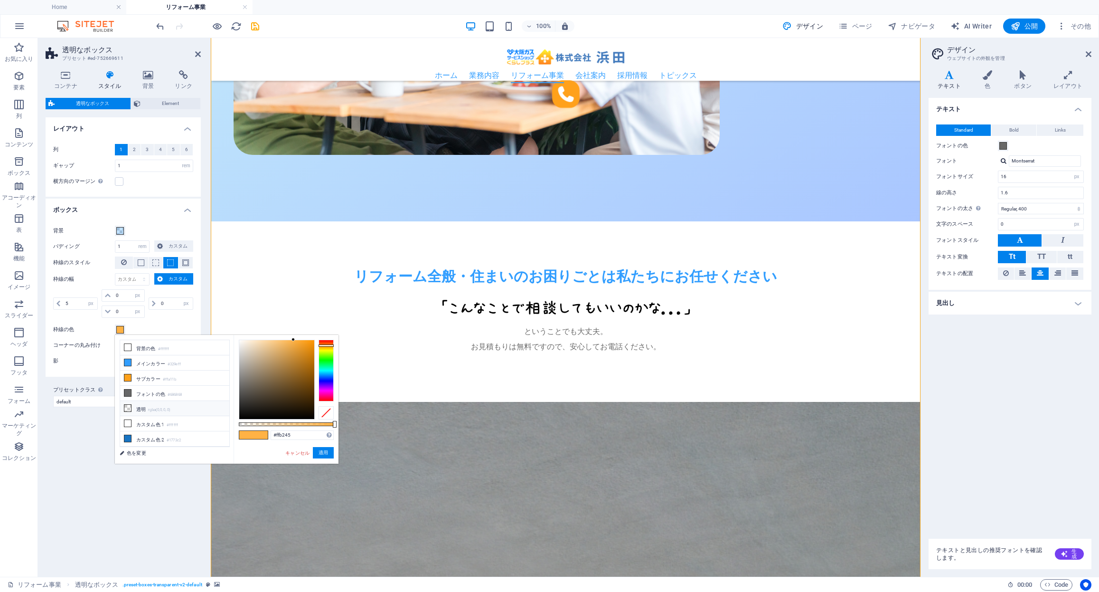
click at [138, 411] on li "透明 rgba(0,0,0,.0)" at bounding box center [174, 408] width 109 height 15
type input "rgba(0, 0, 0, 0)"
click at [328, 452] on button "適用" at bounding box center [323, 452] width 21 height 11
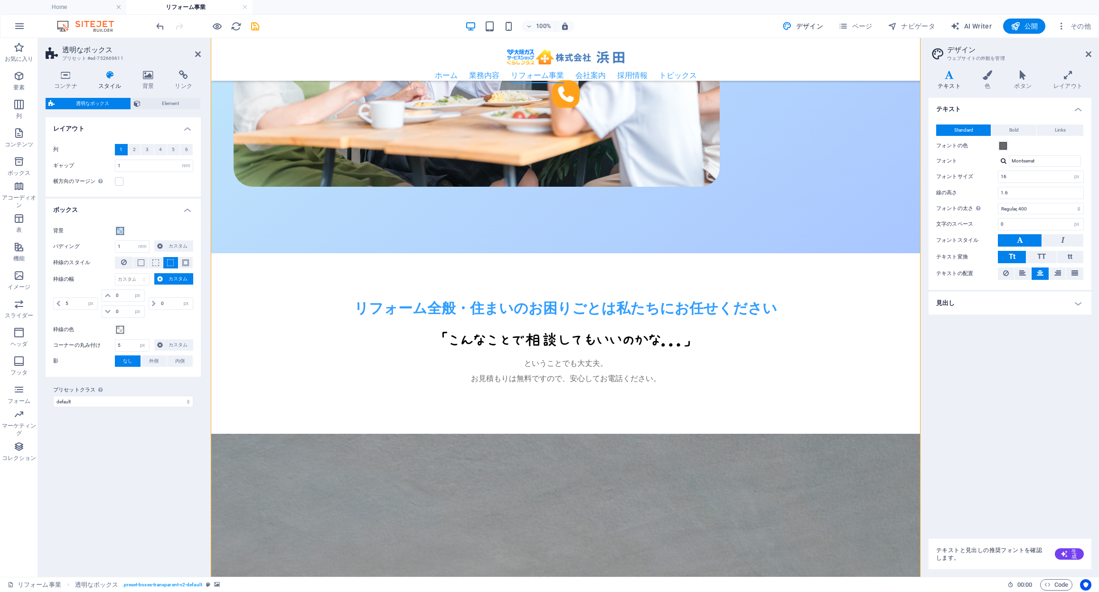
scroll to position [623, 0]
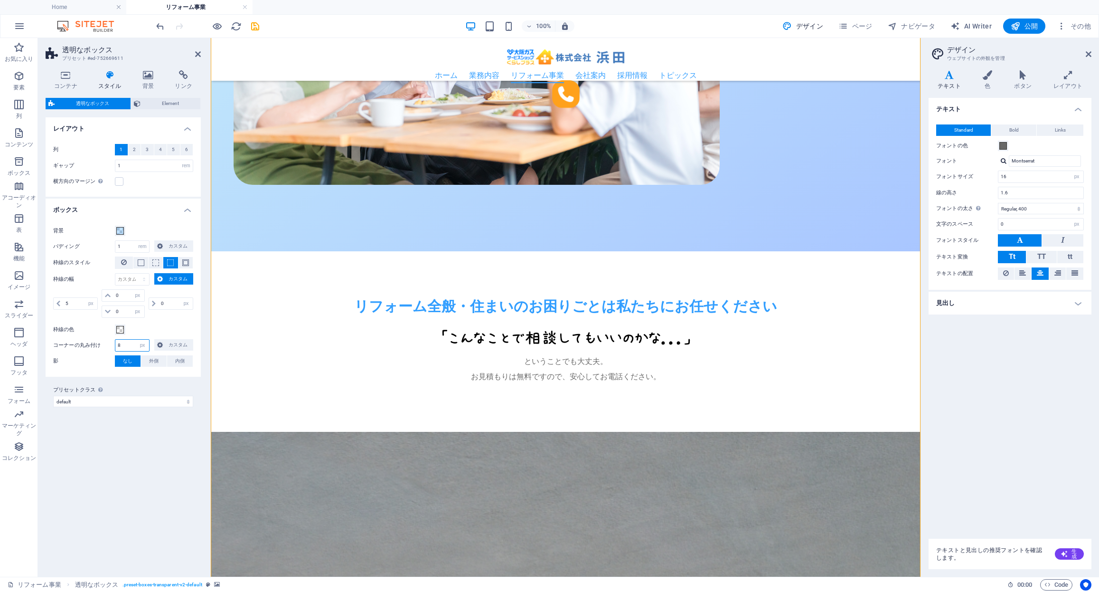
drag, startPoint x: 134, startPoint y: 346, endPoint x: 43, endPoint y: 333, distance: 92.0
click at [43, 333] on div "コンテナ スタイル 背景 リンク サイズ 高さ デフォルト px rem % vh vw 最小高 なし px rem % vh vw 幅 デフォルト px r…" at bounding box center [123, 320] width 170 height 514
type input "20"
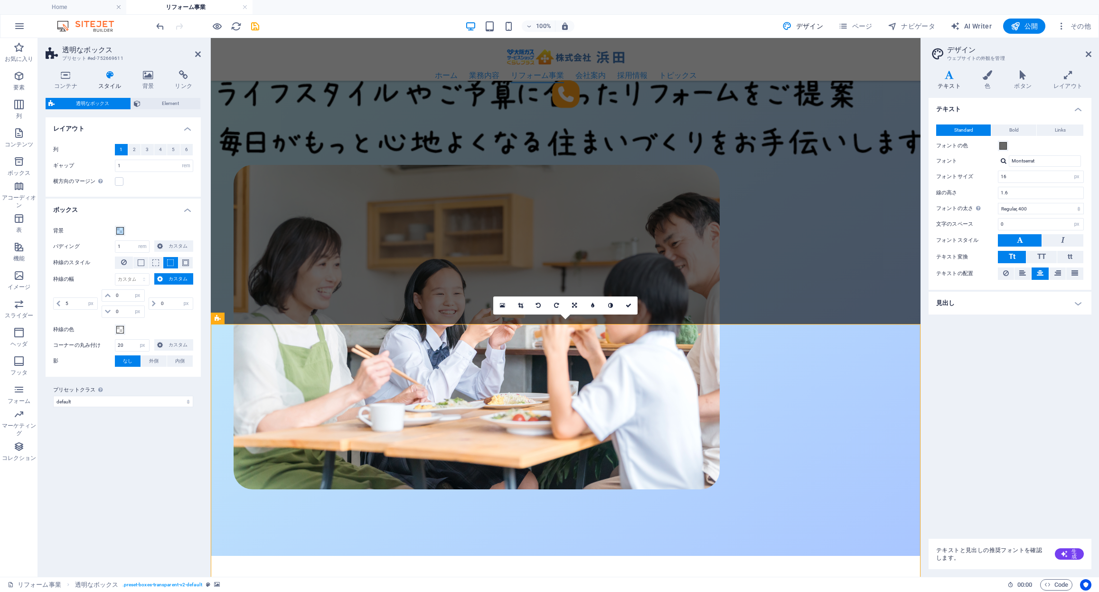
scroll to position [312, 0]
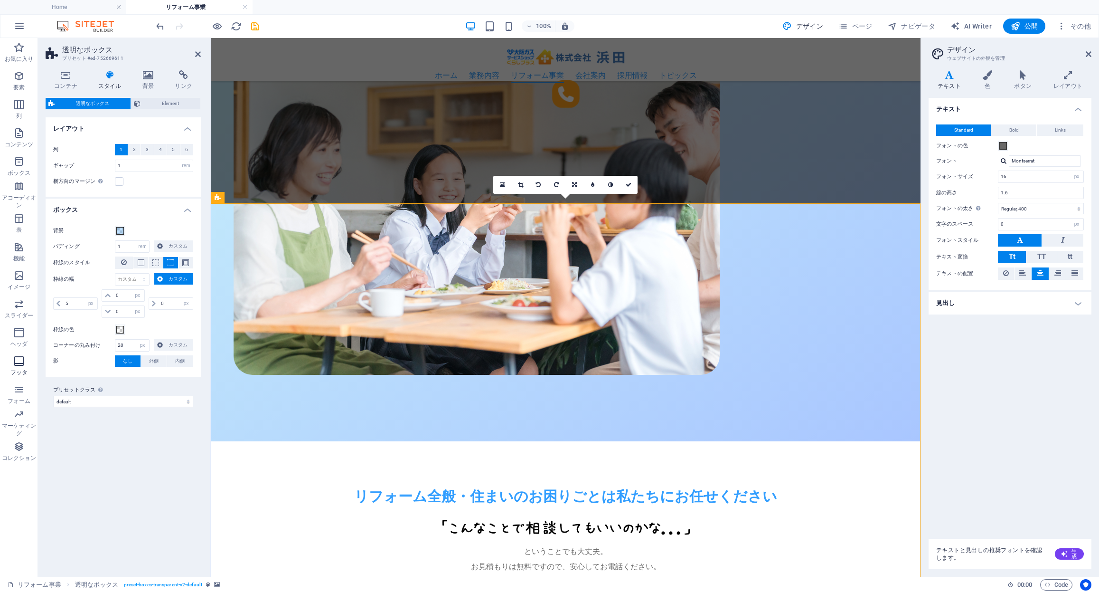
scroll to position [434, 0]
click at [0, 0] on icon "save" at bounding box center [0, 0] width 0 height 0
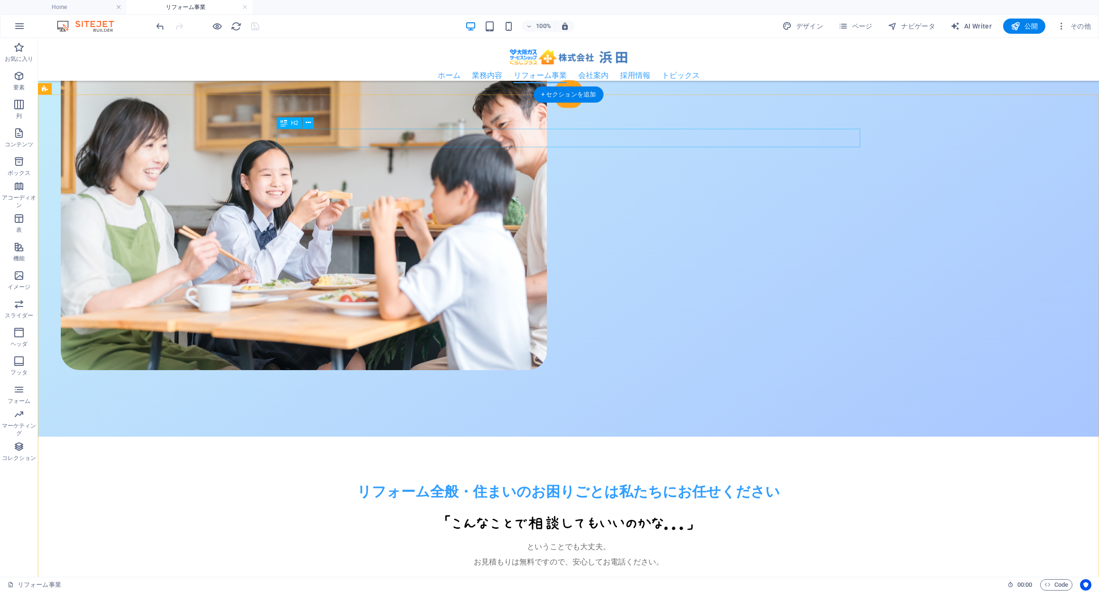
scroll to position [552, 0]
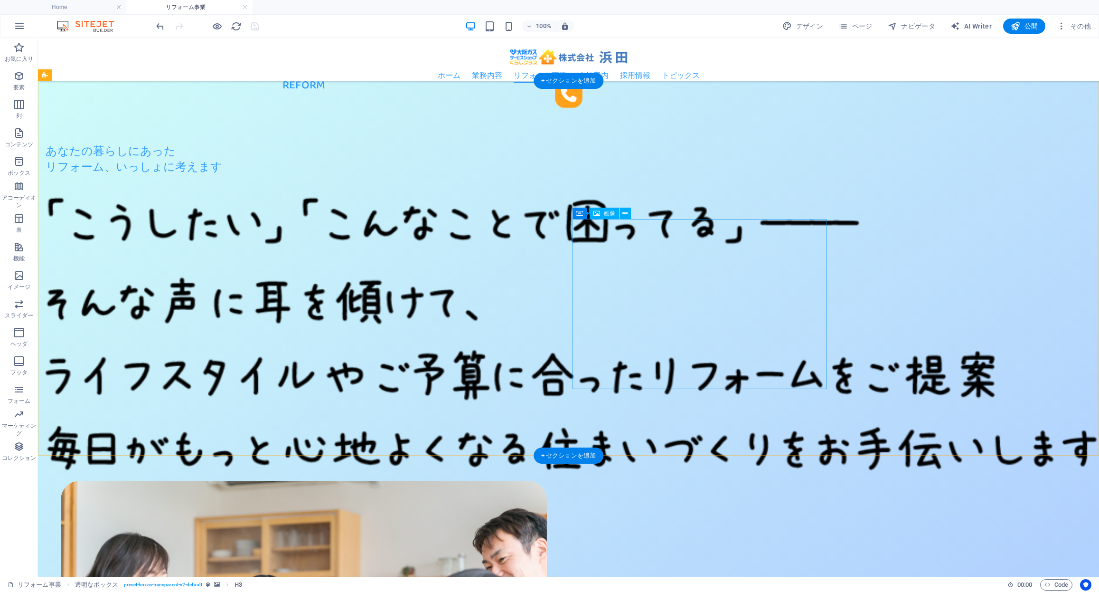
scroll to position [0, 0]
